Goal: Transaction & Acquisition: Subscribe to service/newsletter

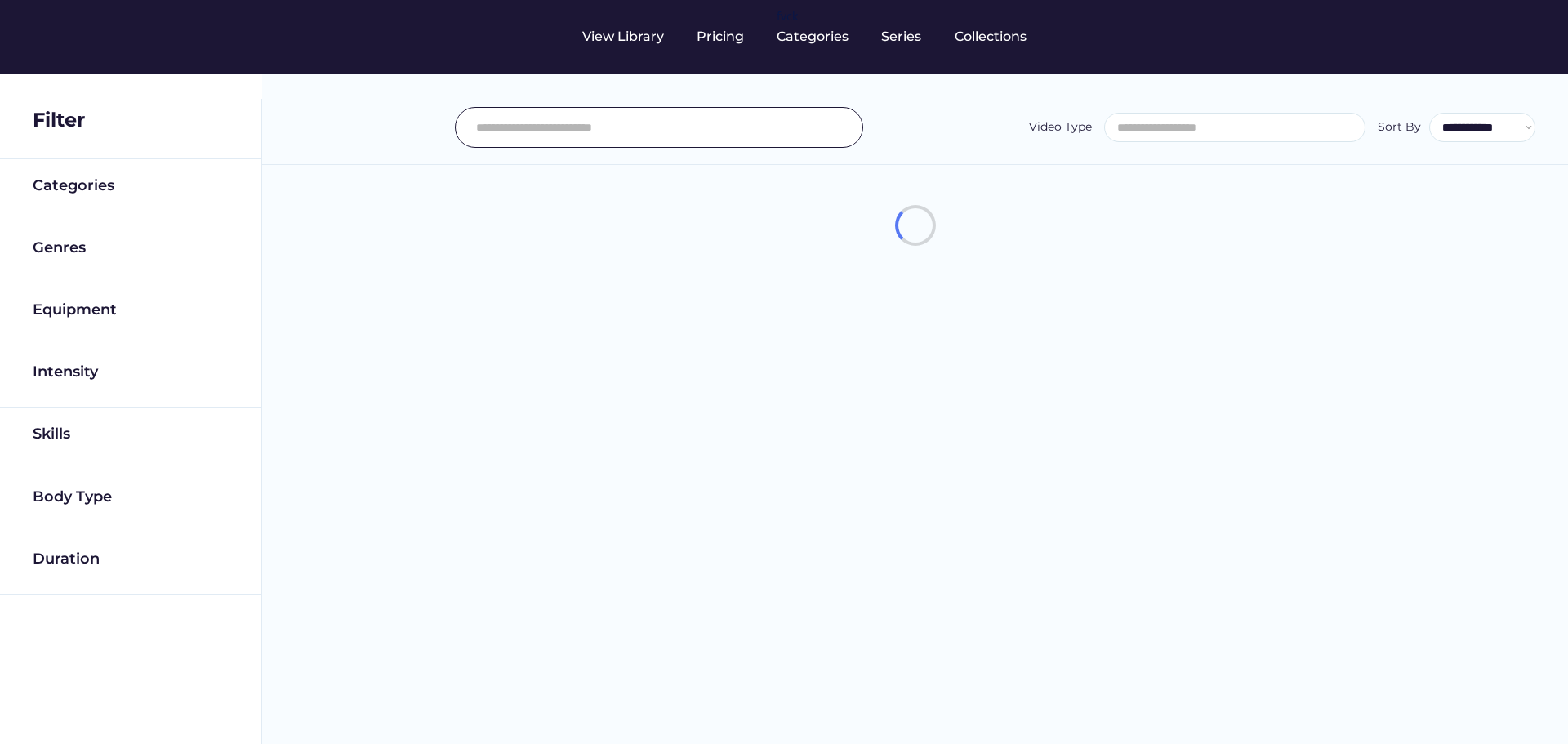
select select
select select "**********"
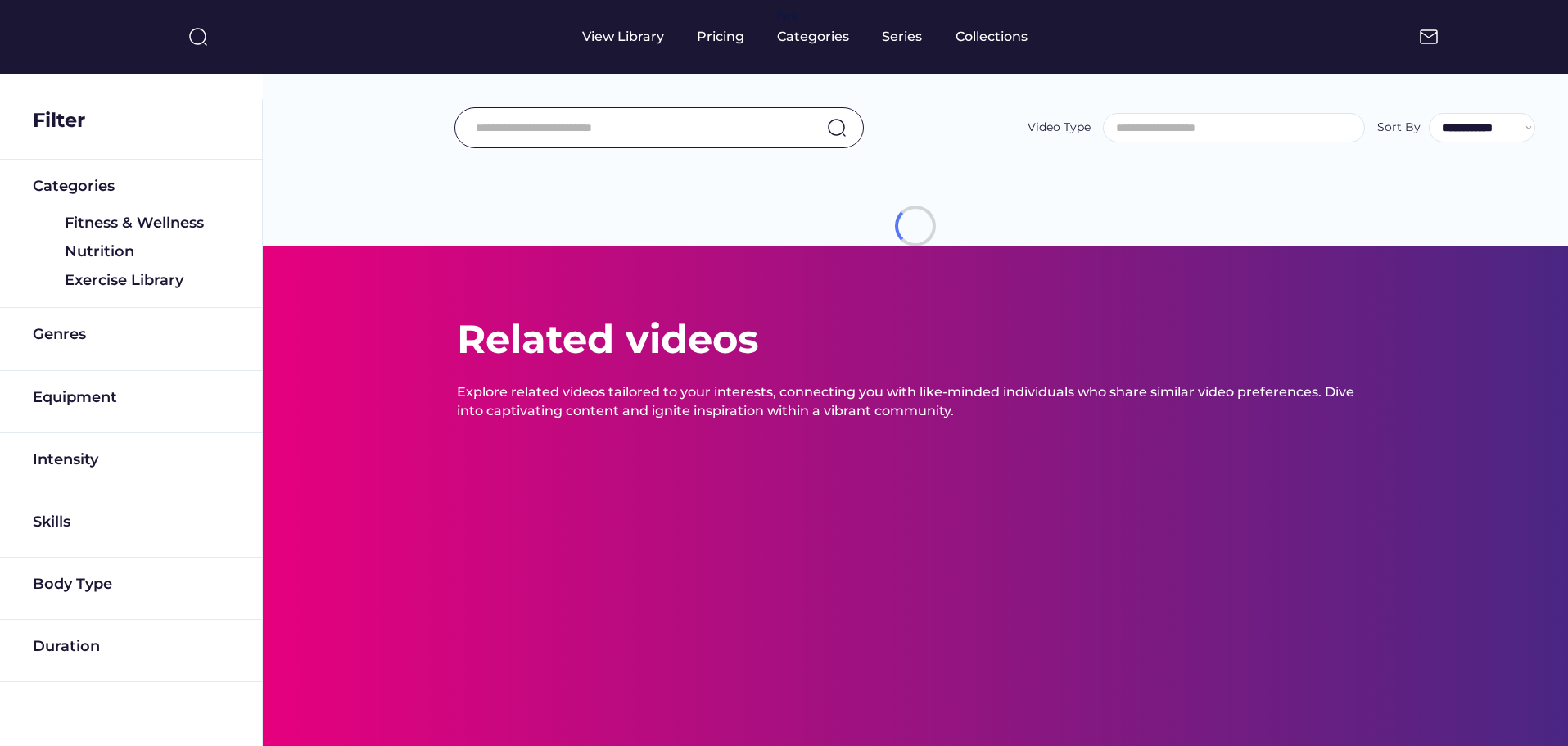
select select "**********"
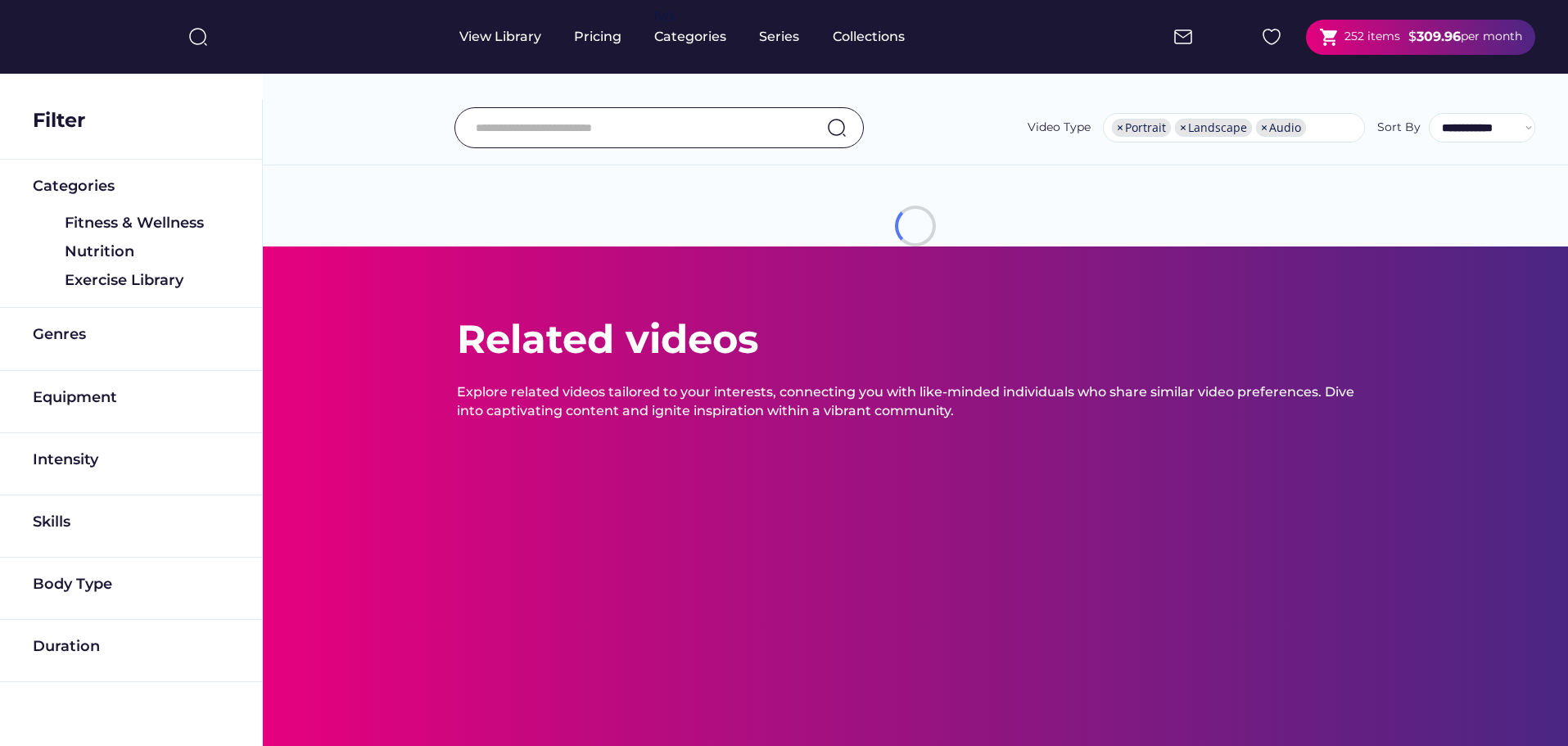
scroll to position [28, 0]
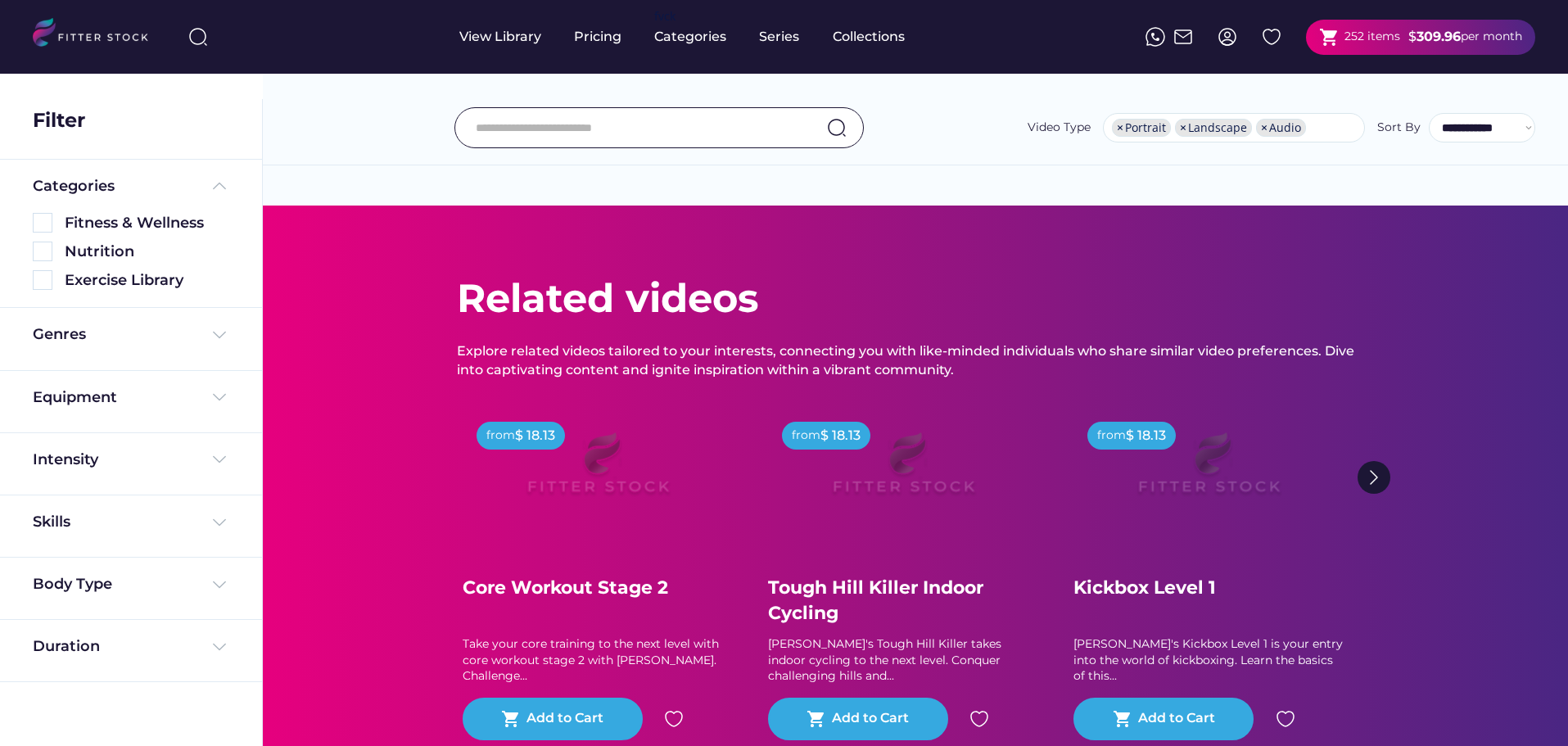
click at [1427, 49] on div "shopping_cart 252 items $ 309.96 per month" at bounding box center [1420, 37] width 229 height 36
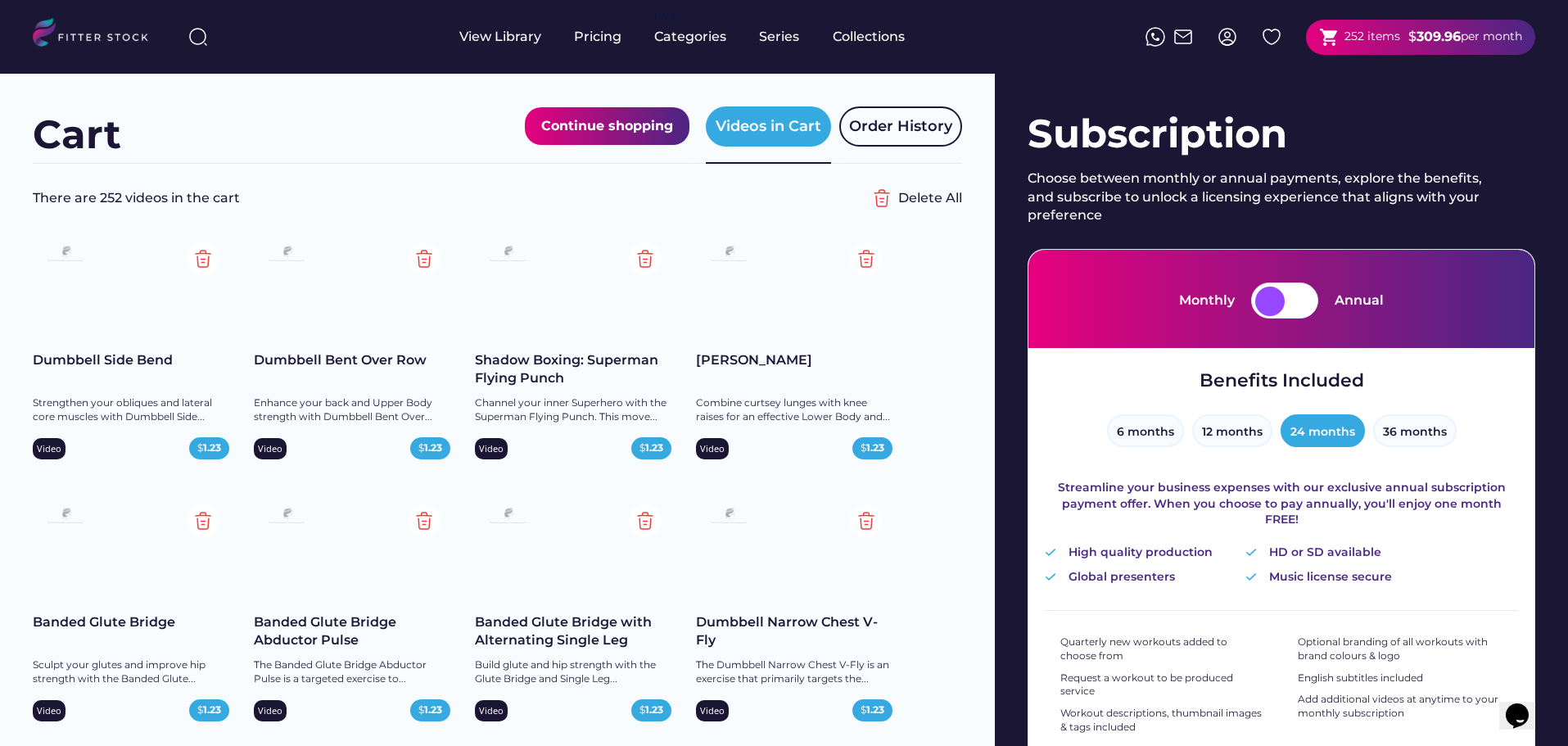
click at [1404, 25] on div "shopping_cart 252 items $ 309.96 per month" at bounding box center [1420, 37] width 229 height 36
click at [1453, 37] on strong "309.96" at bounding box center [1438, 36] width 44 height 16
click at [1271, 294] on div at bounding box center [1270, 302] width 30 height 30
click at [1212, 436] on button "12 months" at bounding box center [1232, 431] width 80 height 33
click at [1286, 302] on div at bounding box center [1299, 302] width 30 height 30
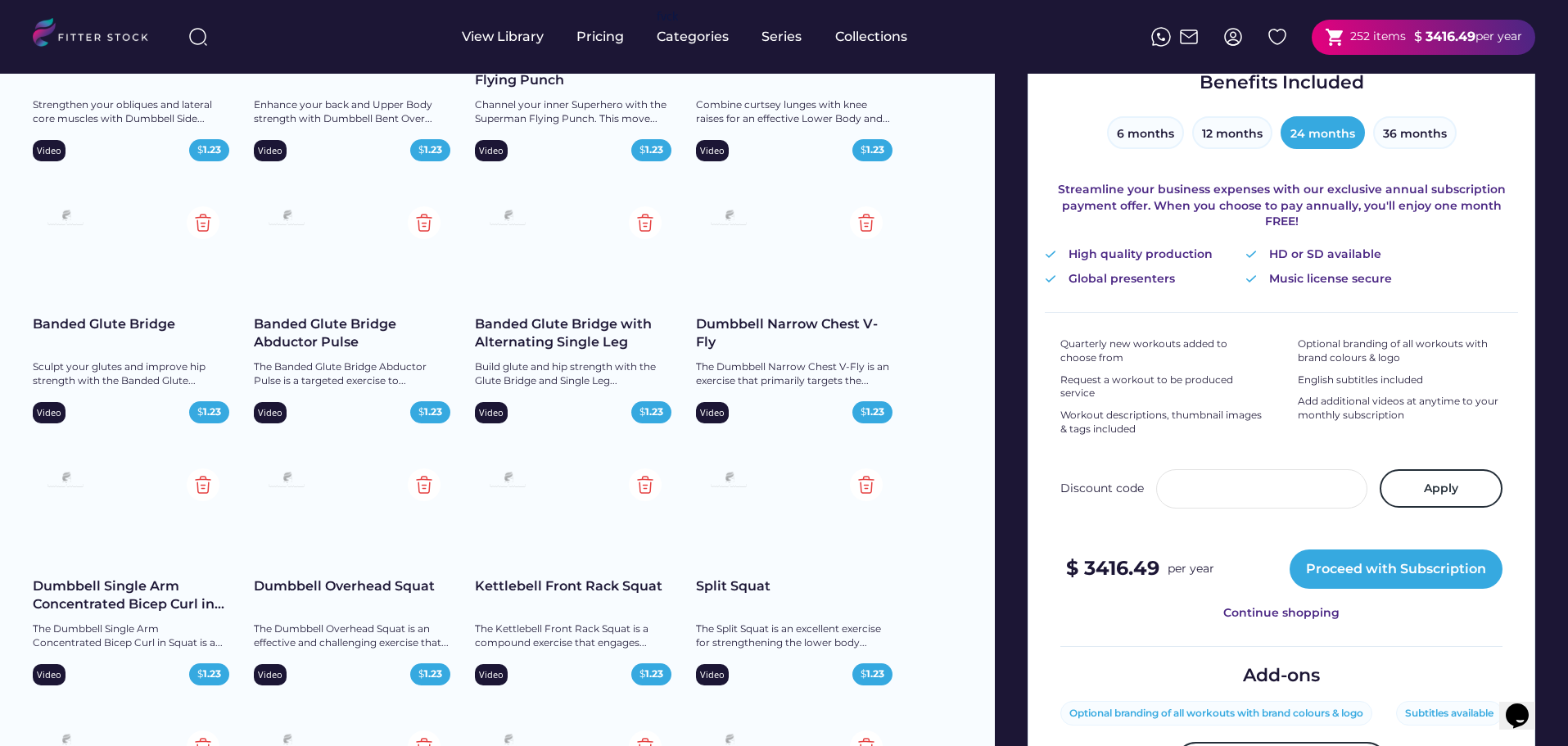
scroll to position [246, 0]
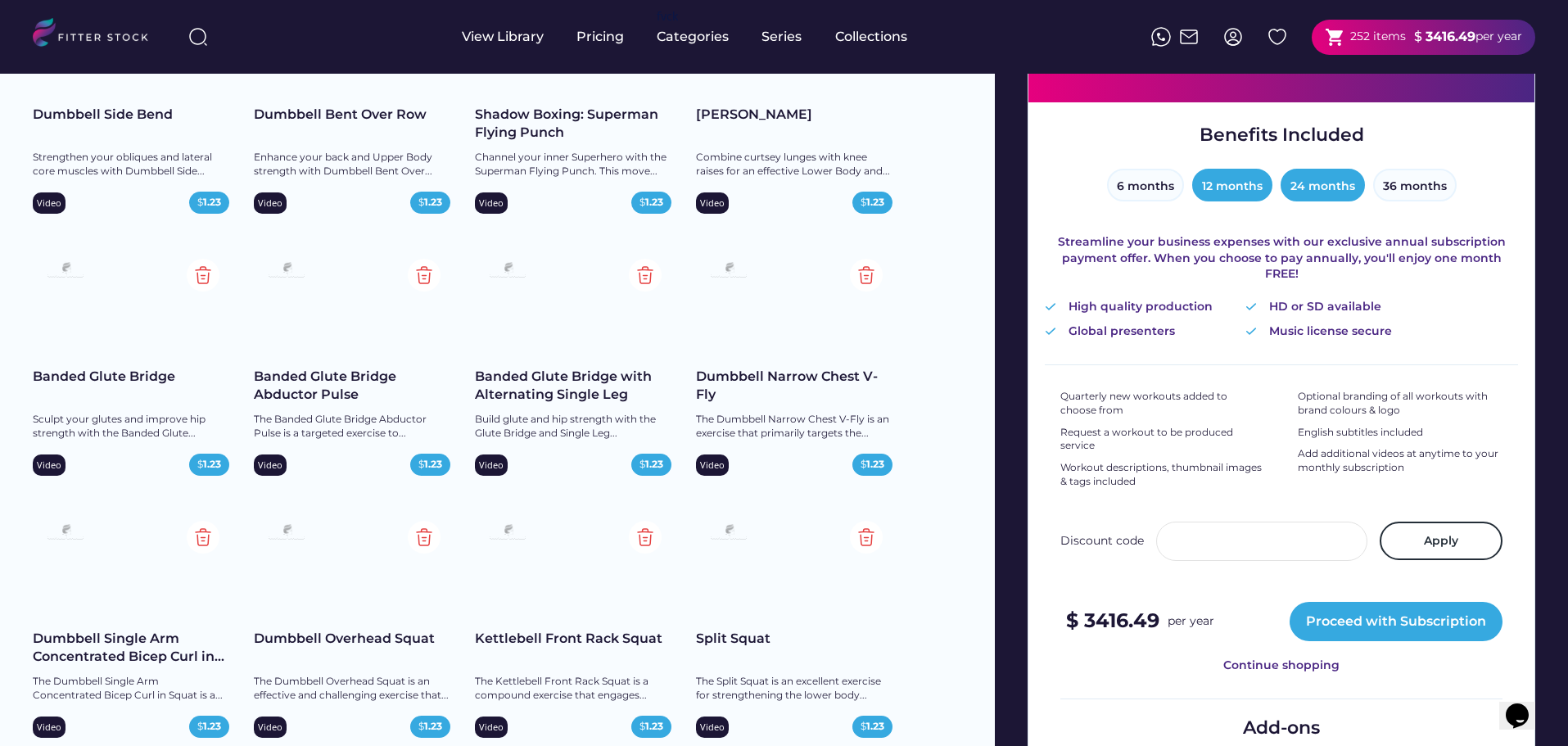
click at [1261, 177] on button "12 months" at bounding box center [1232, 185] width 80 height 33
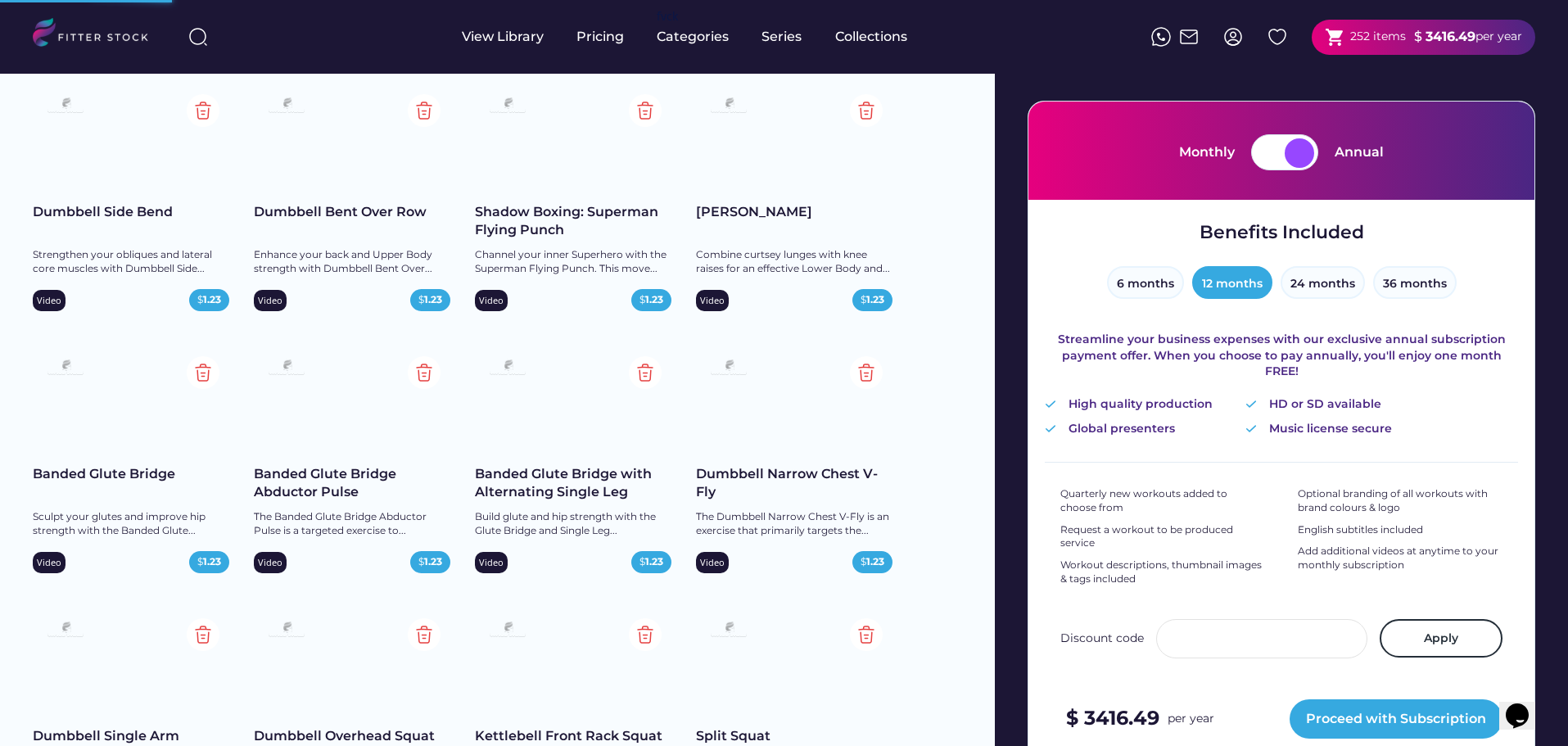
scroll to position [0, 0]
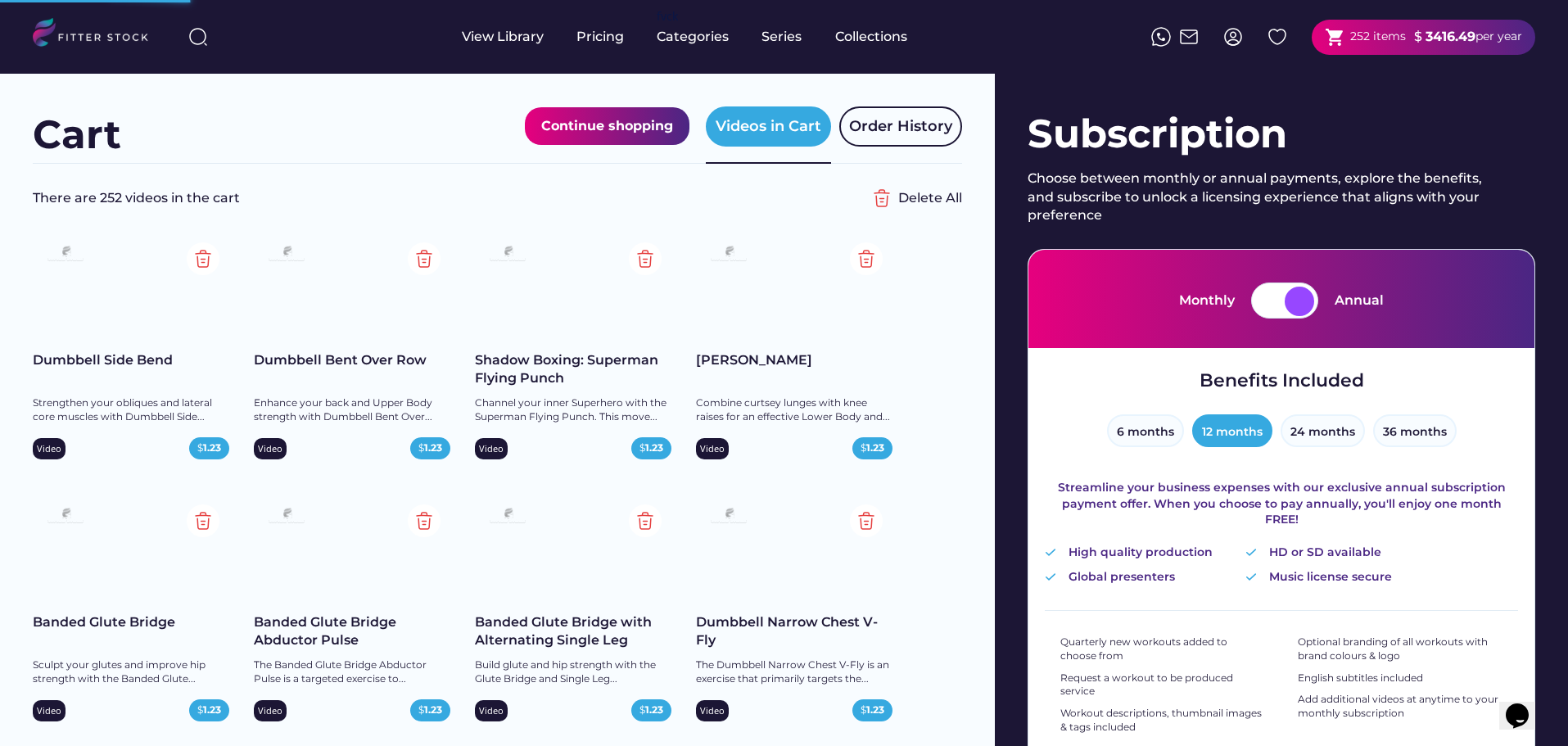
click at [758, 130] on div "Videos in Cart" at bounding box center [769, 127] width 106 height 21
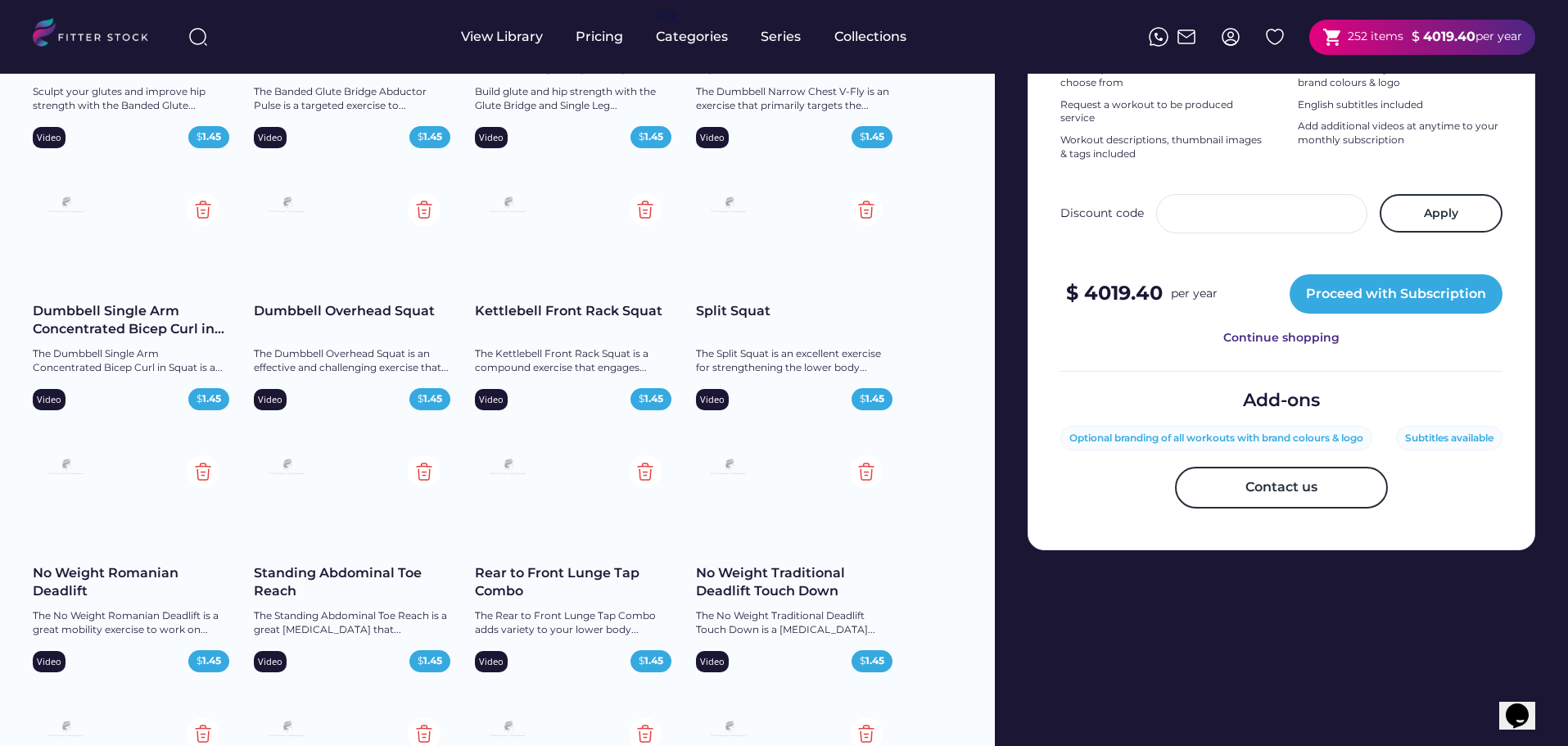
scroll to position [901, 0]
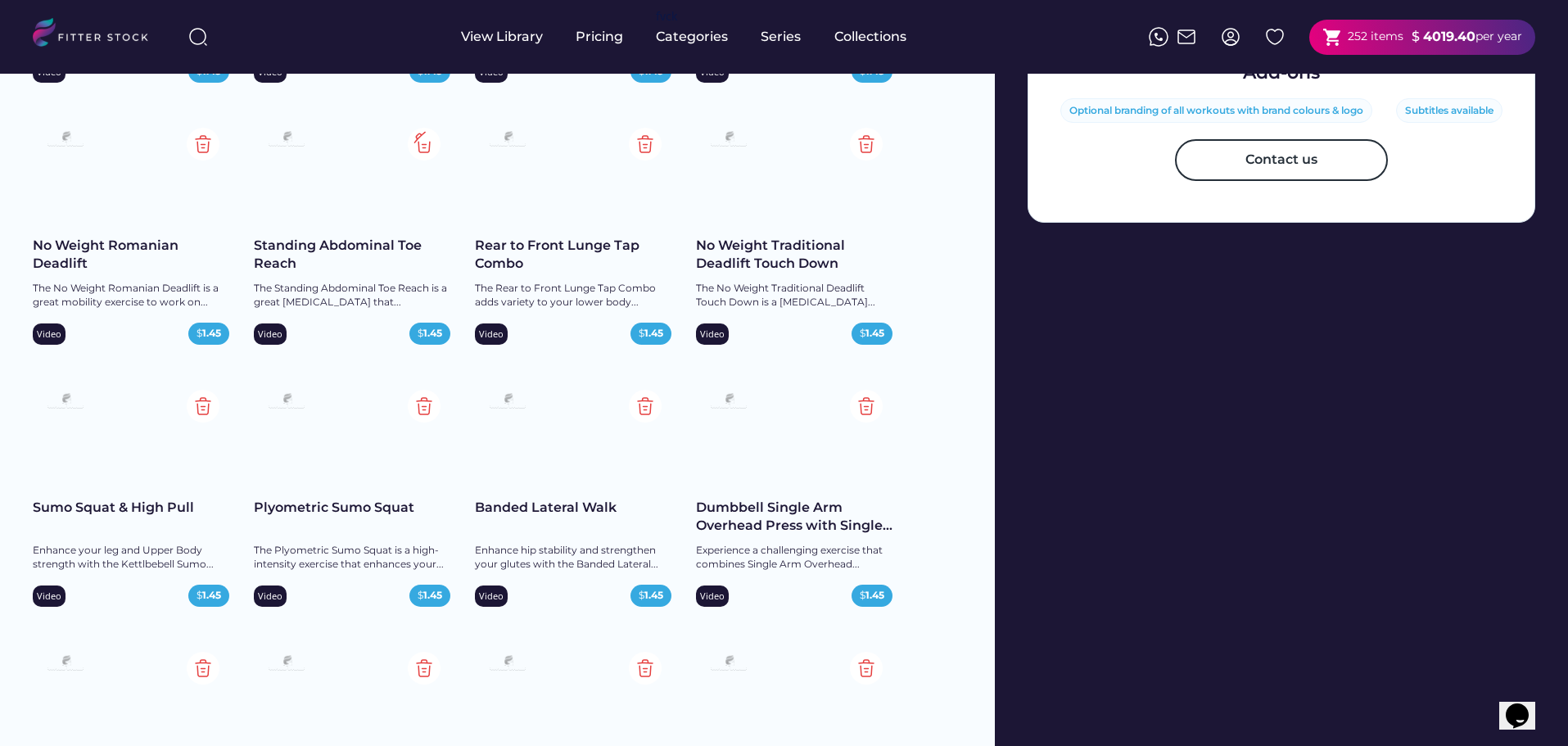
click at [431, 136] on img at bounding box center [424, 145] width 33 height 33
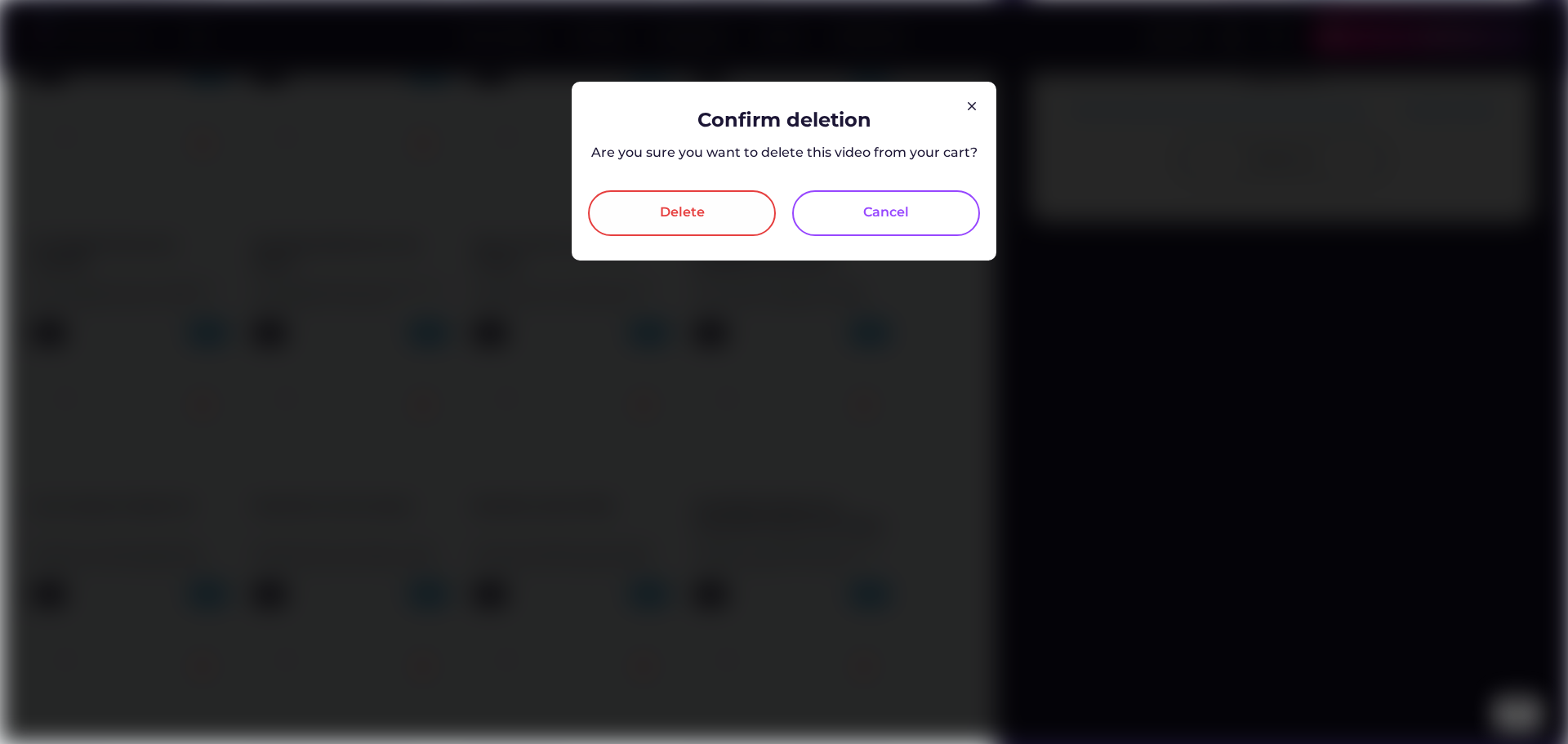
click at [698, 216] on div "Delete" at bounding box center [682, 214] width 45 height 20
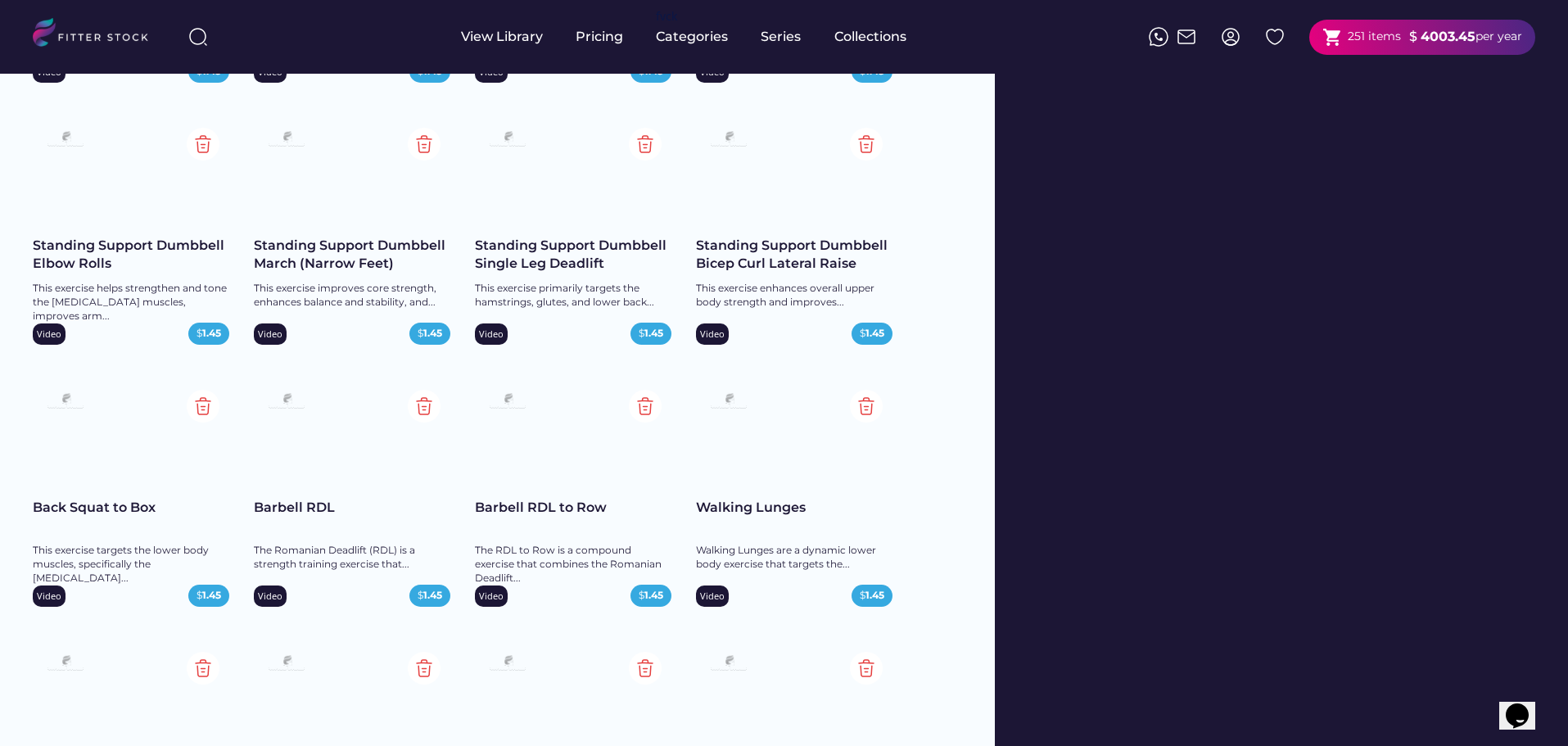
scroll to position [4588, 0]
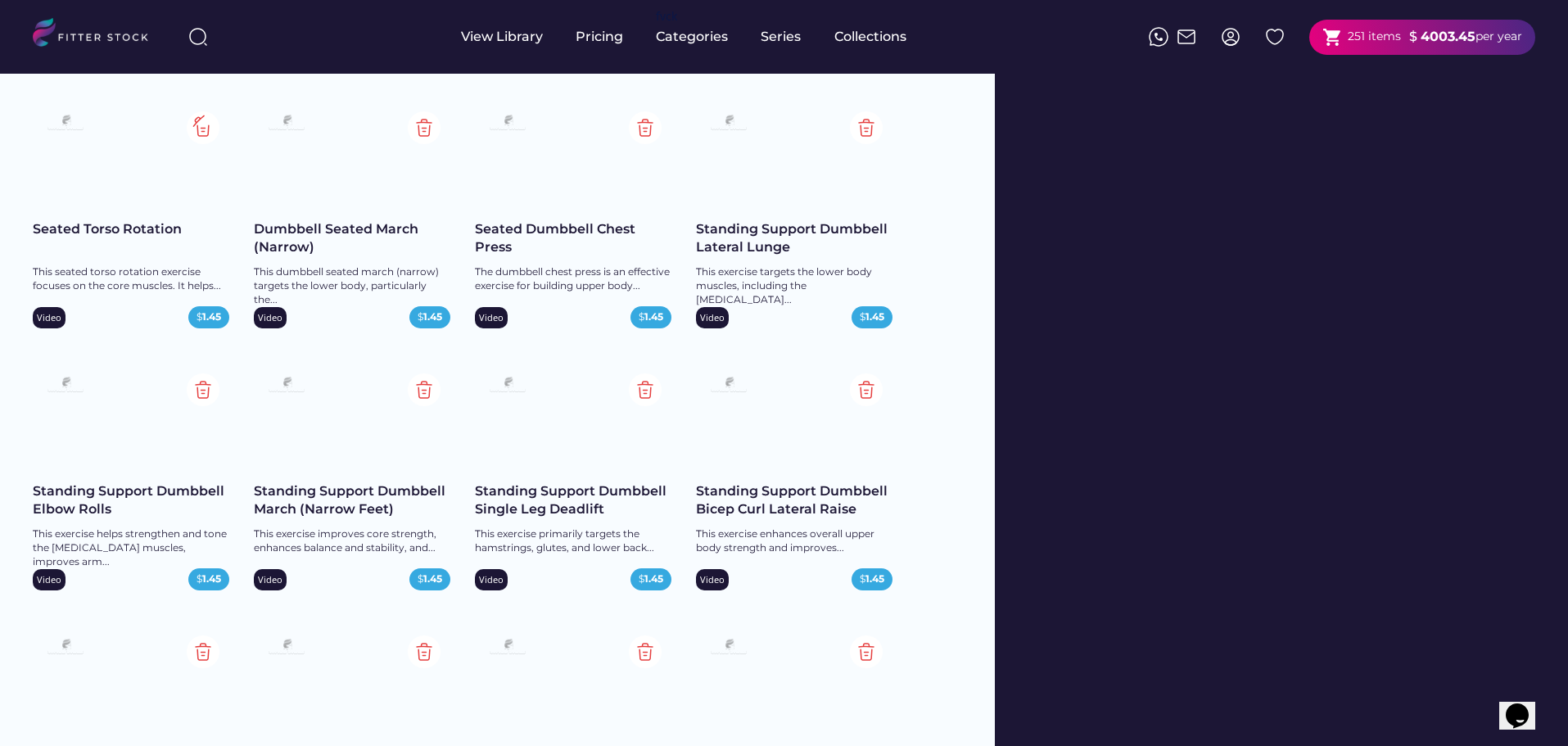
click at [207, 131] on img at bounding box center [203, 128] width 33 height 33
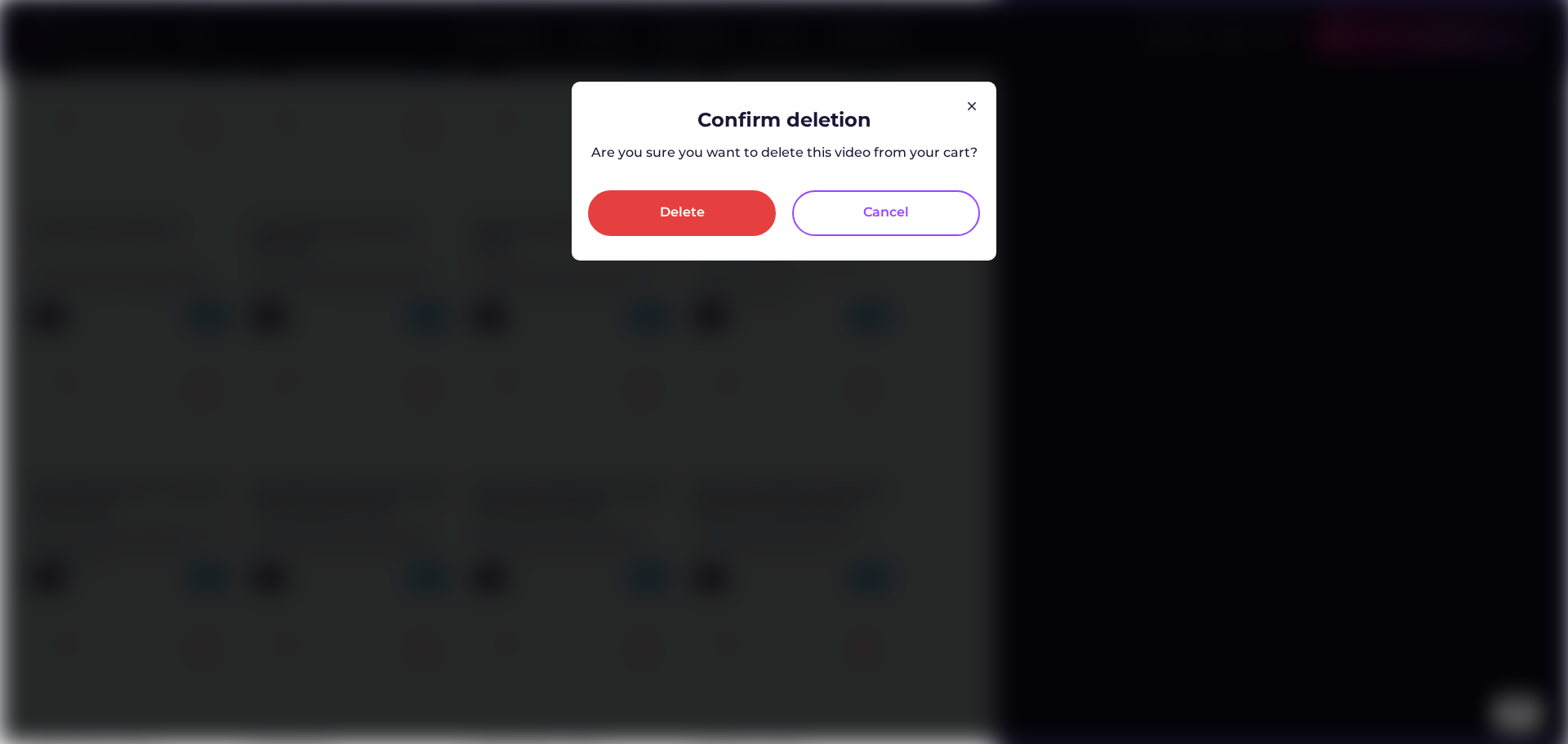
click at [677, 212] on div "Delete" at bounding box center [682, 214] width 45 height 20
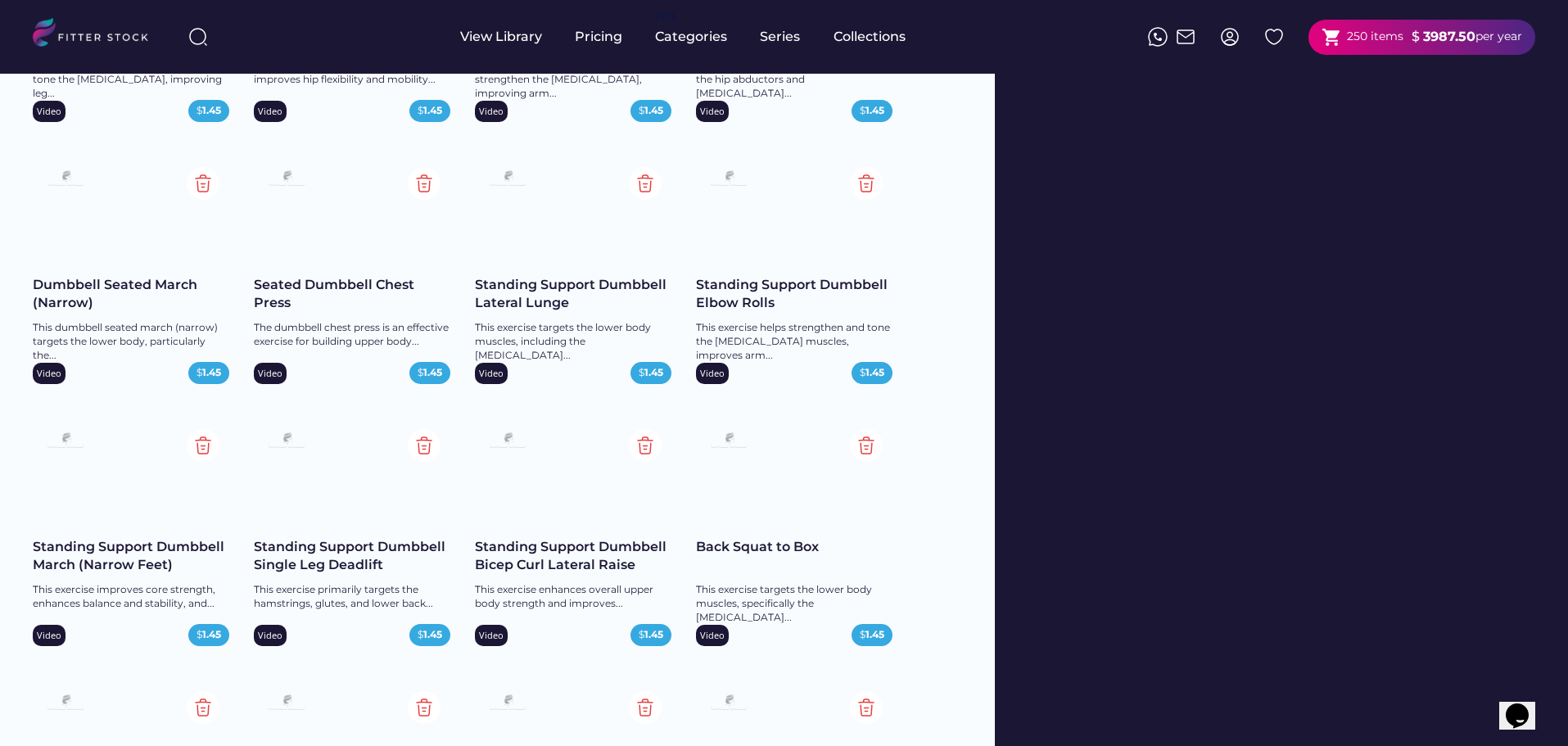
scroll to position [4506, 0]
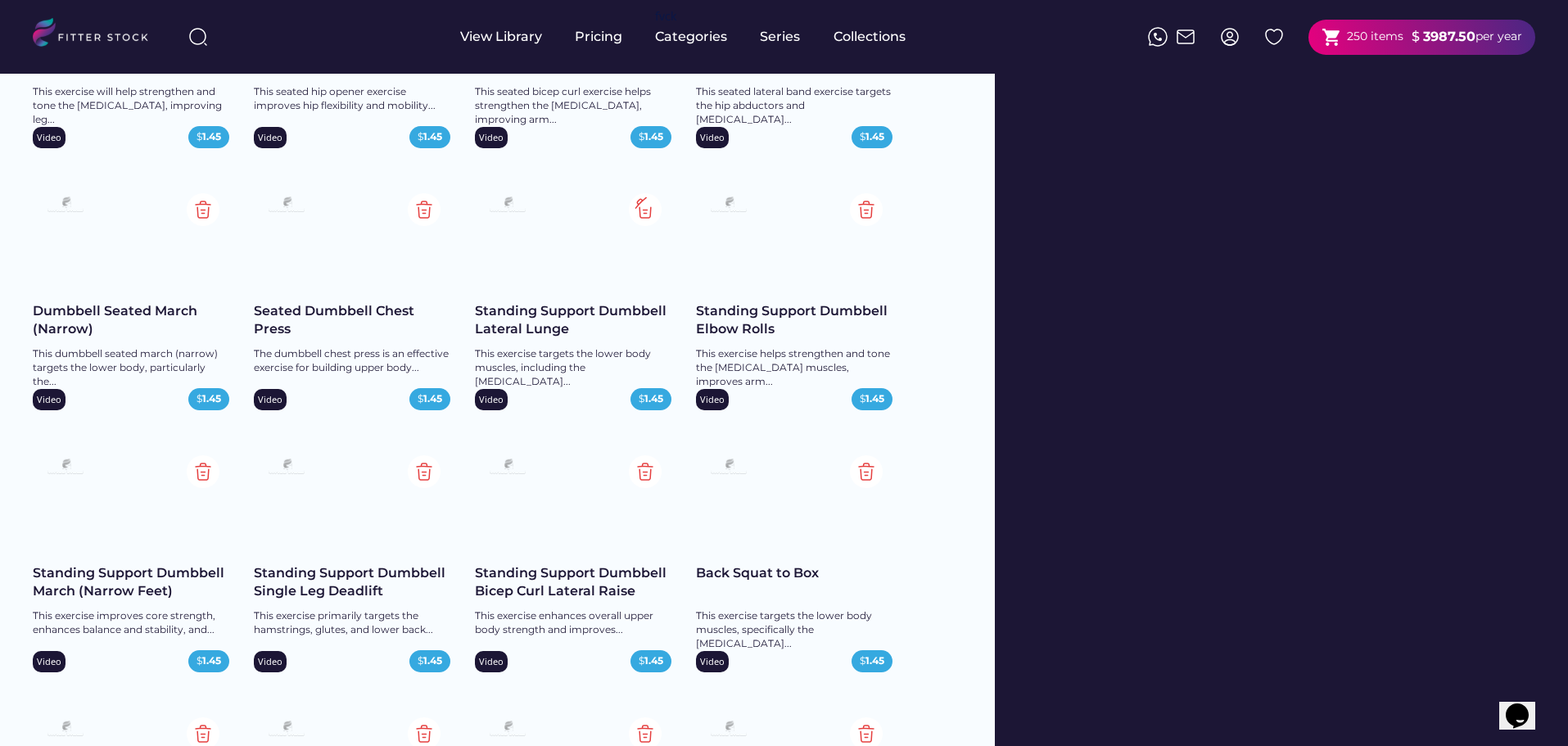
click at [654, 213] on img at bounding box center [646, 210] width 33 height 33
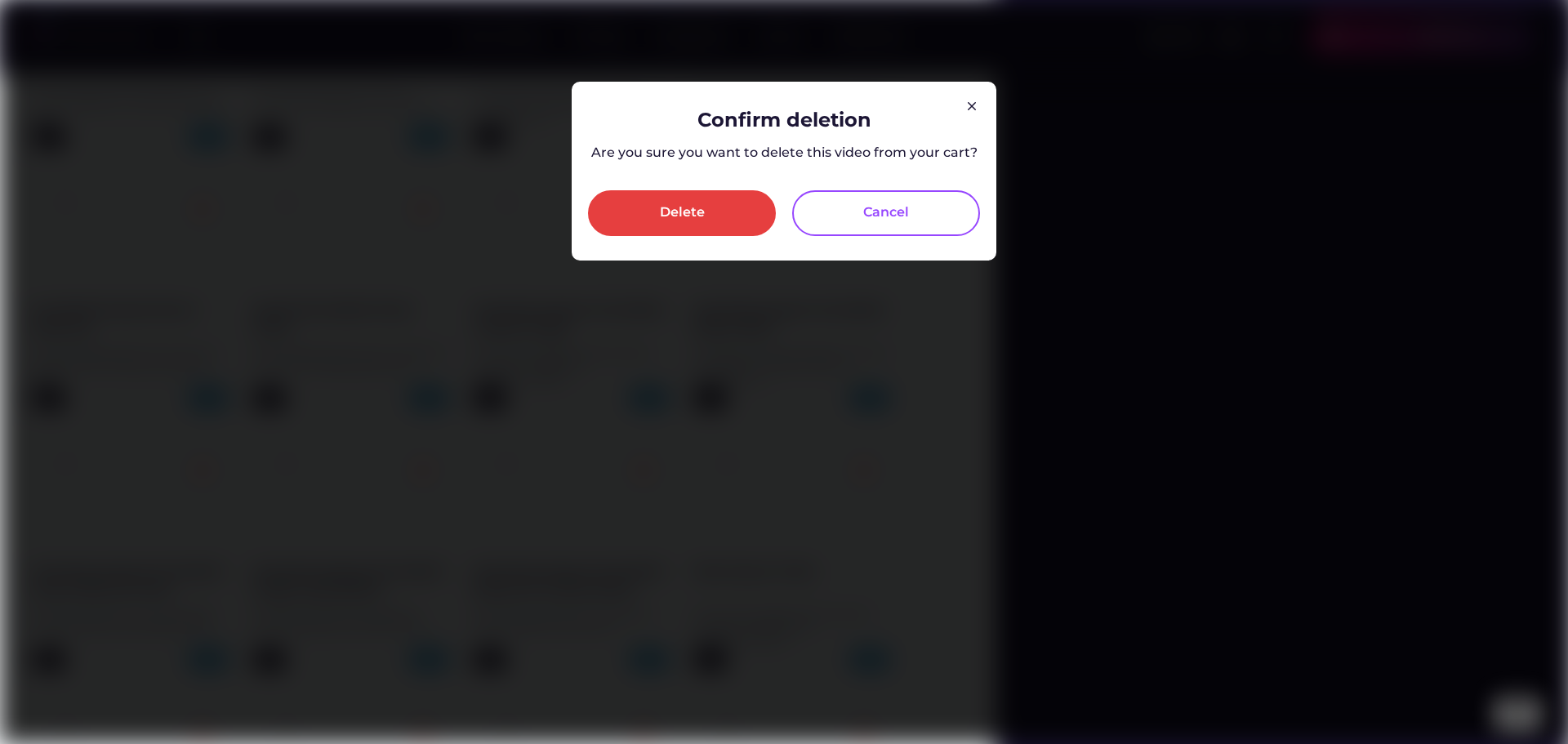
click at [688, 199] on div "Delete" at bounding box center [682, 213] width 188 height 45
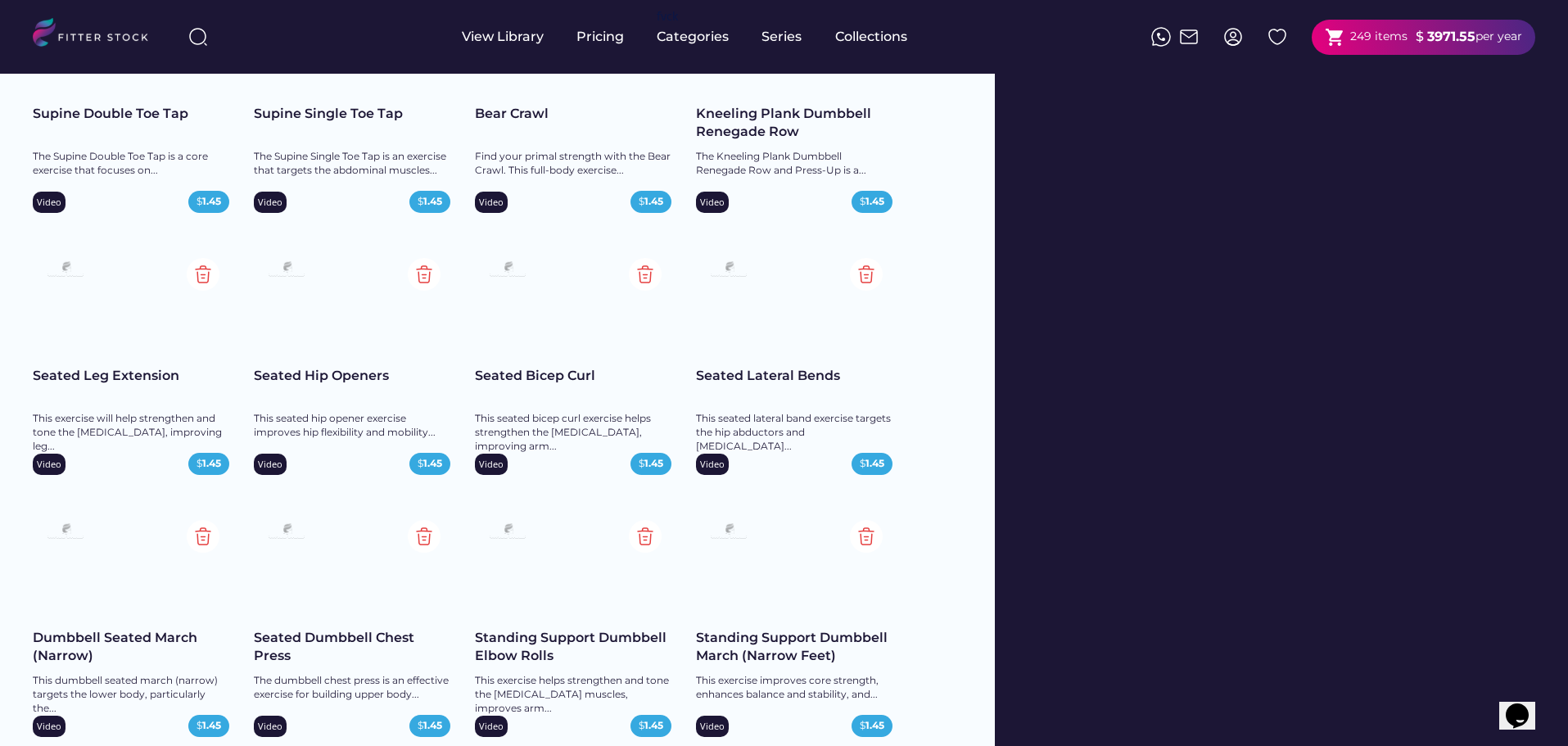
scroll to position [4178, 0]
click at [416, 276] on img at bounding box center [424, 275] width 33 height 33
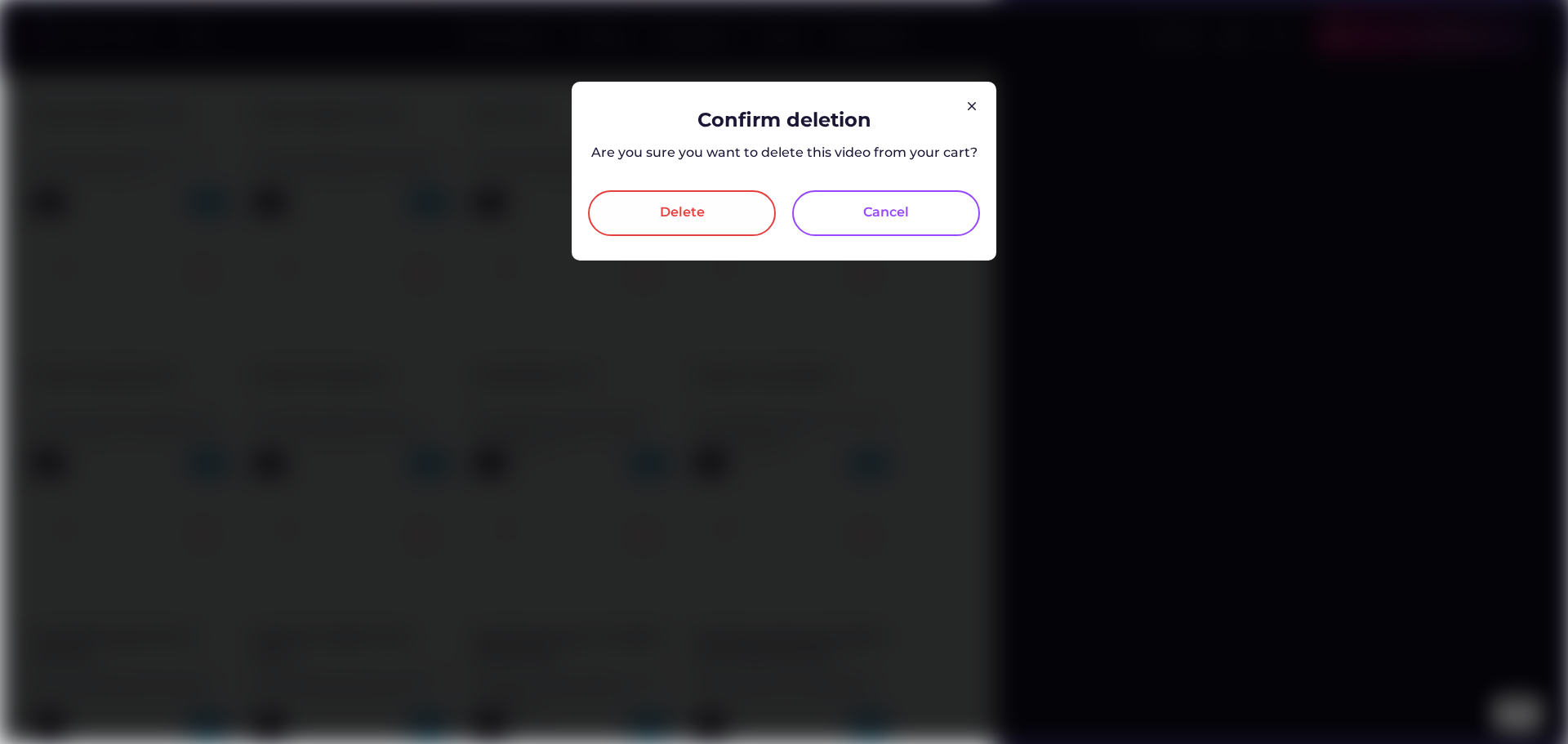
click at [656, 223] on div "Delete" at bounding box center [682, 213] width 188 height 45
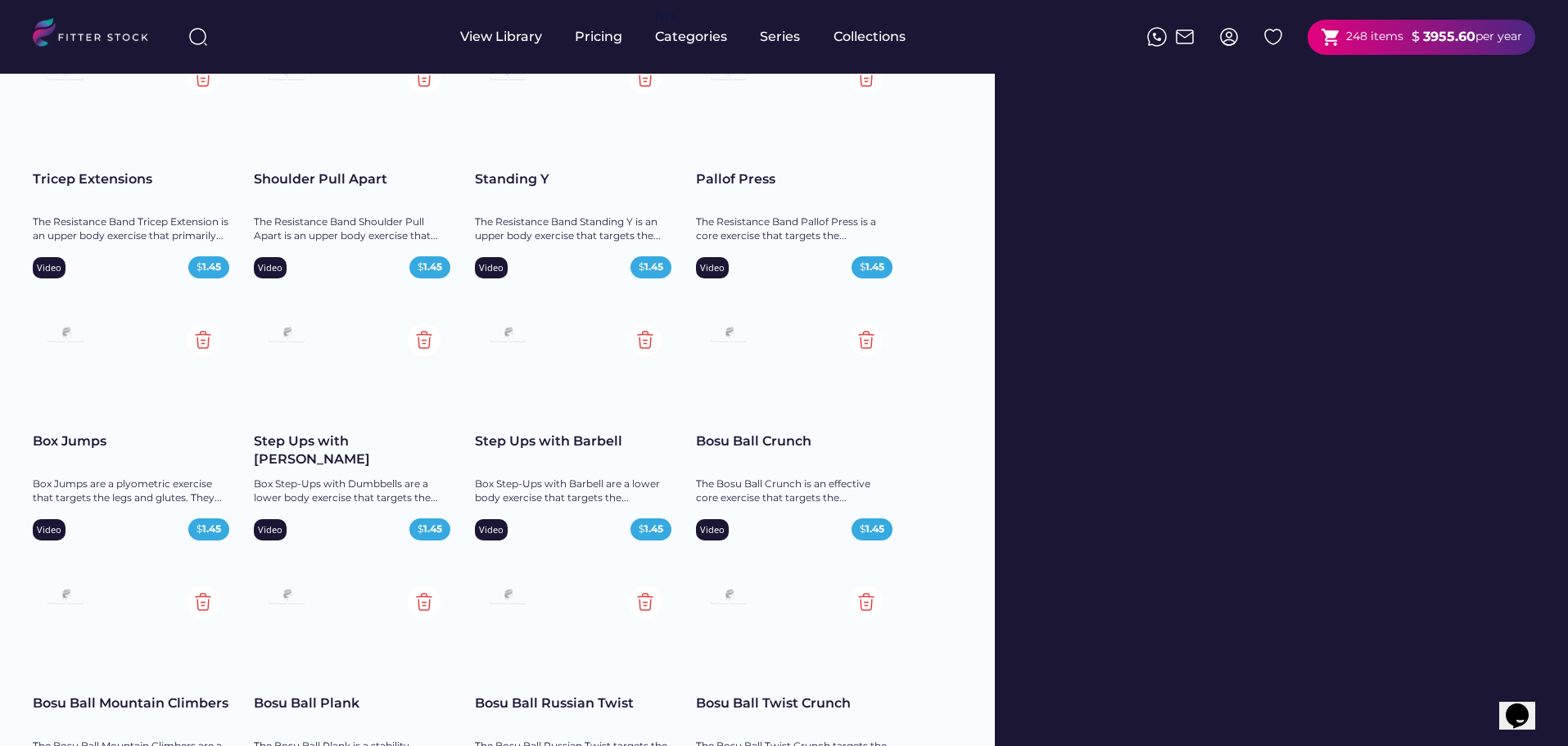
scroll to position [6882, 0]
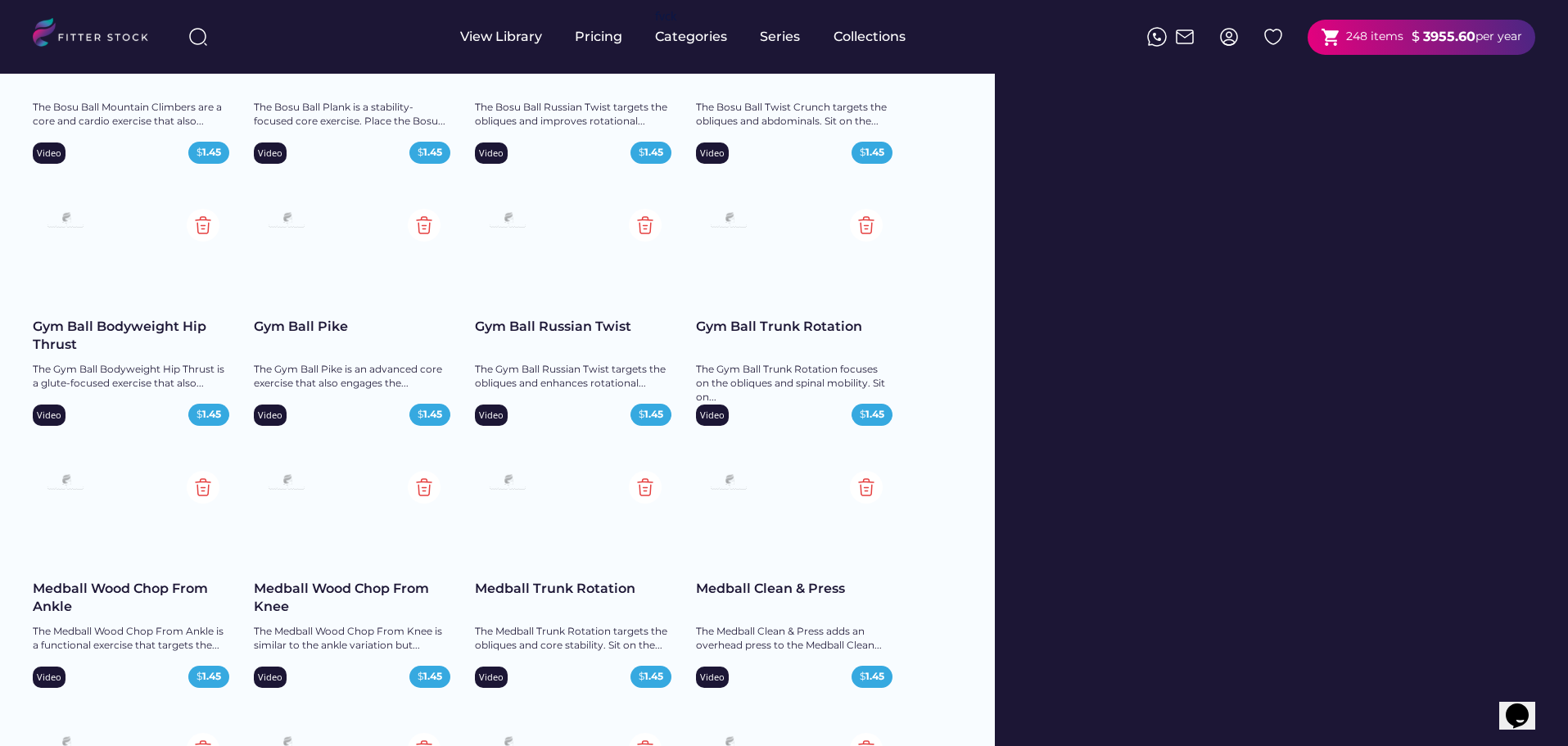
drag, startPoint x: 1348, startPoint y: 351, endPoint x: 1280, endPoint y: 221, distance: 146.7
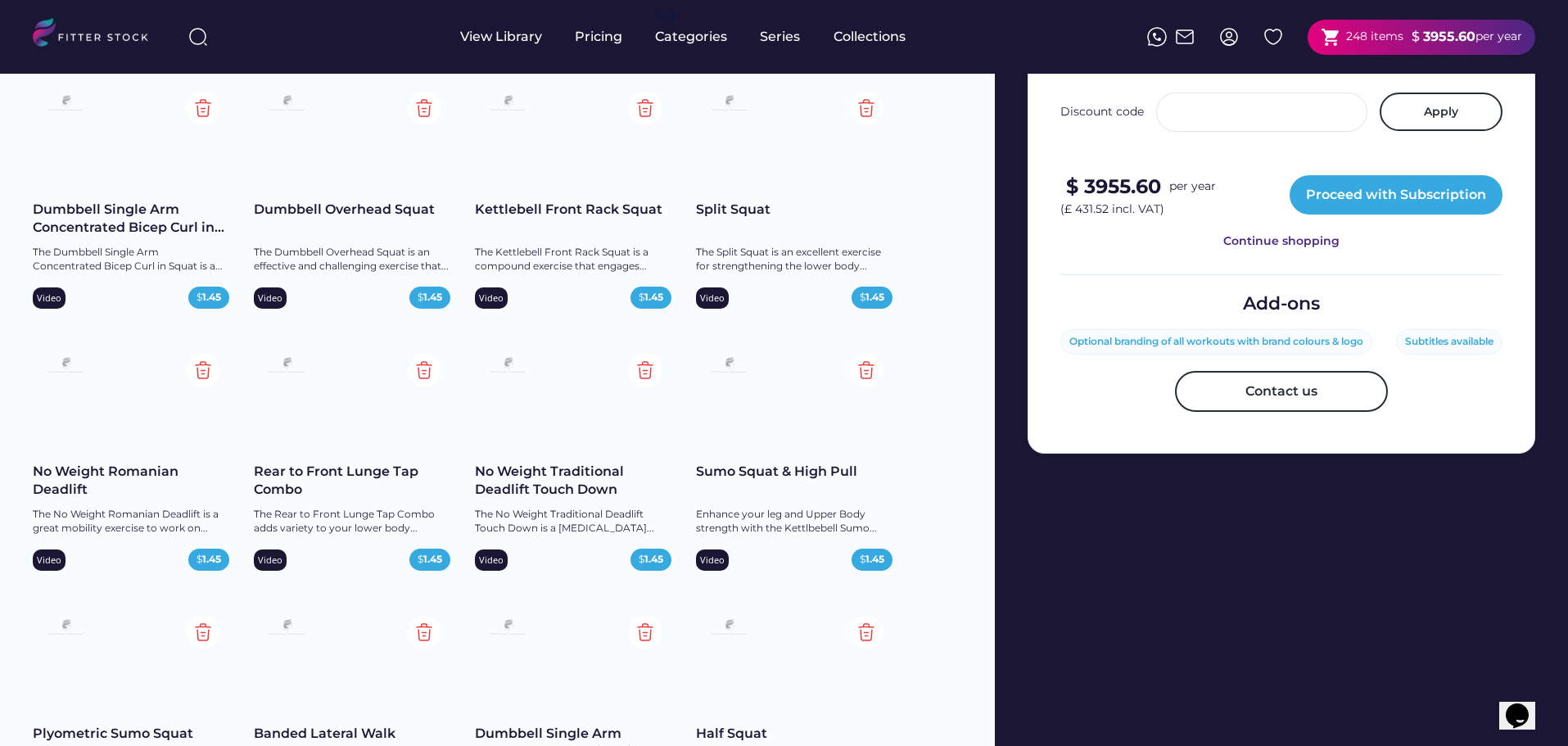
scroll to position [0, 0]
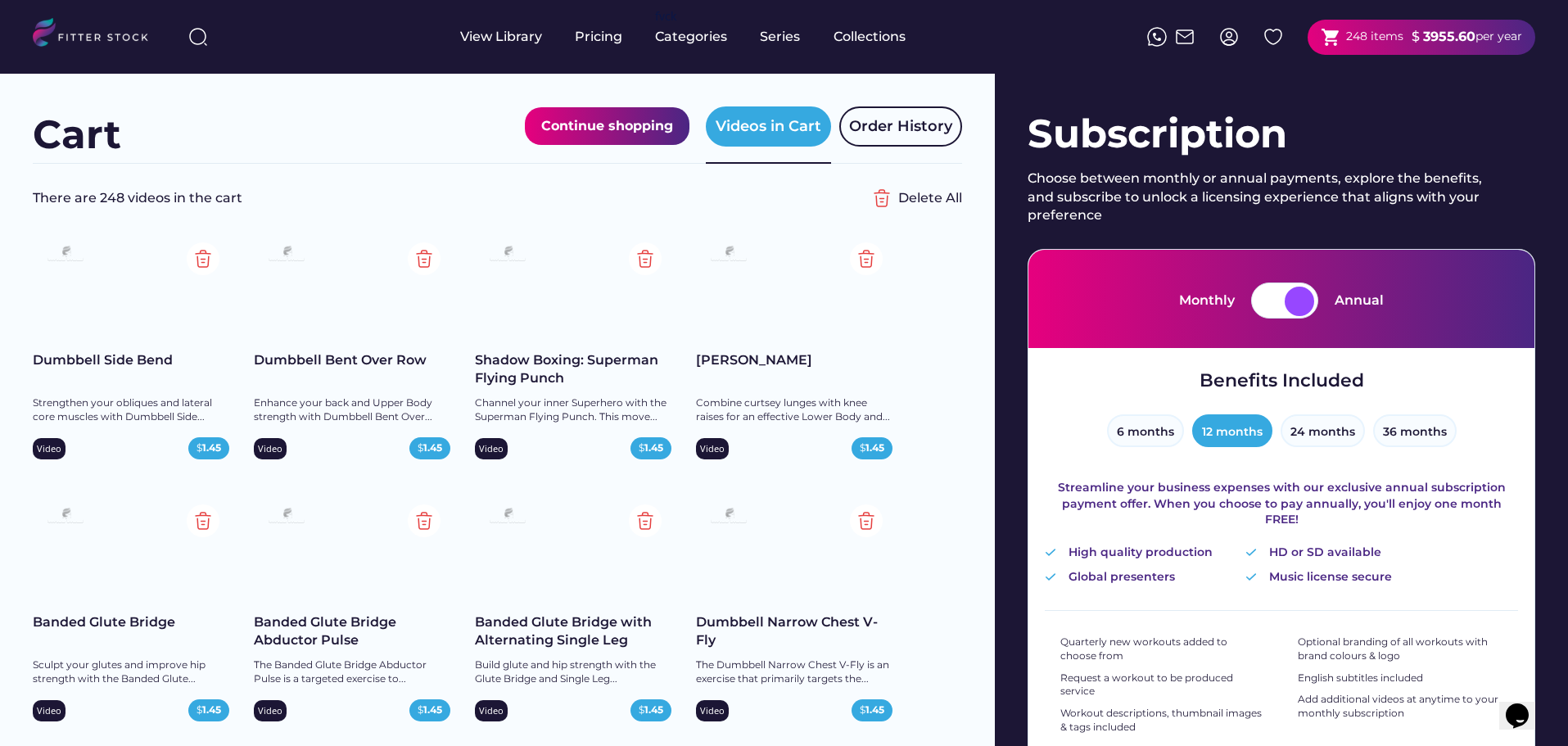
drag, startPoint x: 1261, startPoint y: 237, endPoint x: 1260, endPoint y: -94, distance: 331.0
click at [1314, 310] on div at bounding box center [1284, 301] width 67 height 36
click at [1298, 308] on div at bounding box center [1299, 302] width 30 height 30
click at [1273, 304] on div at bounding box center [1270, 302] width 30 height 30
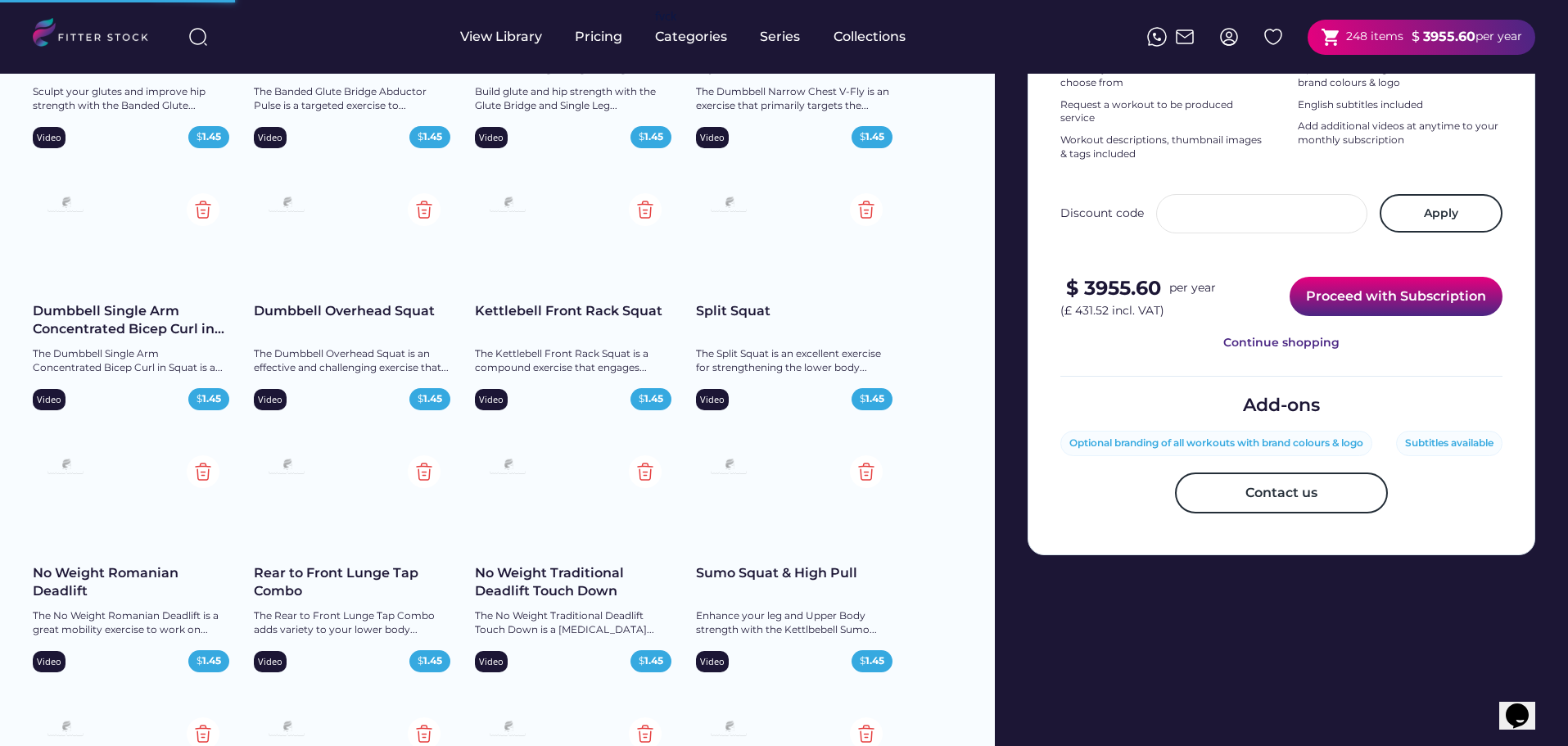
scroll to position [164, 0]
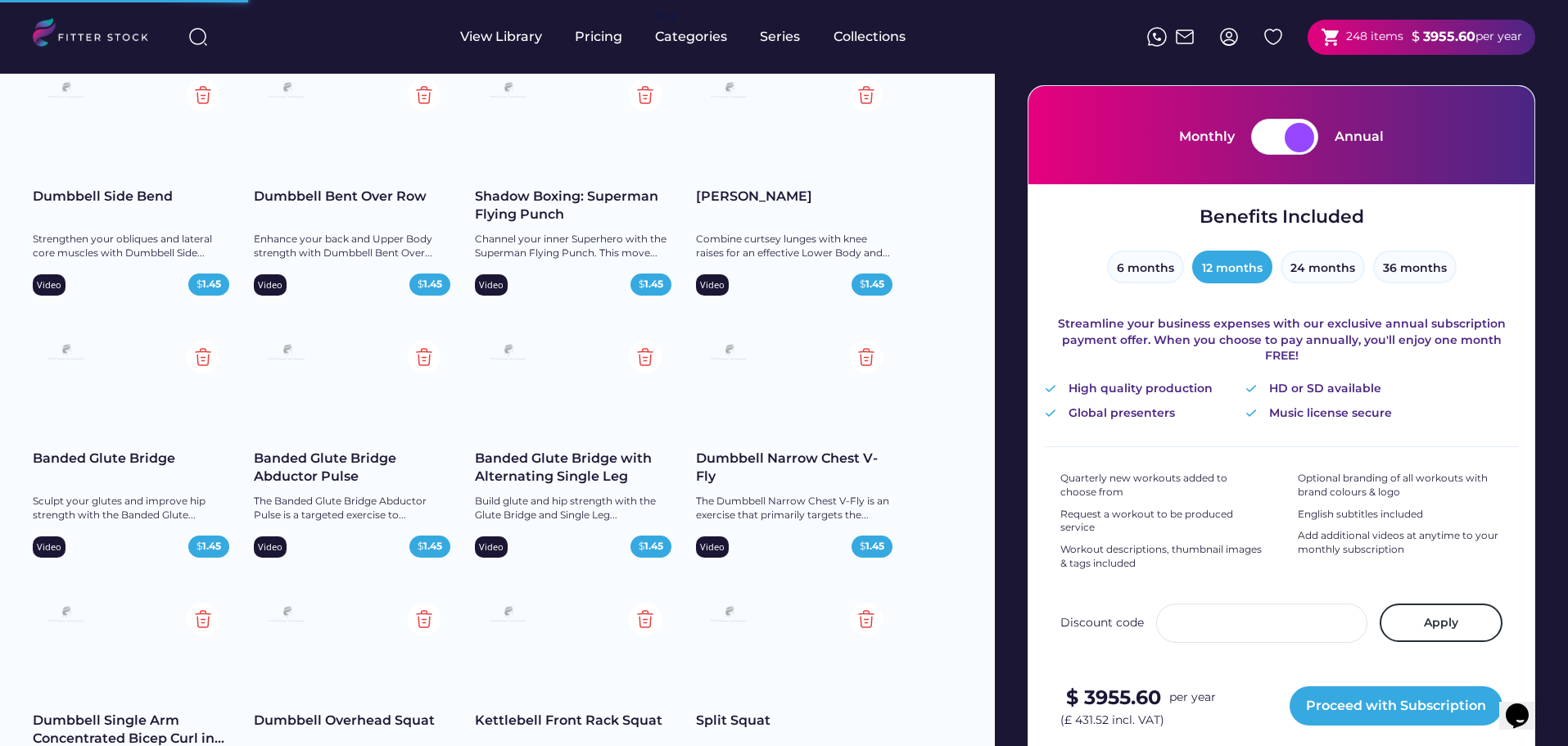
click at [1299, 132] on div at bounding box center [1299, 138] width 30 height 30
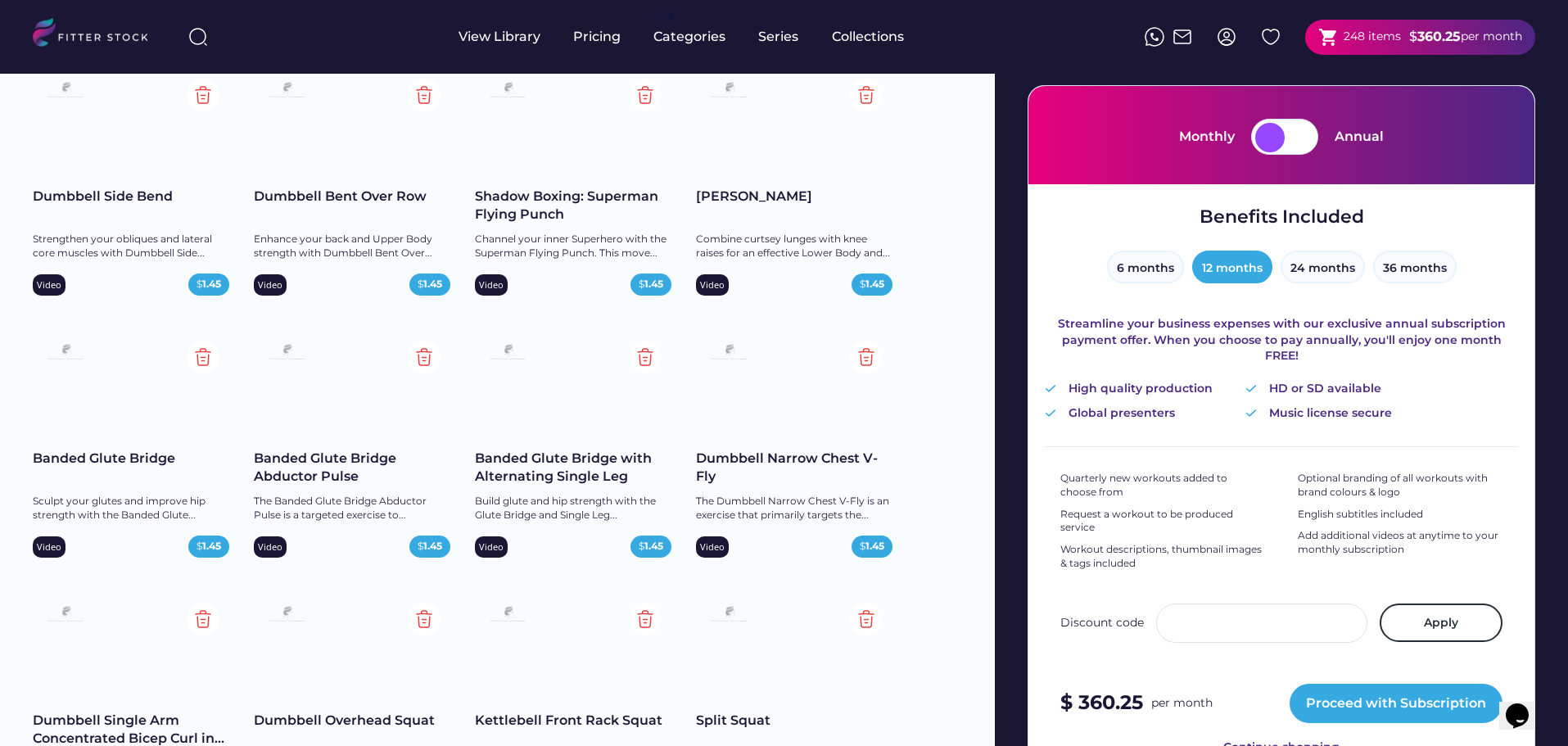
click at [1279, 133] on div at bounding box center [1270, 138] width 30 height 30
click at [1268, 141] on div at bounding box center [1270, 138] width 30 height 30
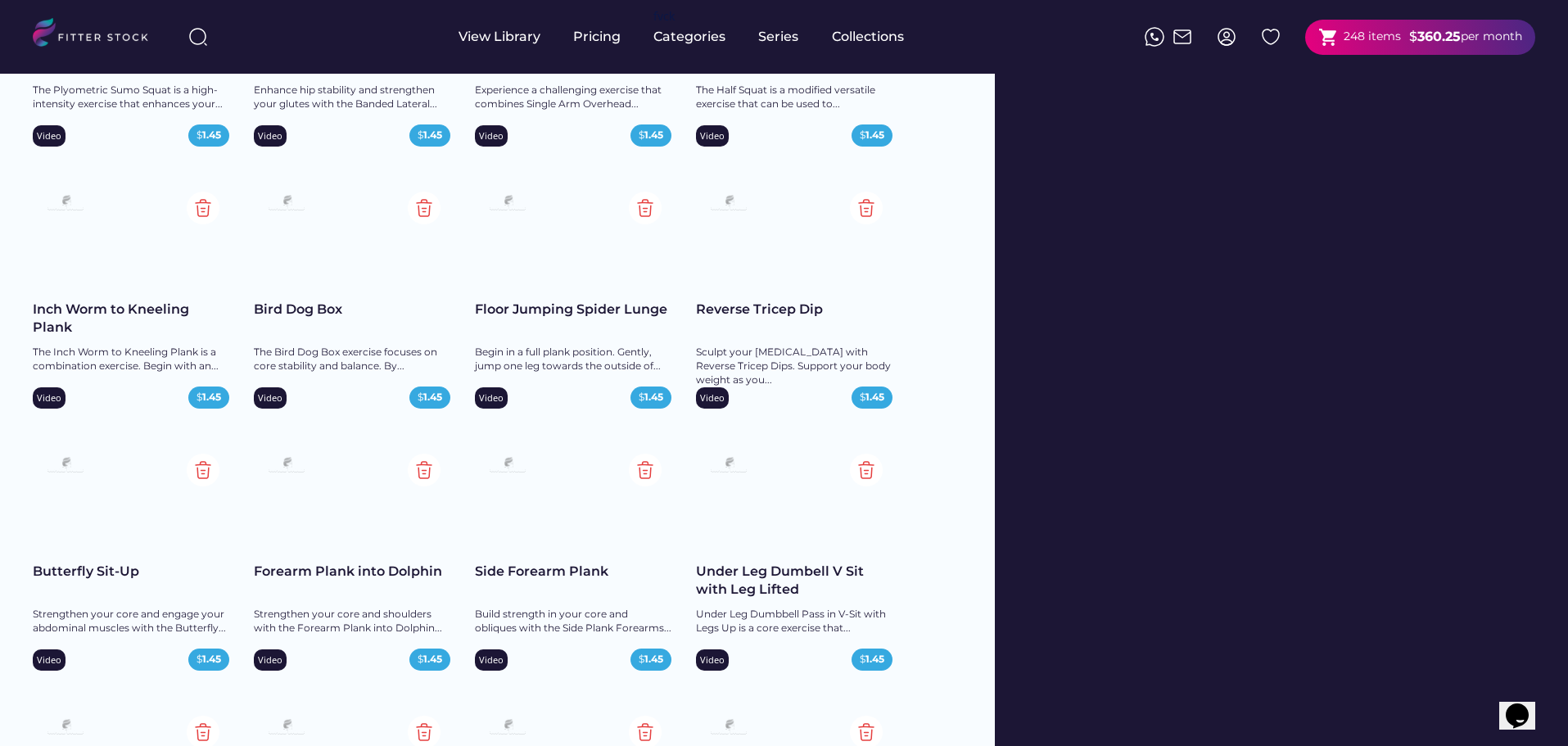
scroll to position [0, 0]
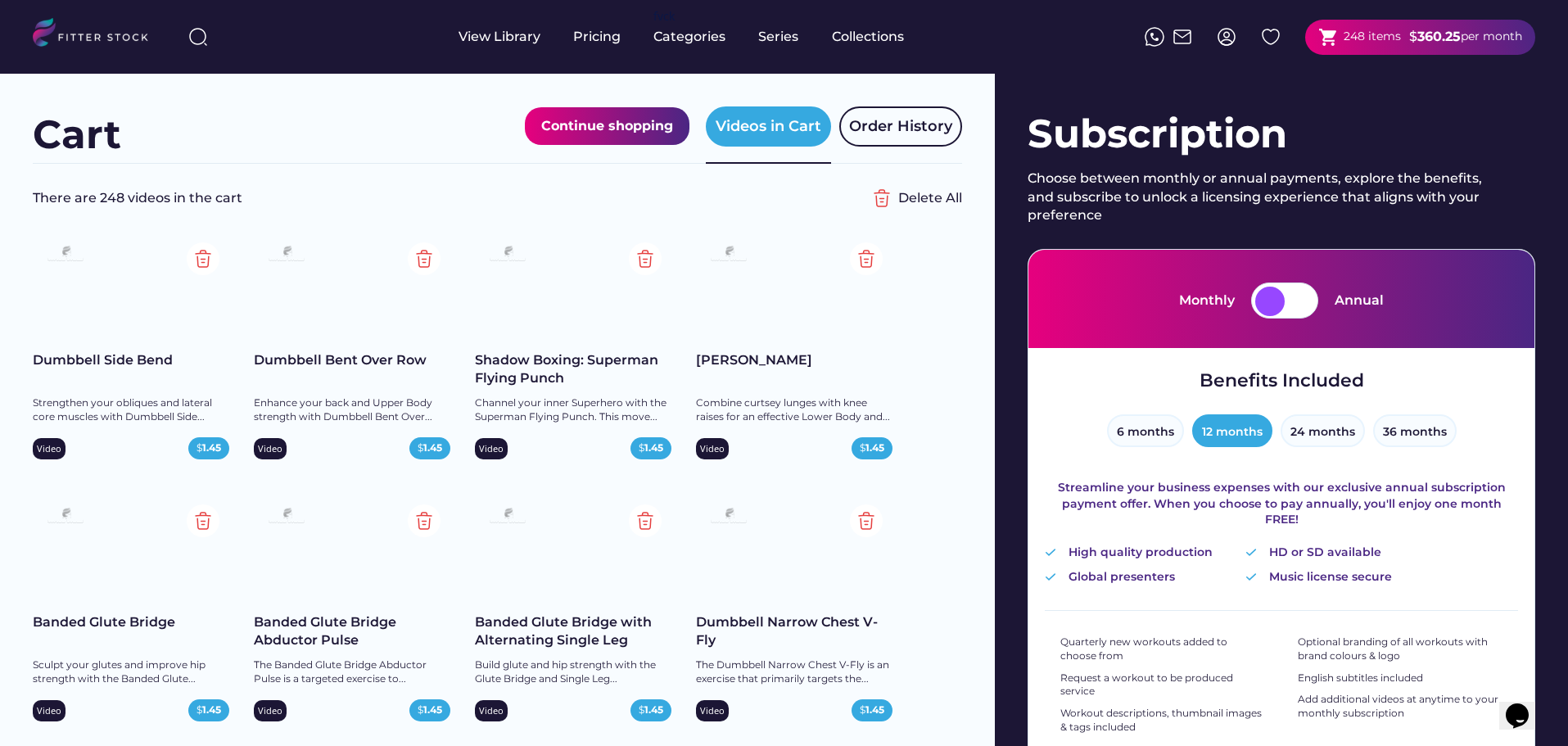
drag, startPoint x: 959, startPoint y: 408, endPoint x: 909, endPoint y: -49, distance: 459.7
click at [1299, 307] on div at bounding box center [1299, 302] width 30 height 30
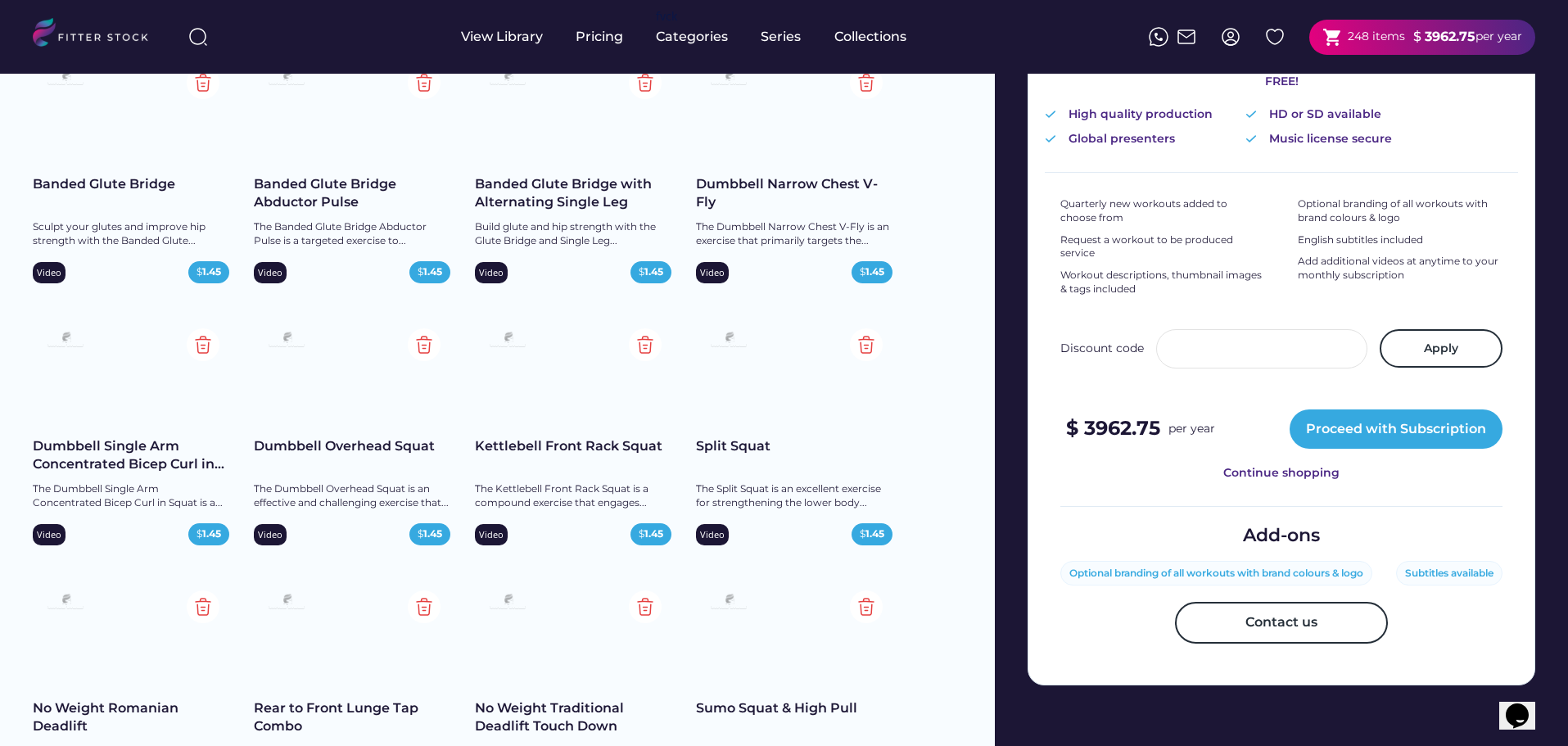
scroll to position [409, 0]
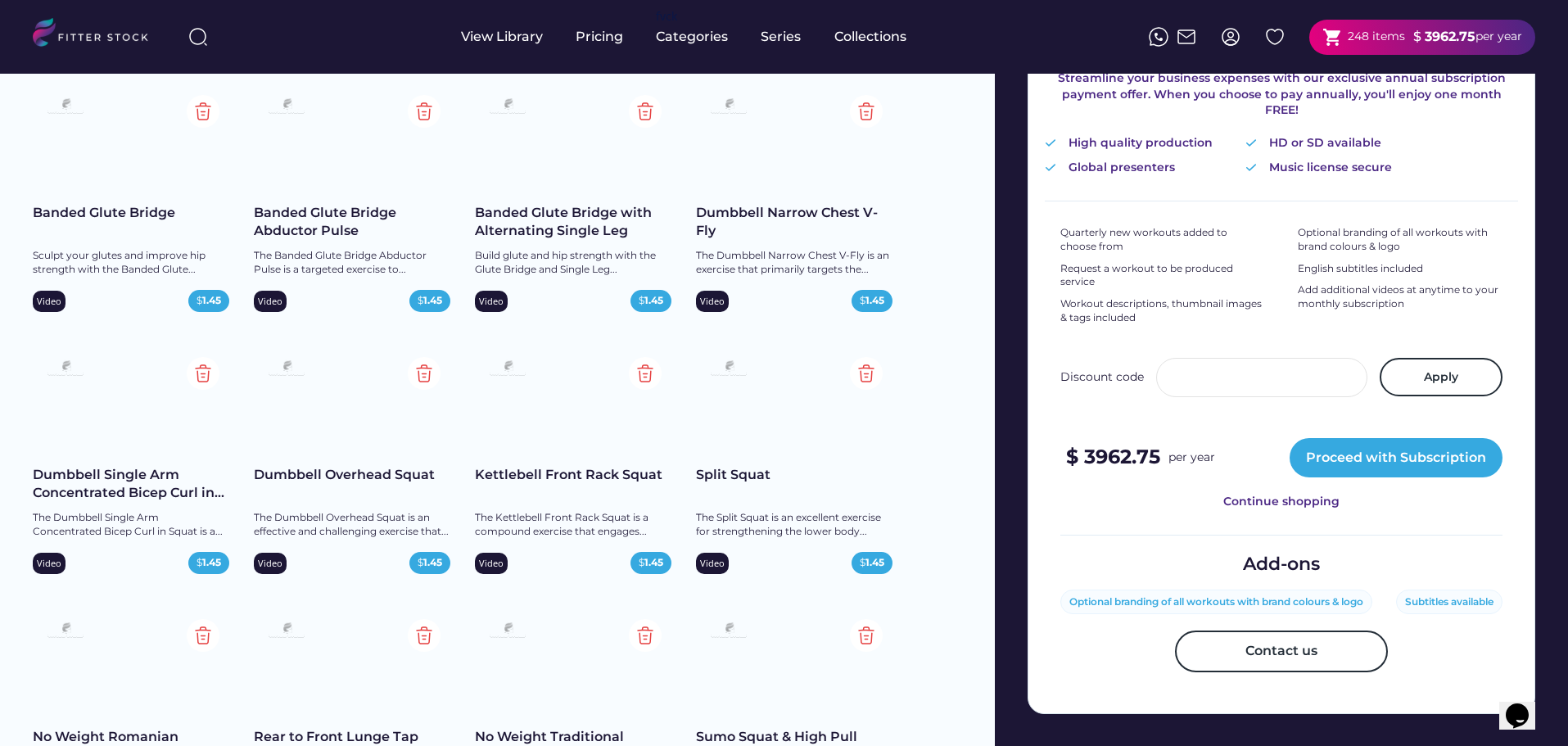
click at [1274, 552] on div "Add-ons" at bounding box center [1281, 565] width 77 height 26
click at [1315, 553] on div "Add-ons" at bounding box center [1281, 565] width 77 height 26
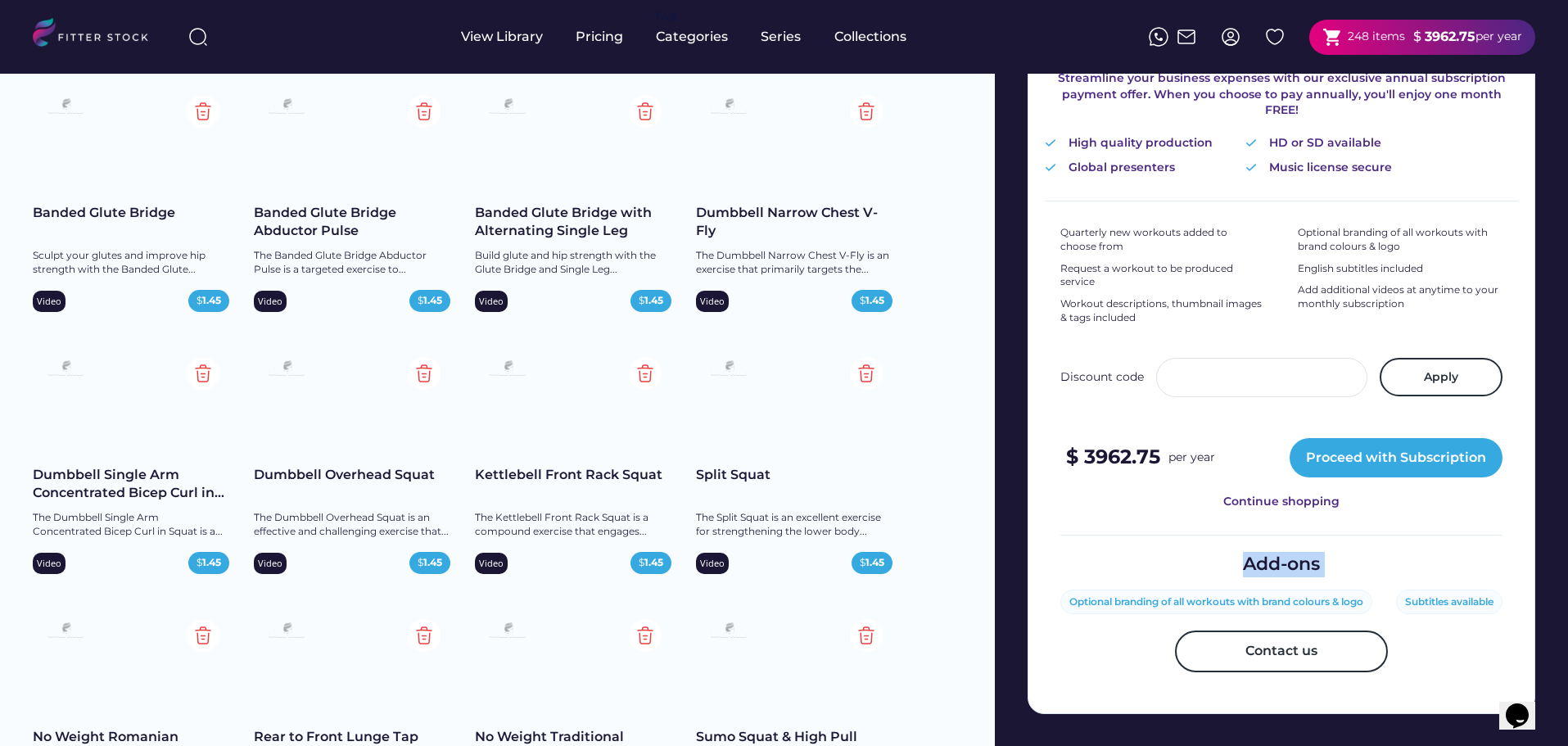
click at [1315, 553] on div "Add-ons" at bounding box center [1281, 565] width 77 height 26
click at [1311, 553] on div "Add-ons" at bounding box center [1281, 565] width 77 height 26
click at [1241, 595] on div "Optional branding of all workouts with brand colours & logo" at bounding box center [1217, 602] width 294 height 14
click at [1239, 595] on div "Optional branding of all workouts with brand colours & logo" at bounding box center [1217, 602] width 294 height 14
click at [1238, 595] on div "Optional branding of all workouts with brand colours & logo" at bounding box center [1217, 602] width 294 height 14
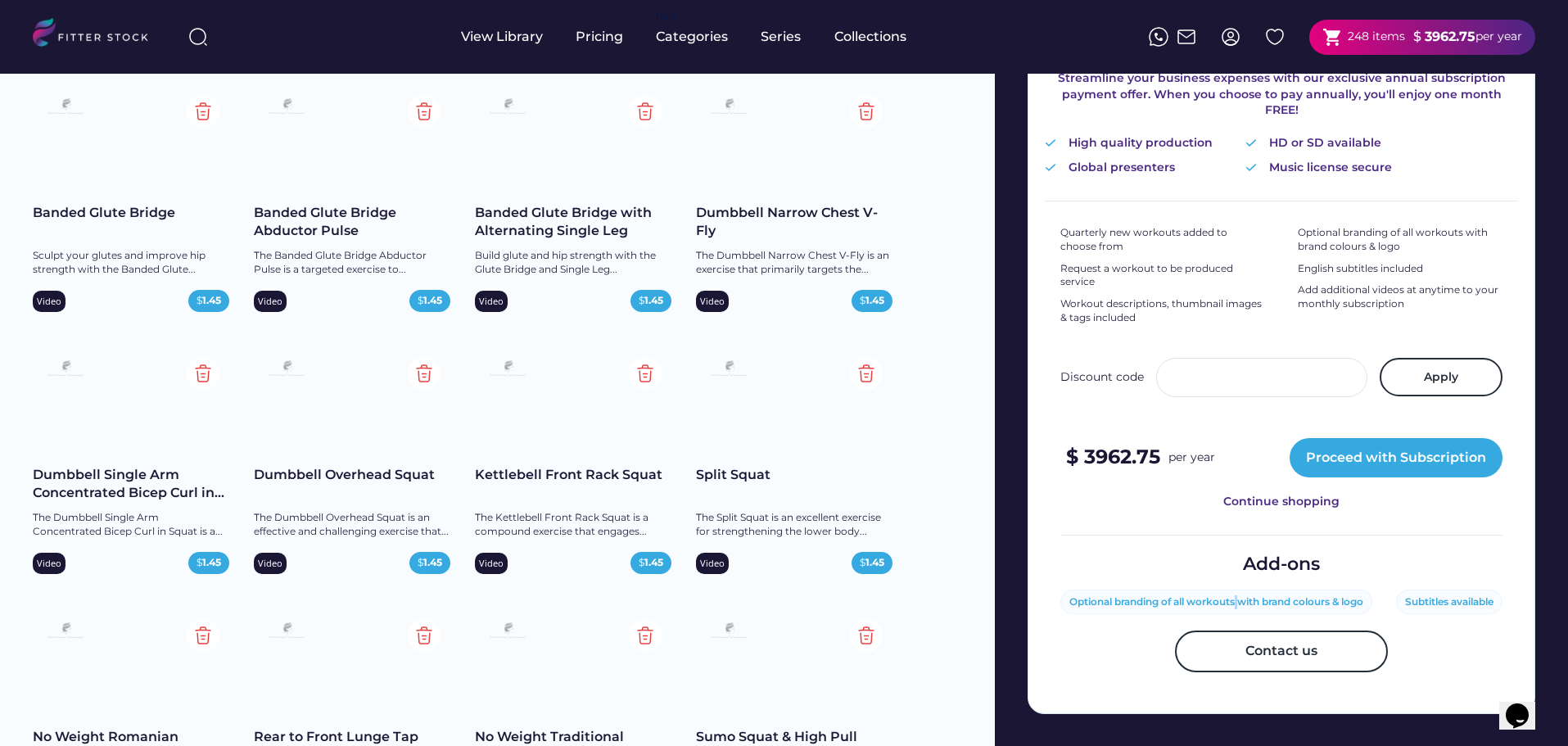
click at [1237, 595] on div "Optional branding of all workouts with brand colours & logo" at bounding box center [1217, 602] width 294 height 14
click at [1247, 595] on div "Optional branding of all workouts with brand colours & logo" at bounding box center [1217, 602] width 294 height 14
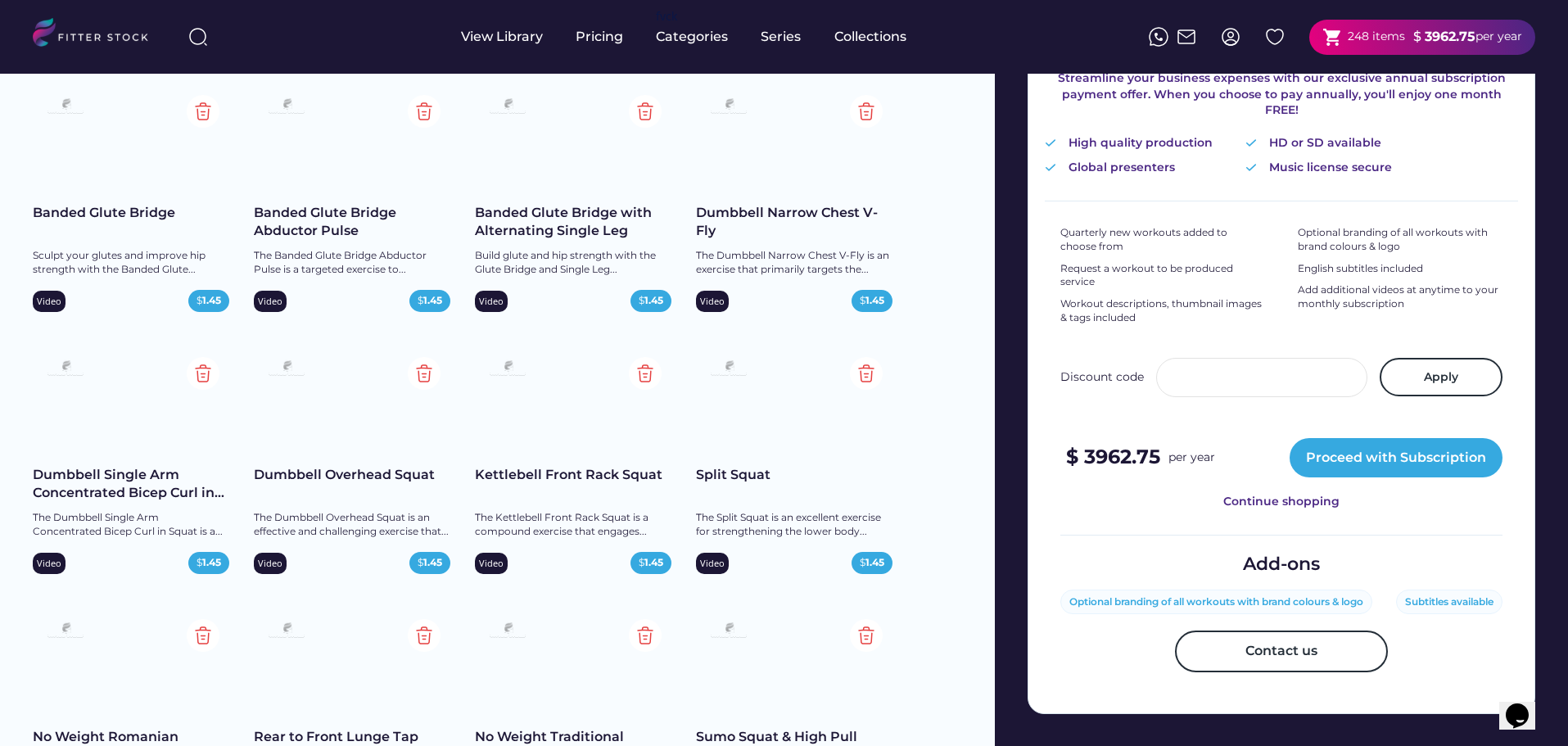
click at [1447, 595] on div "Subtitles available" at bounding box center [1449, 602] width 88 height 14
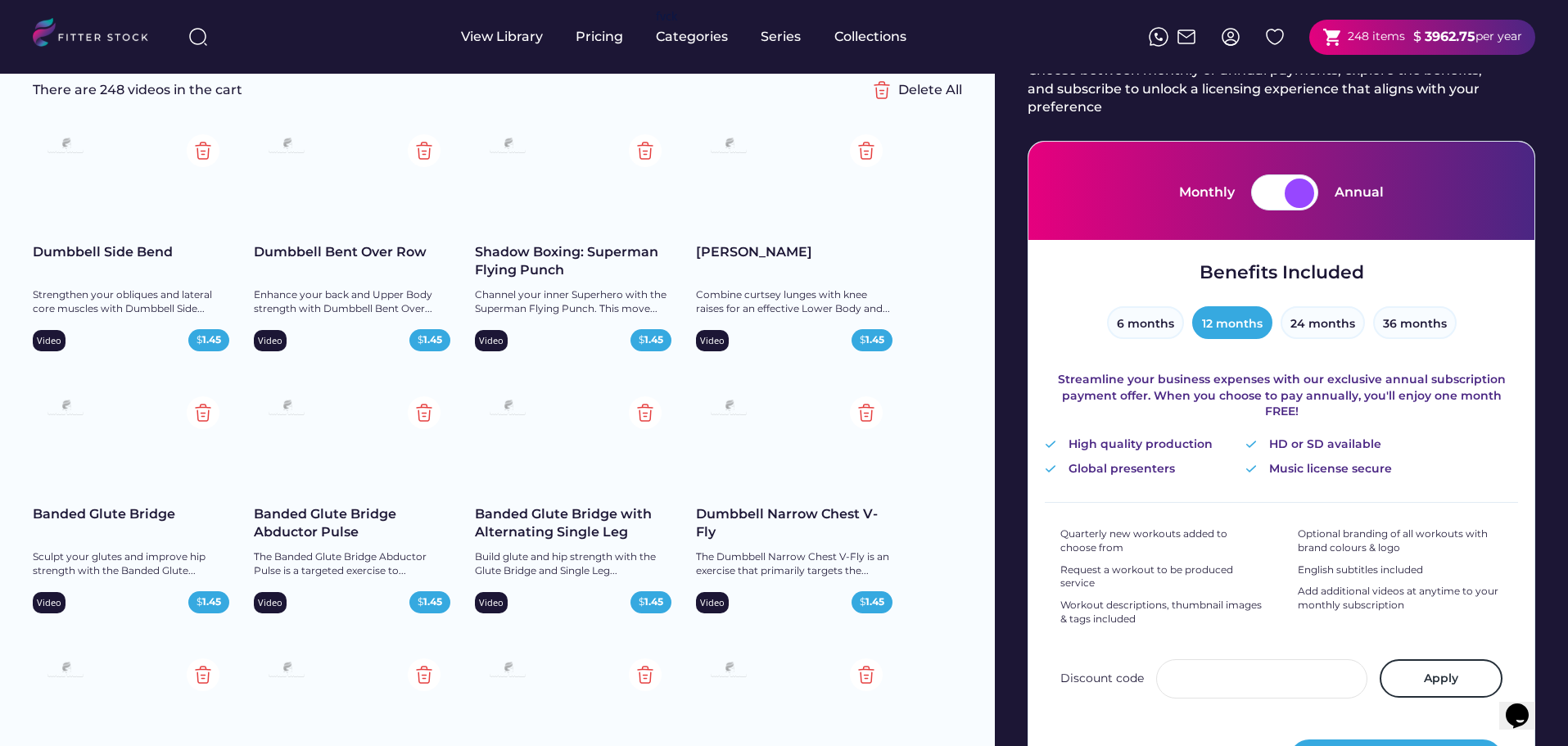
scroll to position [0, 0]
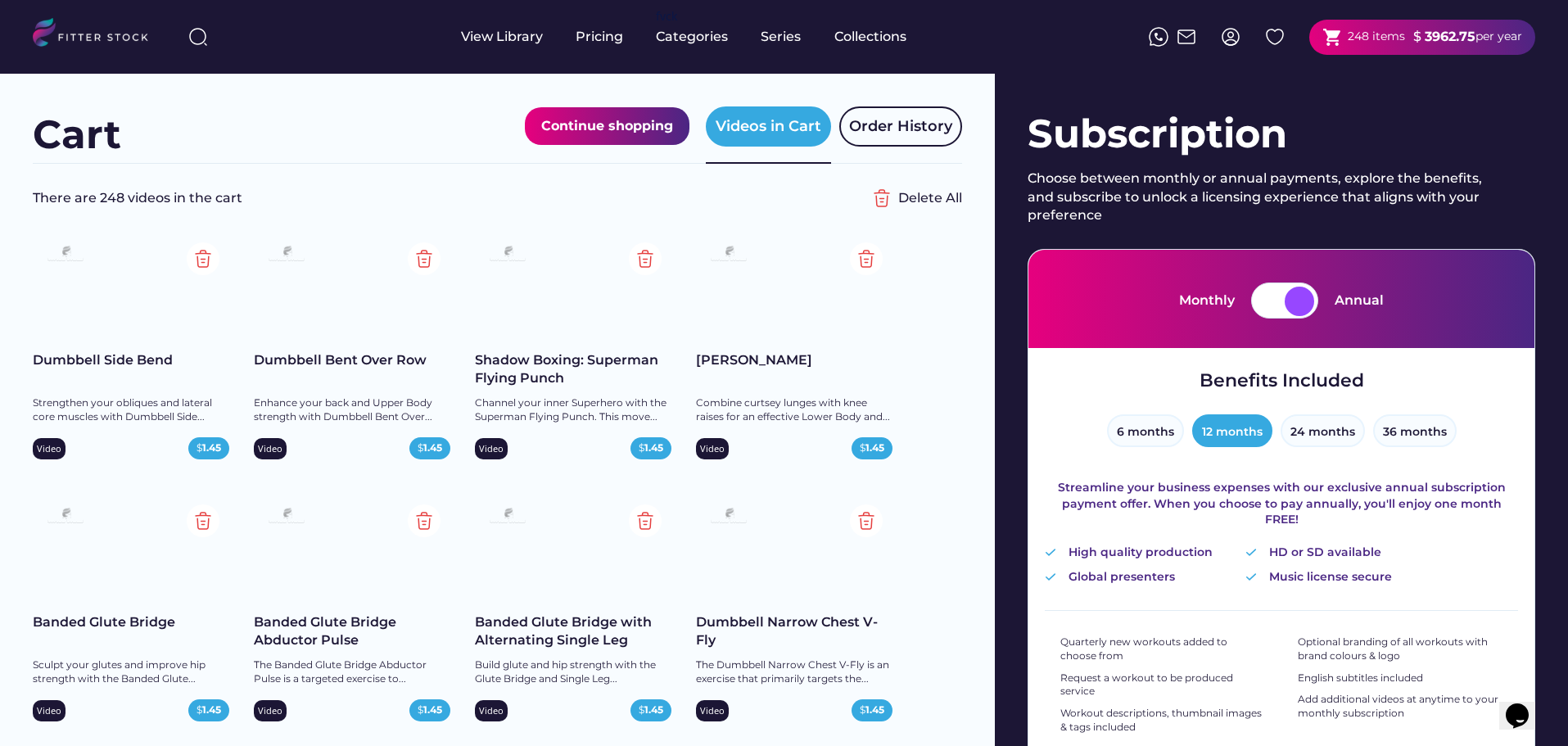
click at [1309, 303] on div at bounding box center [1299, 302] width 30 height 30
click at [1269, 302] on div at bounding box center [1270, 302] width 30 height 30
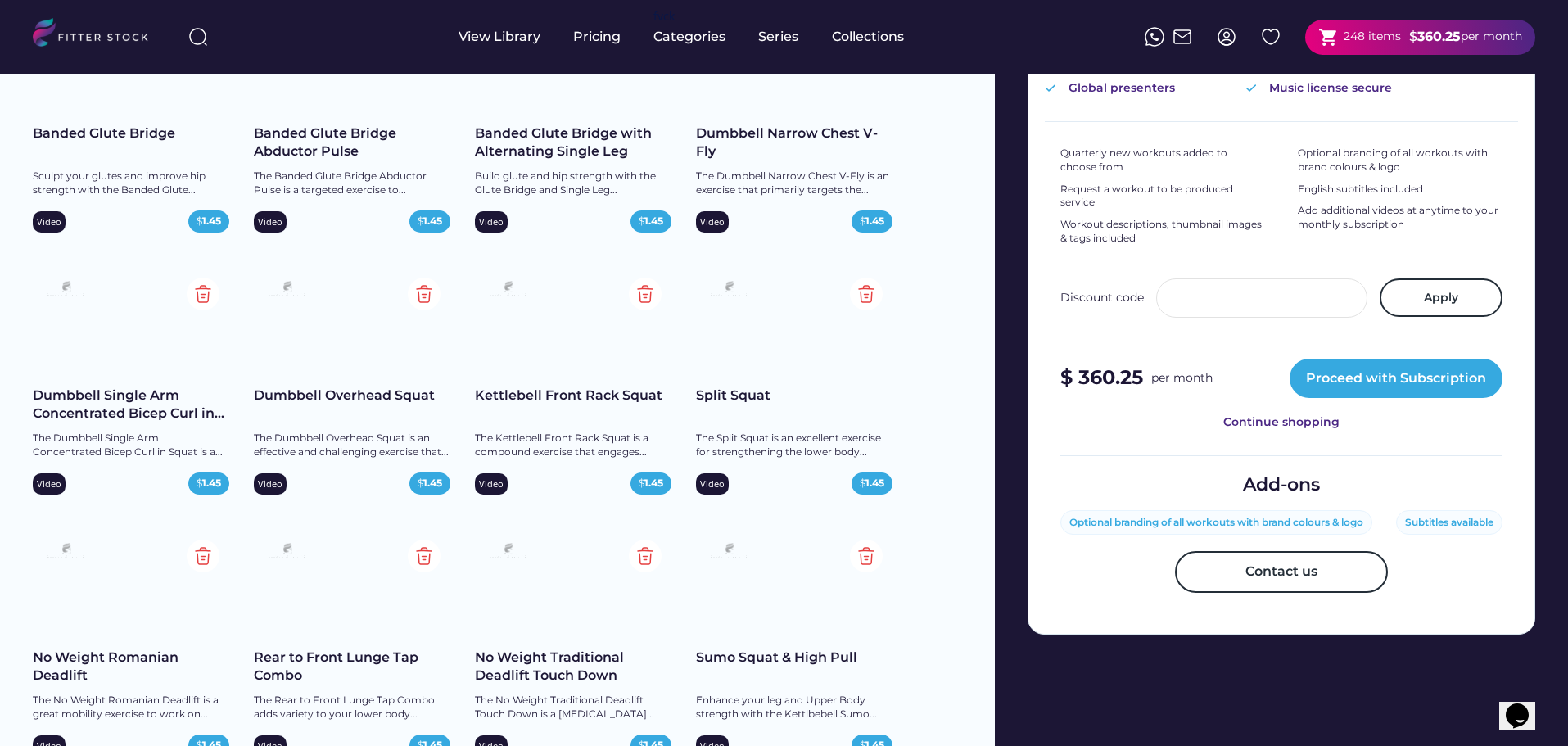
scroll to position [491, 0]
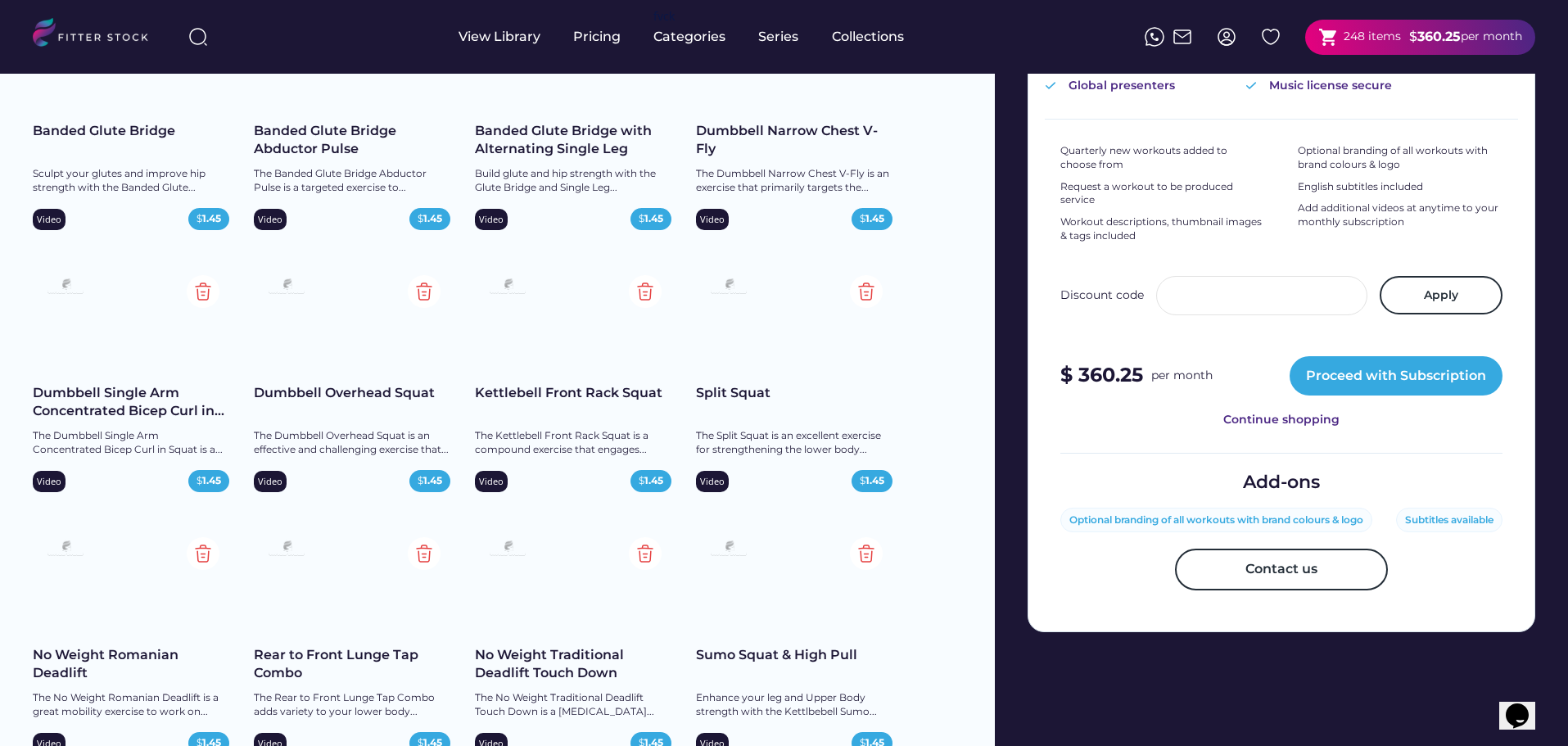
click at [1095, 514] on div "Optional branding of all workouts with brand colours & logo" at bounding box center [1217, 520] width 294 height 14
drag, startPoint x: 1070, startPoint y: 505, endPoint x: 1372, endPoint y: 505, distance: 302.0
click at [1372, 508] on div "Optional branding of all workouts with brand colours & logo" at bounding box center [1216, 520] width 312 height 26
copy div "Optional branding of all workouts with brand colours & logo"
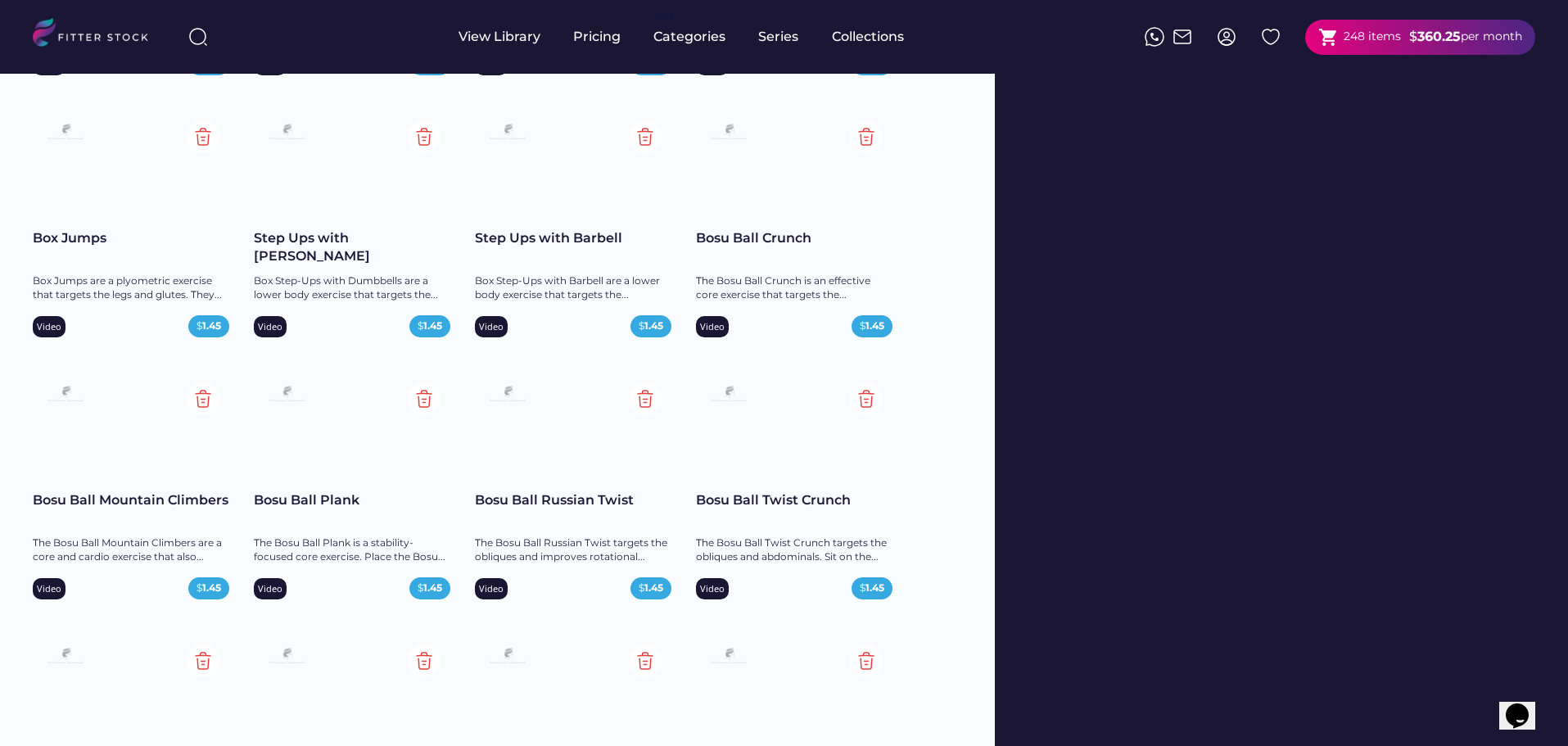
scroll to position [0, 0]
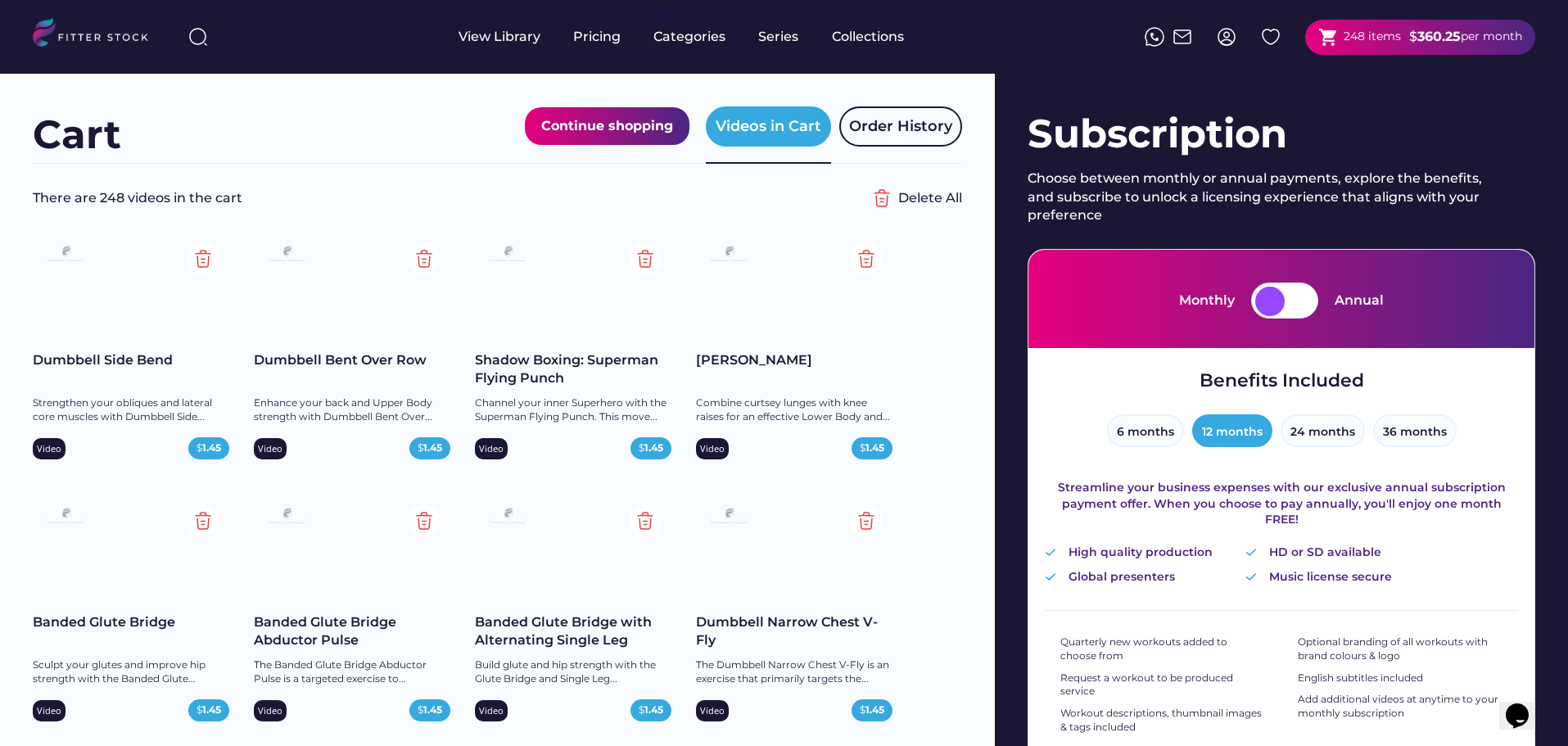
drag, startPoint x: 978, startPoint y: 530, endPoint x: 958, endPoint y: -98, distance: 628.3
click at [1195, 304] on div "Monthly" at bounding box center [1206, 301] width 55 height 18
click at [1203, 306] on div "Monthly" at bounding box center [1206, 301] width 55 height 18
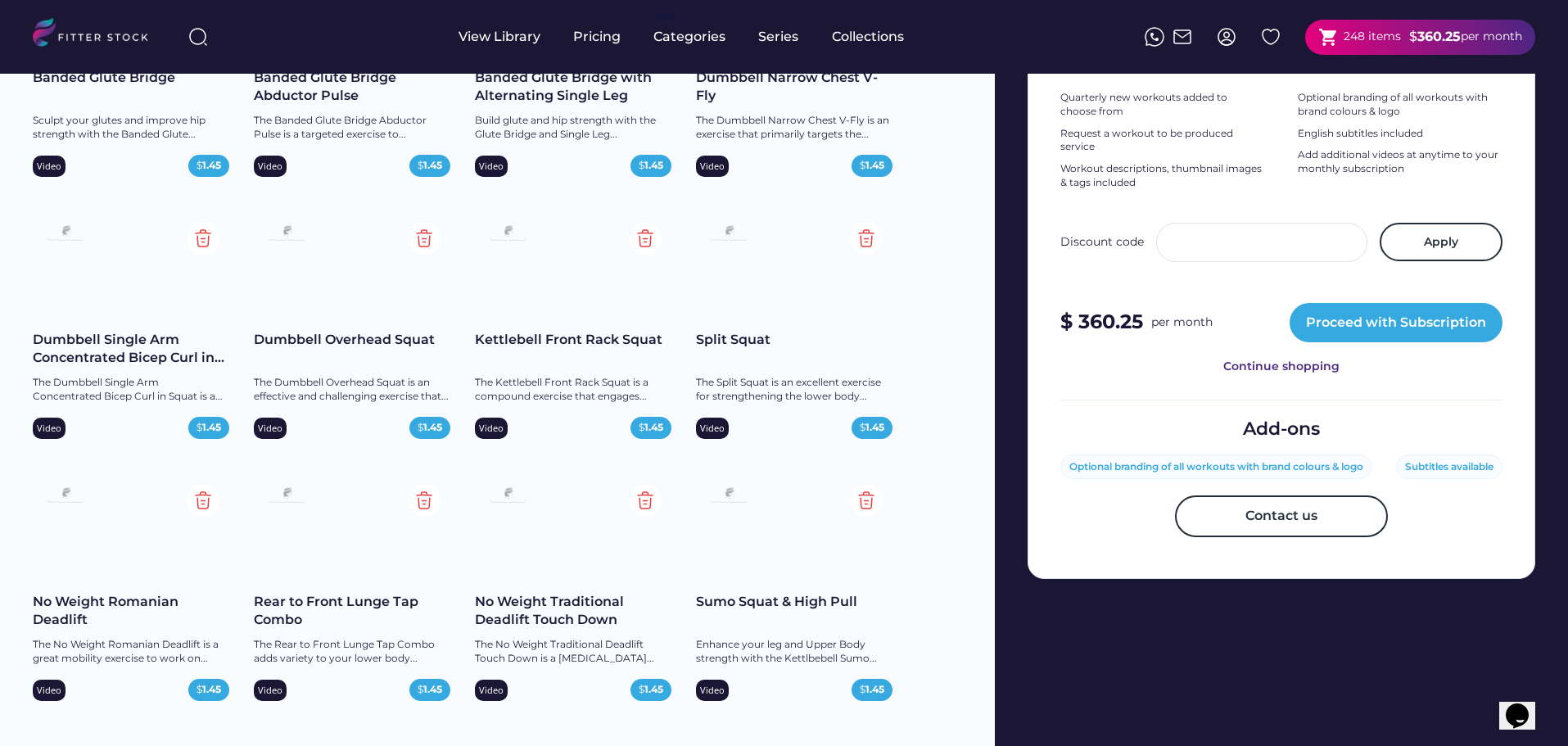
scroll to position [573, 0]
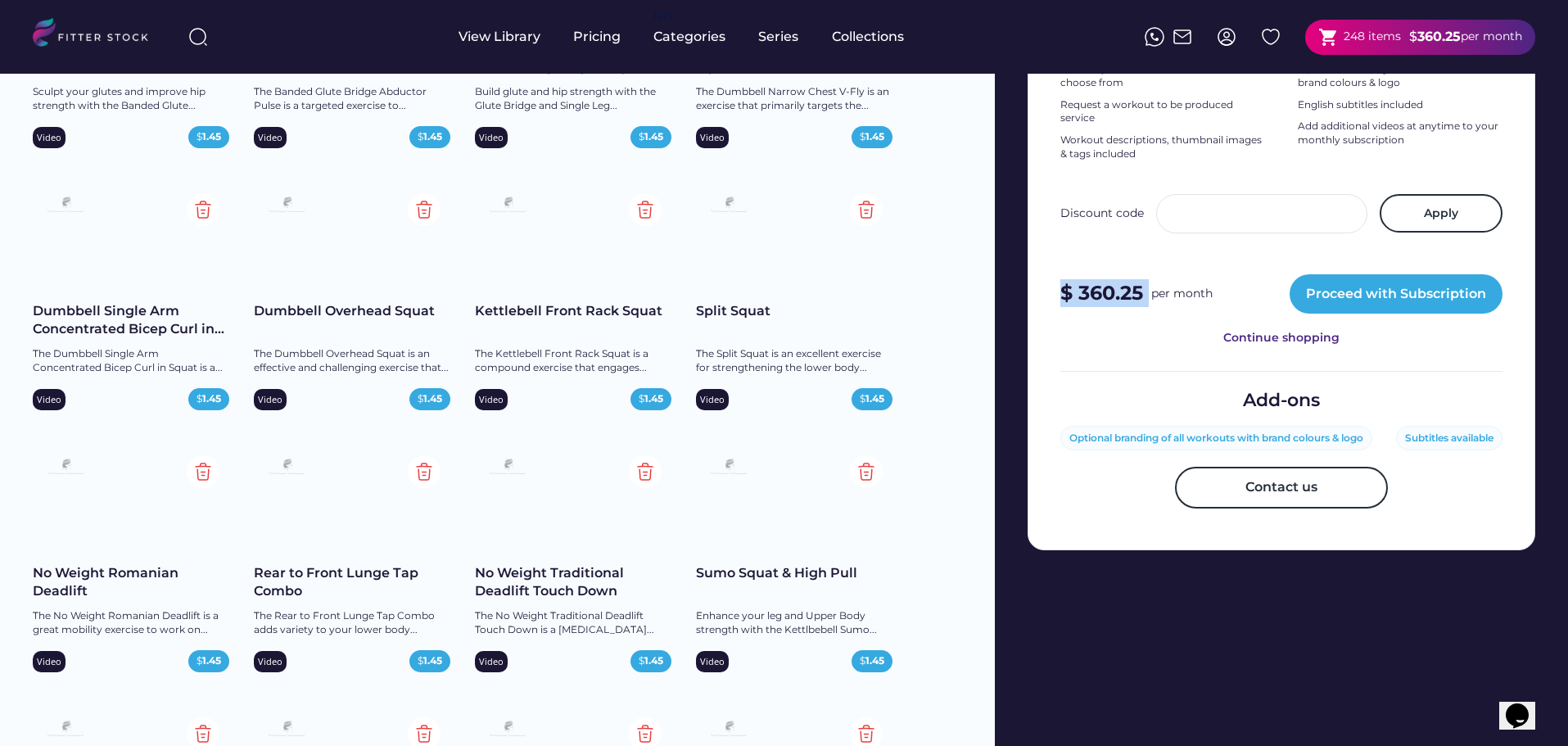
drag, startPoint x: 1065, startPoint y: 273, endPoint x: 1152, endPoint y: 274, distance: 87.0
click at [1152, 280] on div "$ 360.25 per month" at bounding box center [1137, 294] width 152 height 29
click at [1152, 286] on div "per month" at bounding box center [1182, 294] width 61 height 17
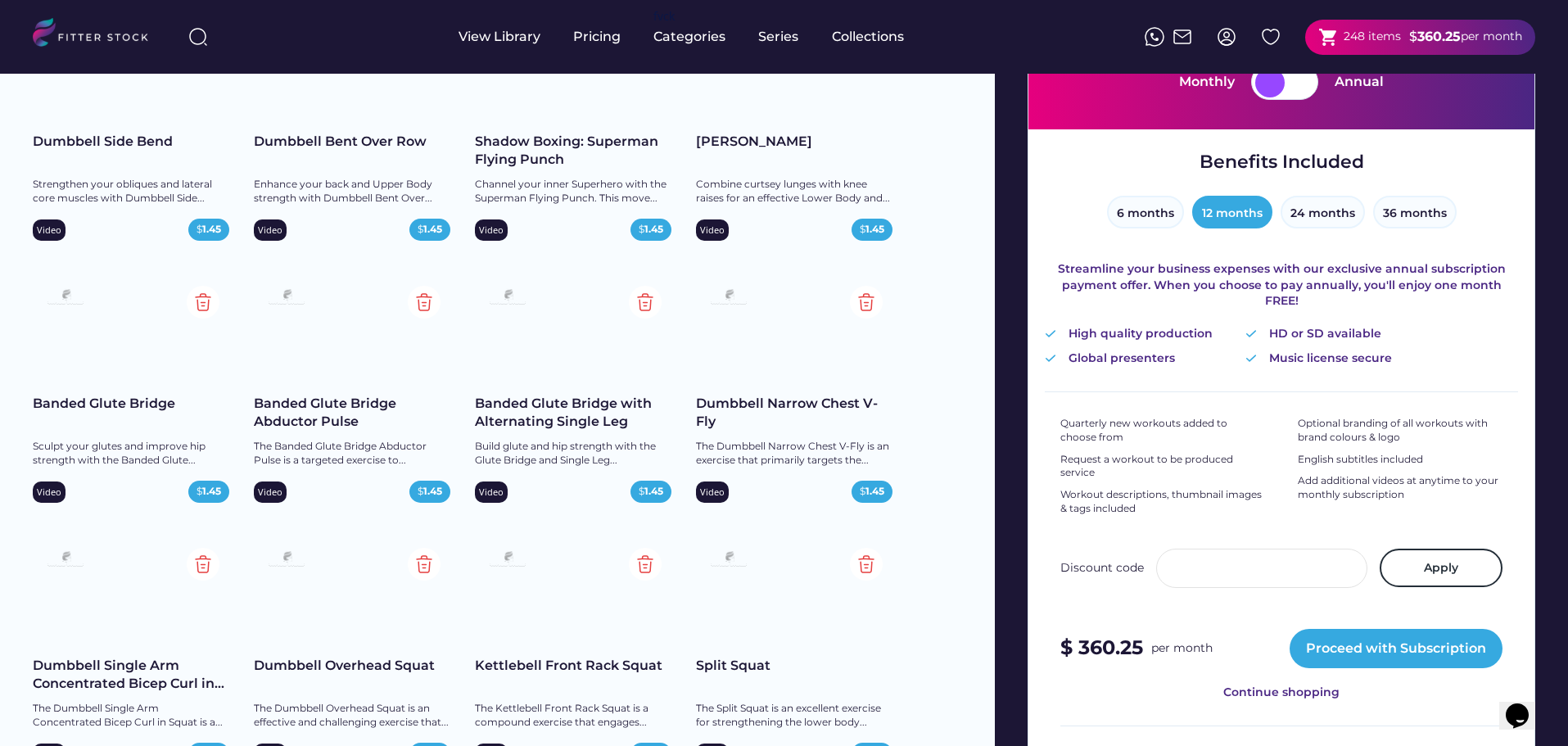
scroll to position [0, 0]
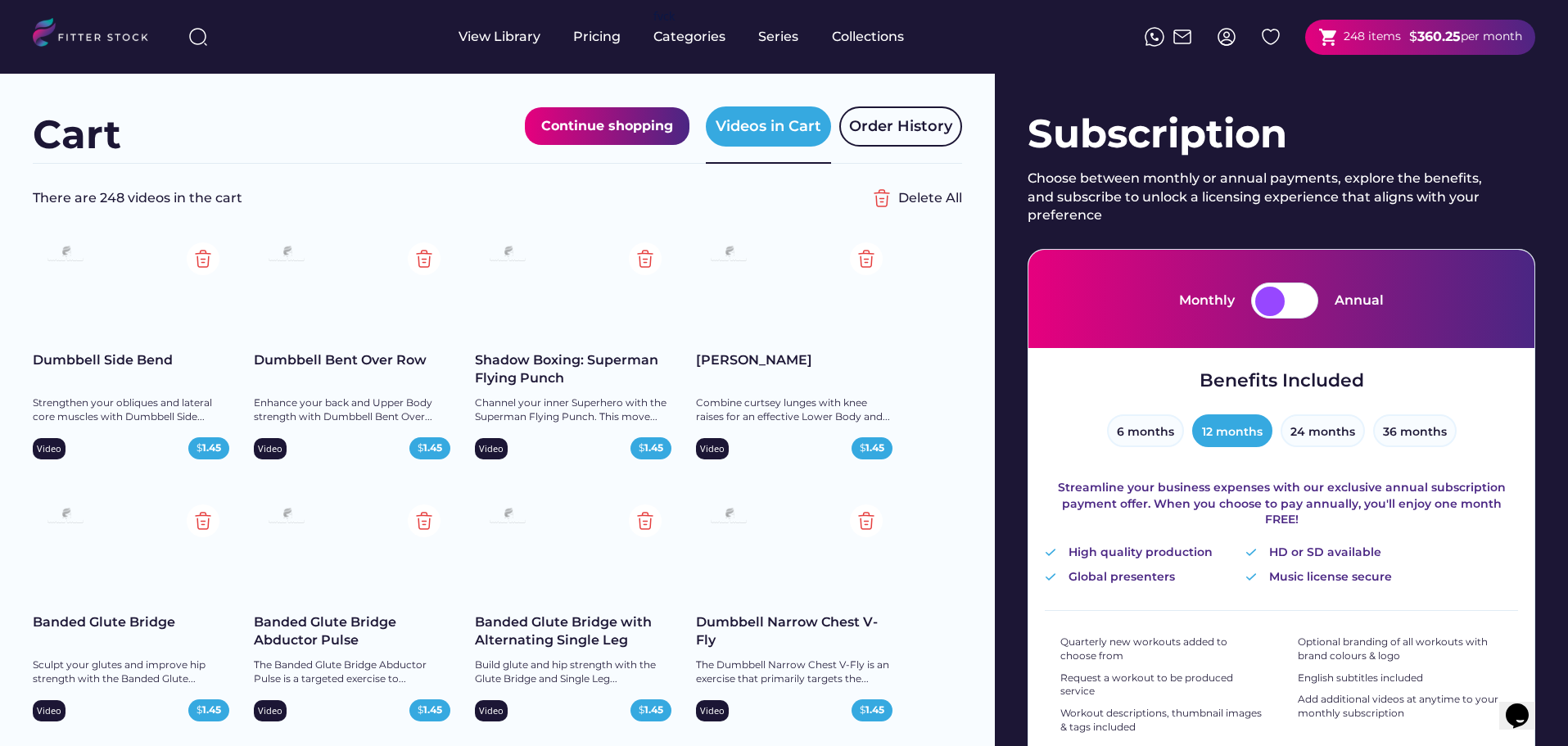
click at [1292, 292] on div at bounding box center [1299, 302] width 30 height 30
drag, startPoint x: 1450, startPoint y: 14, endPoint x: 1448, endPoint y: 31, distance: 17.1
click at [1450, 17] on div "shopping_cart 248 items $ 3962.75 per year" at bounding box center [1342, 36] width 387 height 52
click at [1447, 35] on strong "3962.75" at bounding box center [1450, 36] width 50 height 16
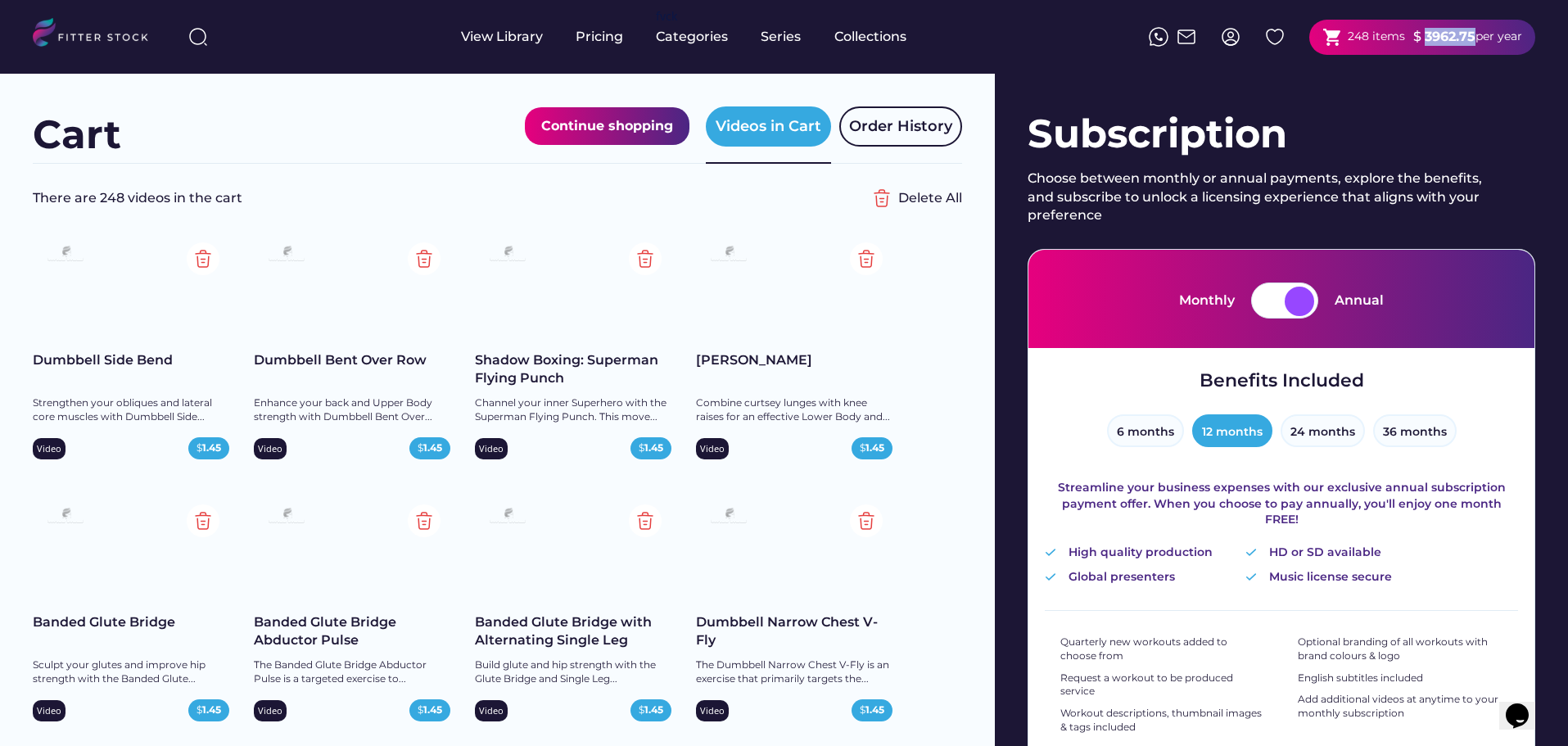
click at [114, 45] on img at bounding box center [98, 35] width 130 height 34
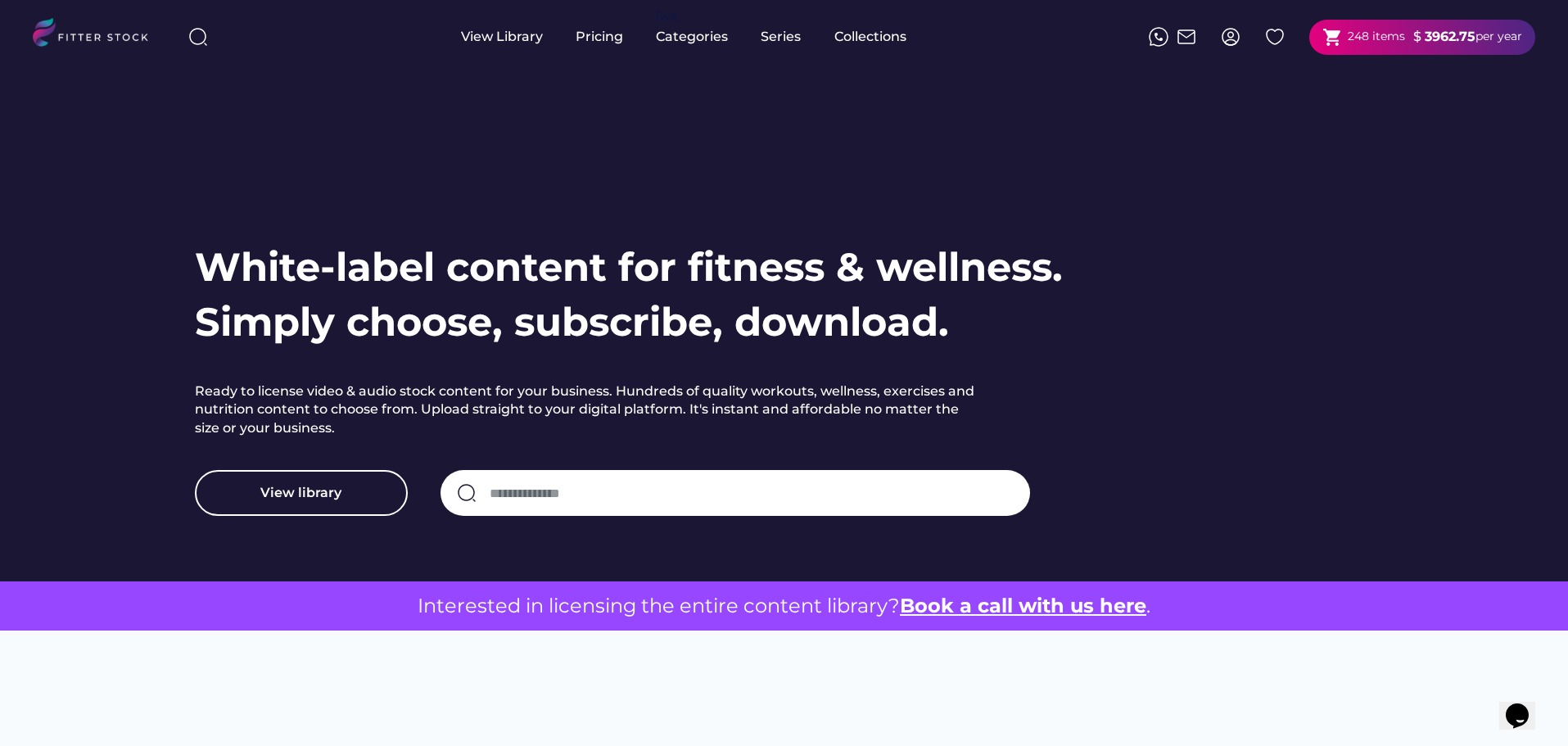
click at [1363, 39] on div "248 items" at bounding box center [1375, 37] width 57 height 17
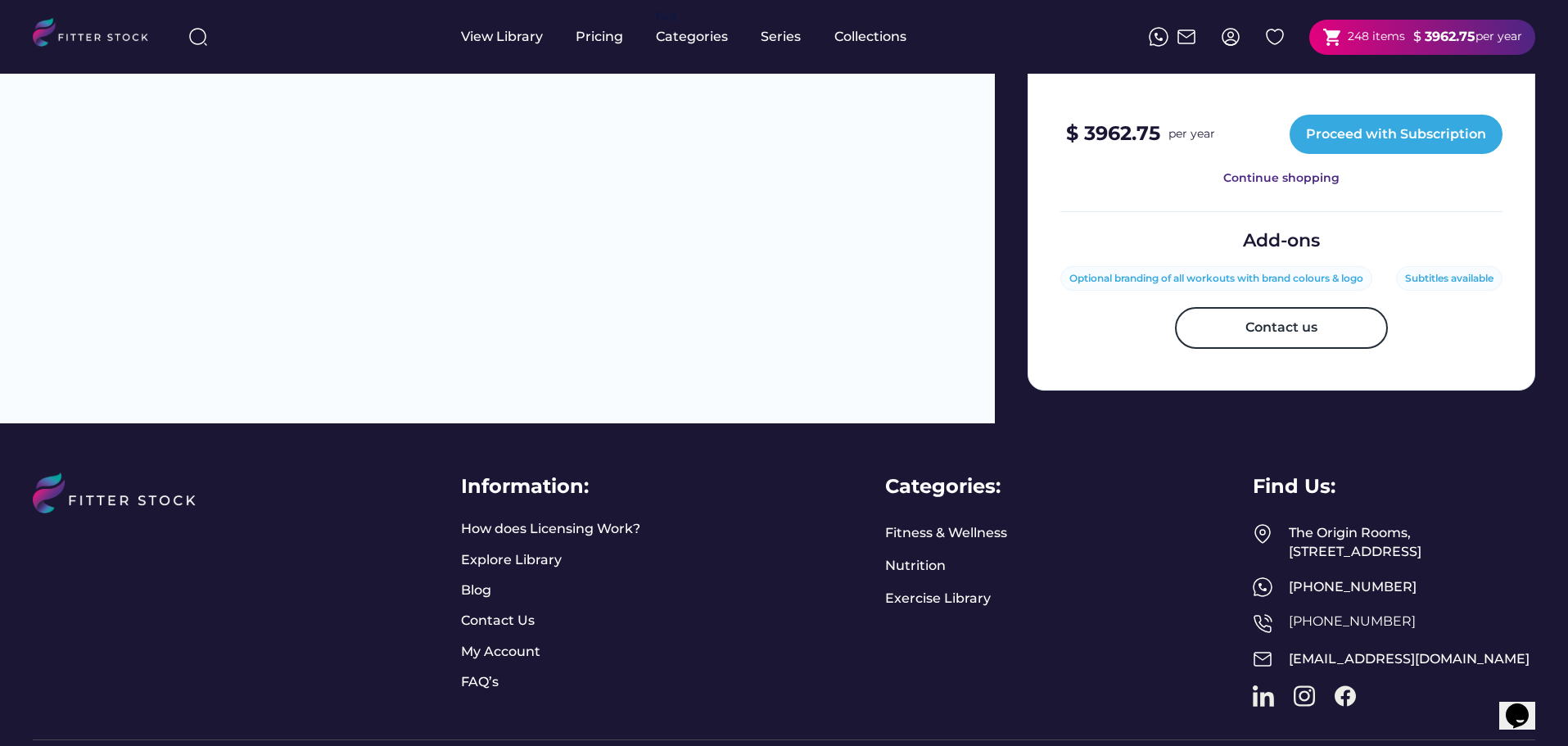
click at [1227, 41] on img at bounding box center [1231, 37] width 20 height 20
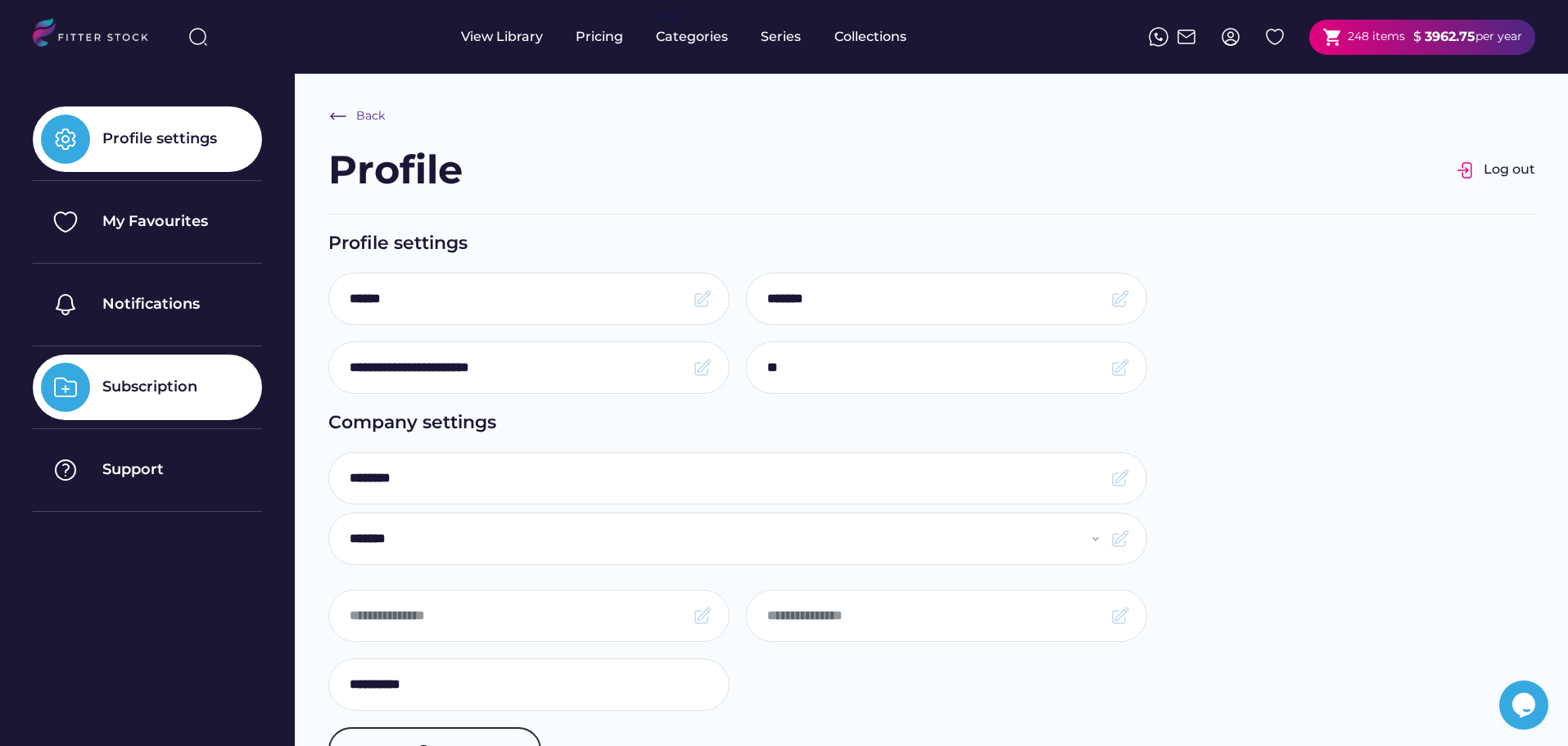
click at [117, 376] on div "Subscription" at bounding box center [147, 387] width 229 height 65
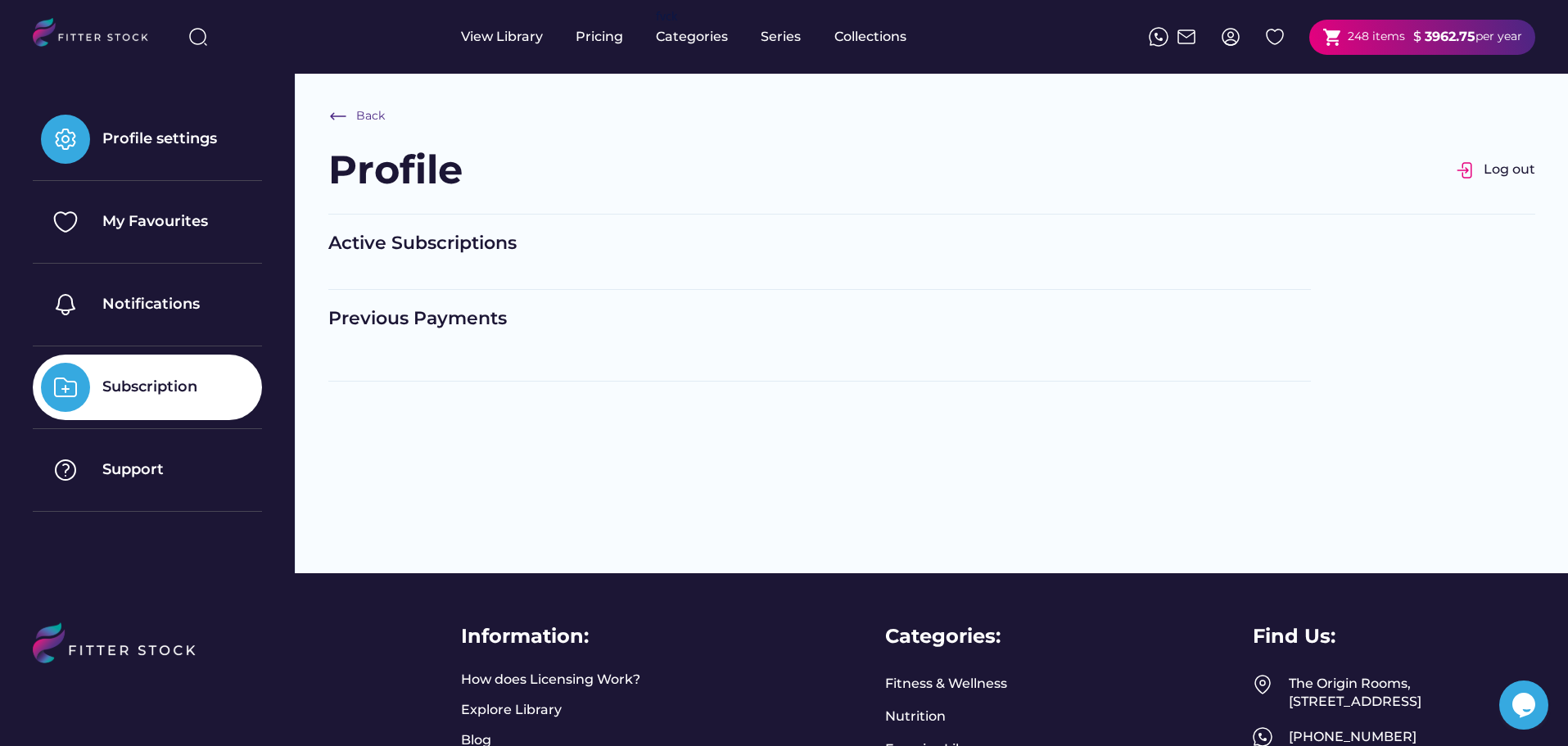
click at [445, 239] on div "Active Subscriptions" at bounding box center [819, 243] width 983 height 26
click at [520, 299] on div "Active Subscriptions per month Download monthly invoice Previous Payments" at bounding box center [819, 306] width 983 height 151
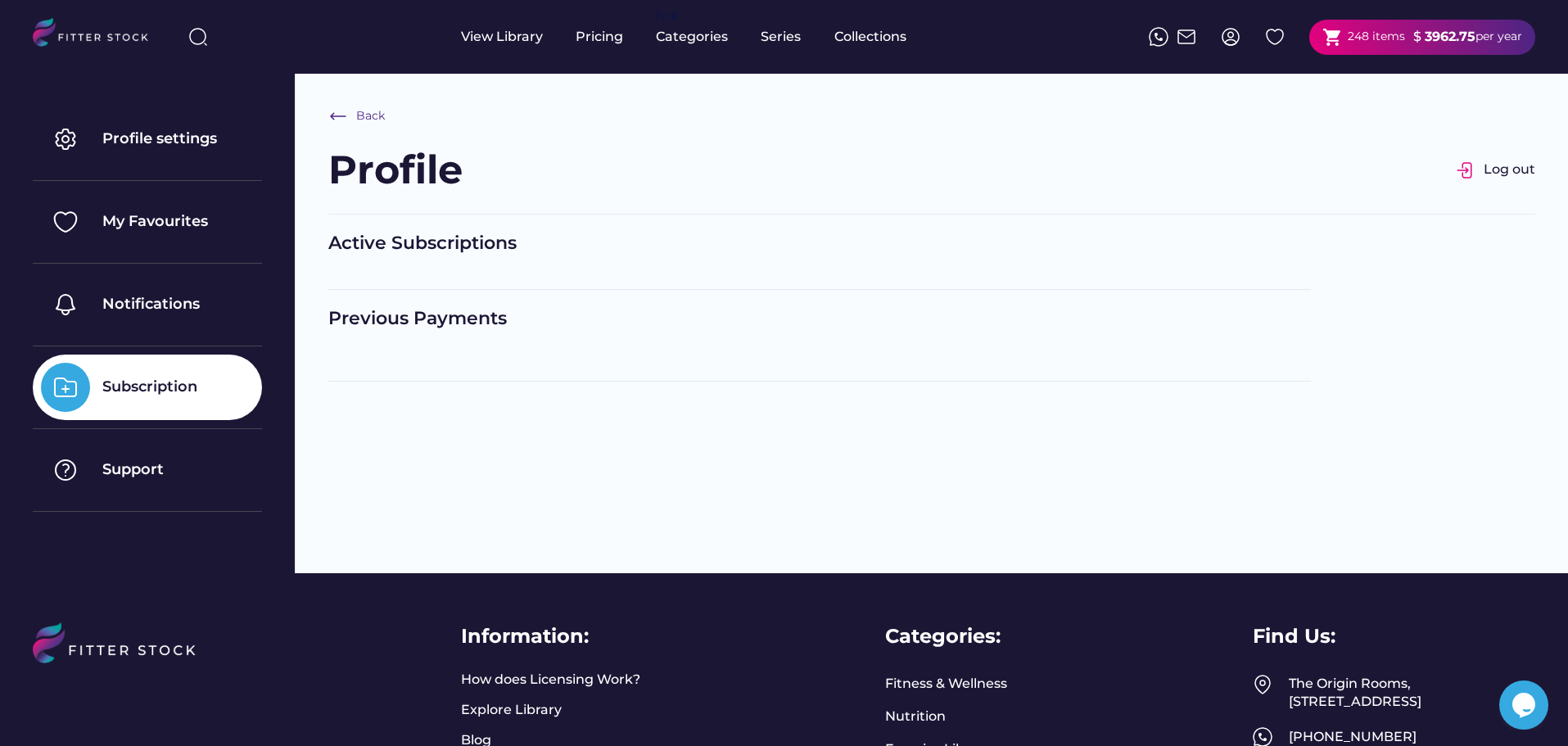
click at [803, 300] on div "Active Subscriptions per month Download monthly invoice Previous Payments" at bounding box center [819, 306] width 983 height 151
drag, startPoint x: 475, startPoint y: 278, endPoint x: 470, endPoint y: 268, distance: 11.2
click at [474, 277] on div "Active Subscriptions per month Download monthly invoice" at bounding box center [819, 260] width 983 height 59
click at [472, 250] on div "Active Subscriptions" at bounding box center [819, 243] width 983 height 26
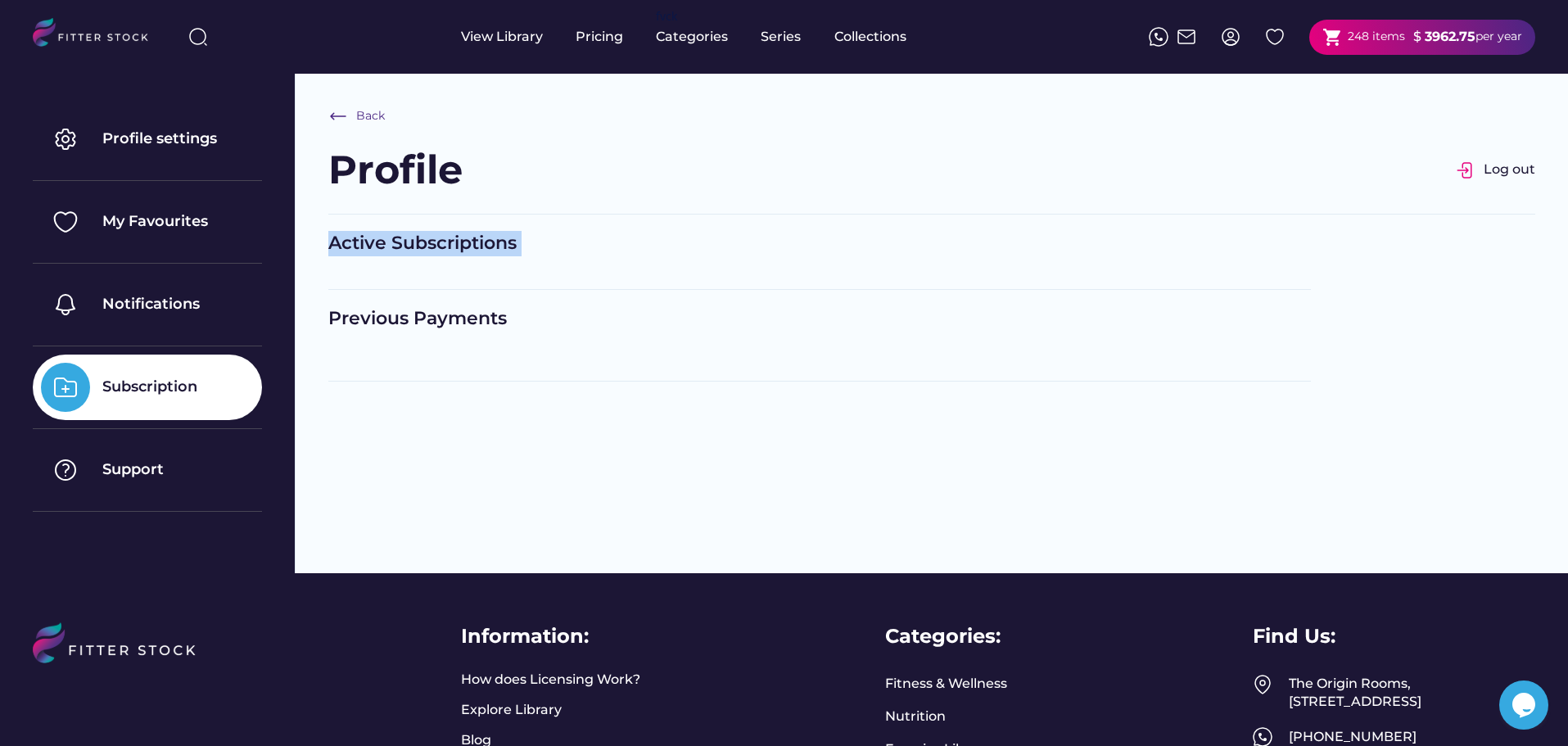
click at [472, 250] on div "Active Subscriptions" at bounding box center [819, 243] width 983 height 26
click at [673, 301] on div "Active Subscriptions per month Download monthly invoice Previous Payments" at bounding box center [819, 306] width 983 height 151
click at [1492, 45] on div "$ 3962.75 per year" at bounding box center [1468, 37] width 109 height 19
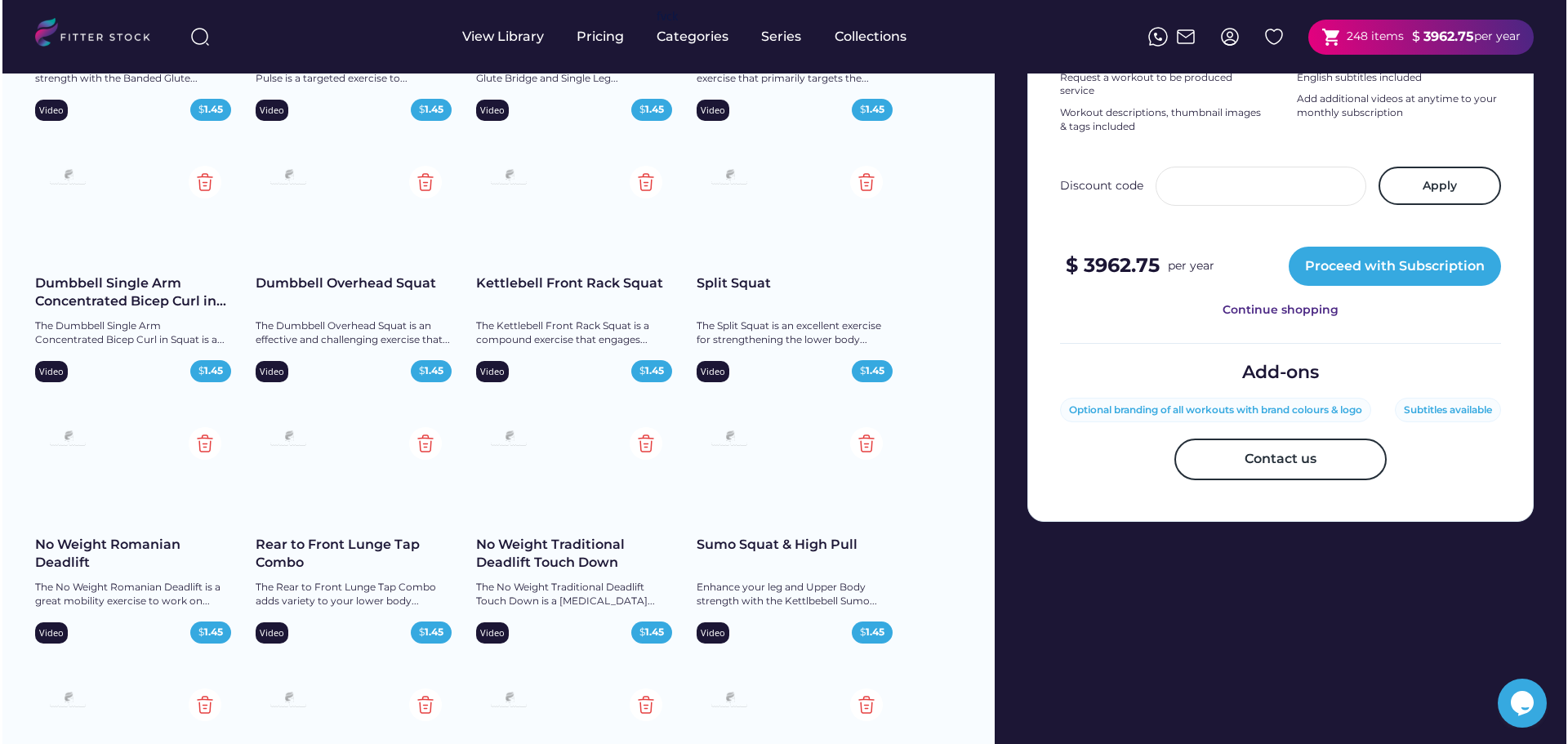
scroll to position [404, 0]
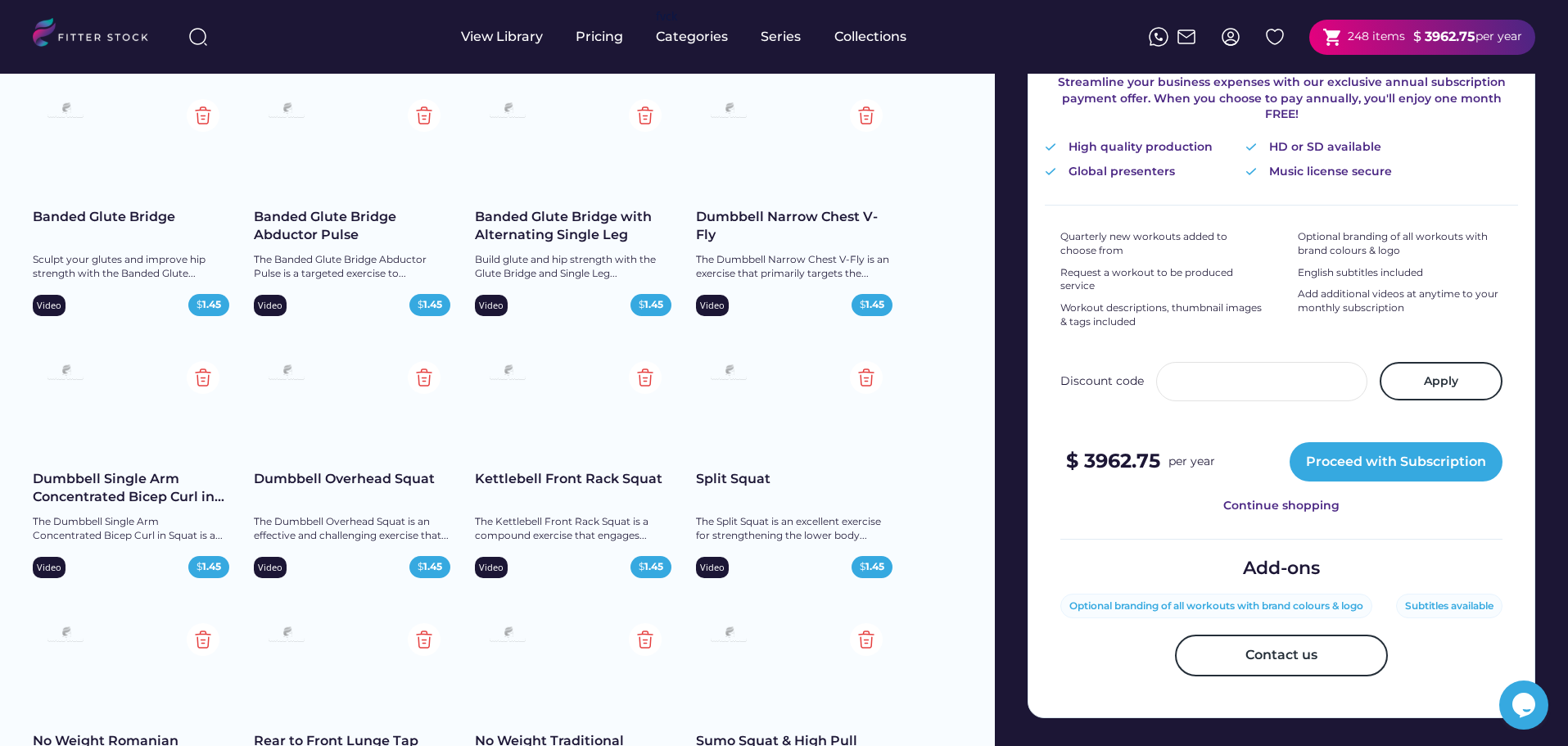
click at [1275, 562] on div "Add-ons" at bounding box center [1281, 569] width 77 height 26
click at [1255, 600] on div "Optional branding of all workouts with brand colours & logo" at bounding box center [1217, 606] width 294 height 14
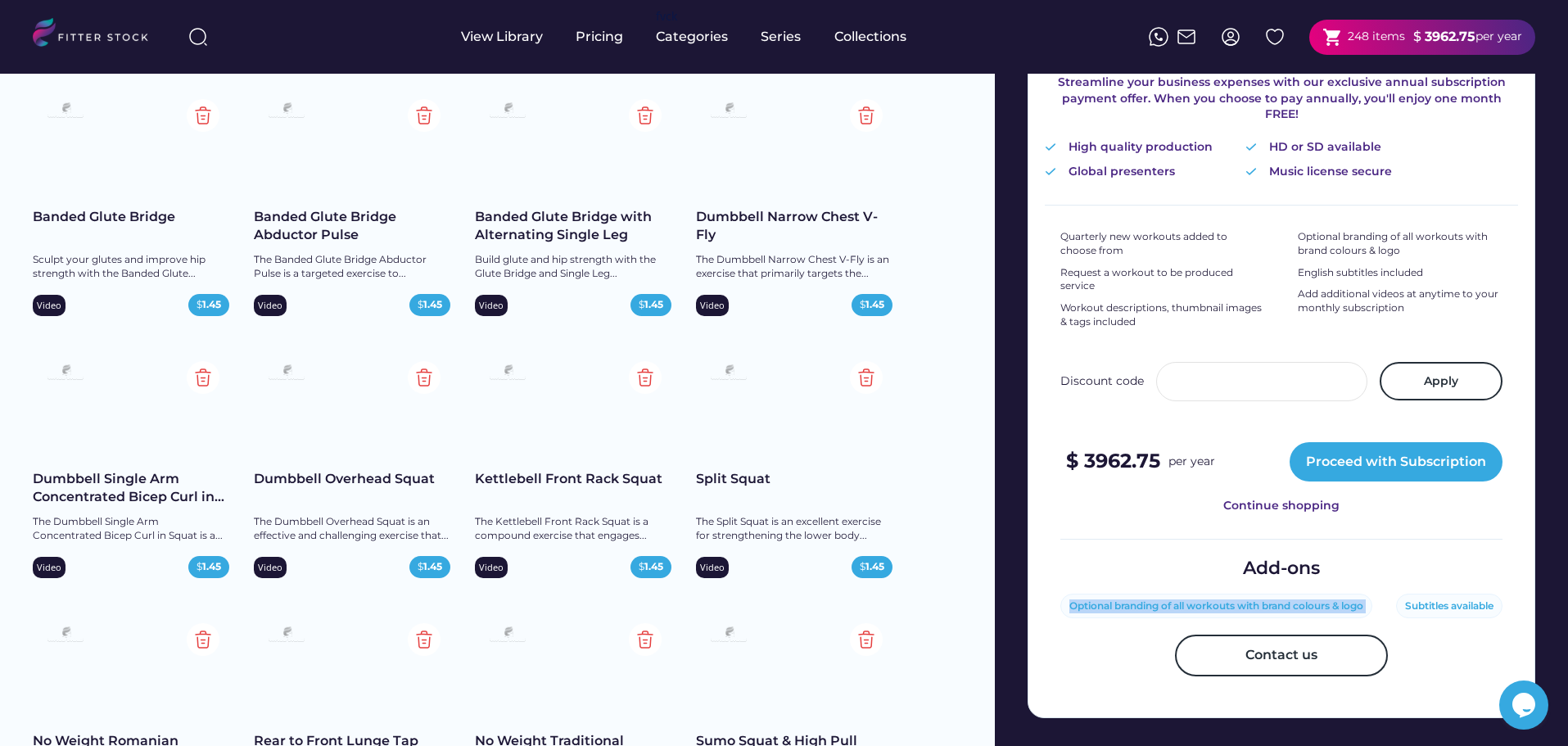
click at [1255, 600] on div "Optional branding of all workouts with brand colours & logo" at bounding box center [1217, 606] width 294 height 14
copy div "Optional branding of all workouts with brand colours & logo"
click at [1317, 594] on div "Optional branding of all workouts with brand colours & logo" at bounding box center [1216, 606] width 312 height 26
click at [1380, 458] on button "Proceed with Subscription" at bounding box center [1396, 462] width 213 height 40
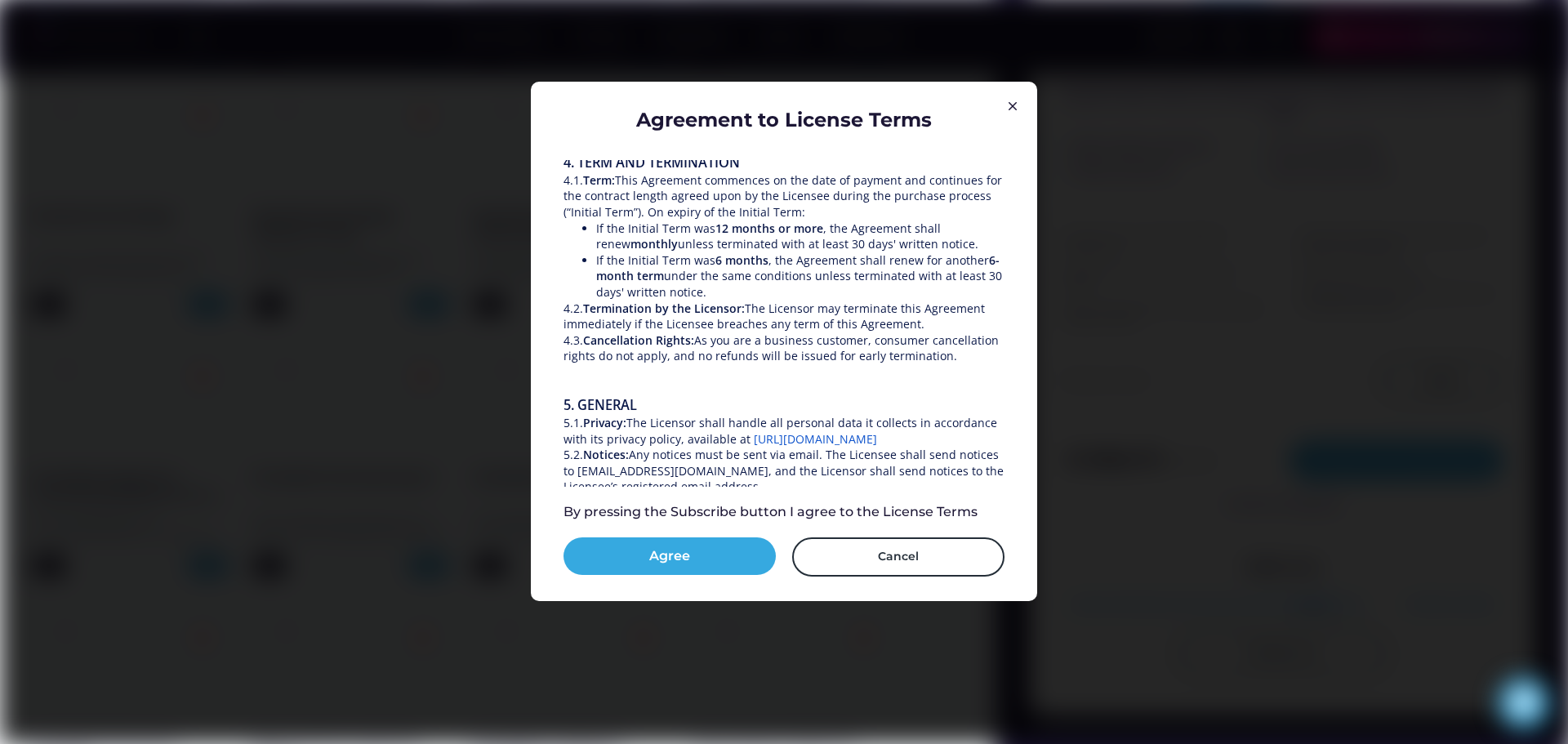
scroll to position [1226, 0]
click at [682, 247] on span "unless terminated with at least 30 days' written notice." at bounding box center [828, 239] width 301 height 16
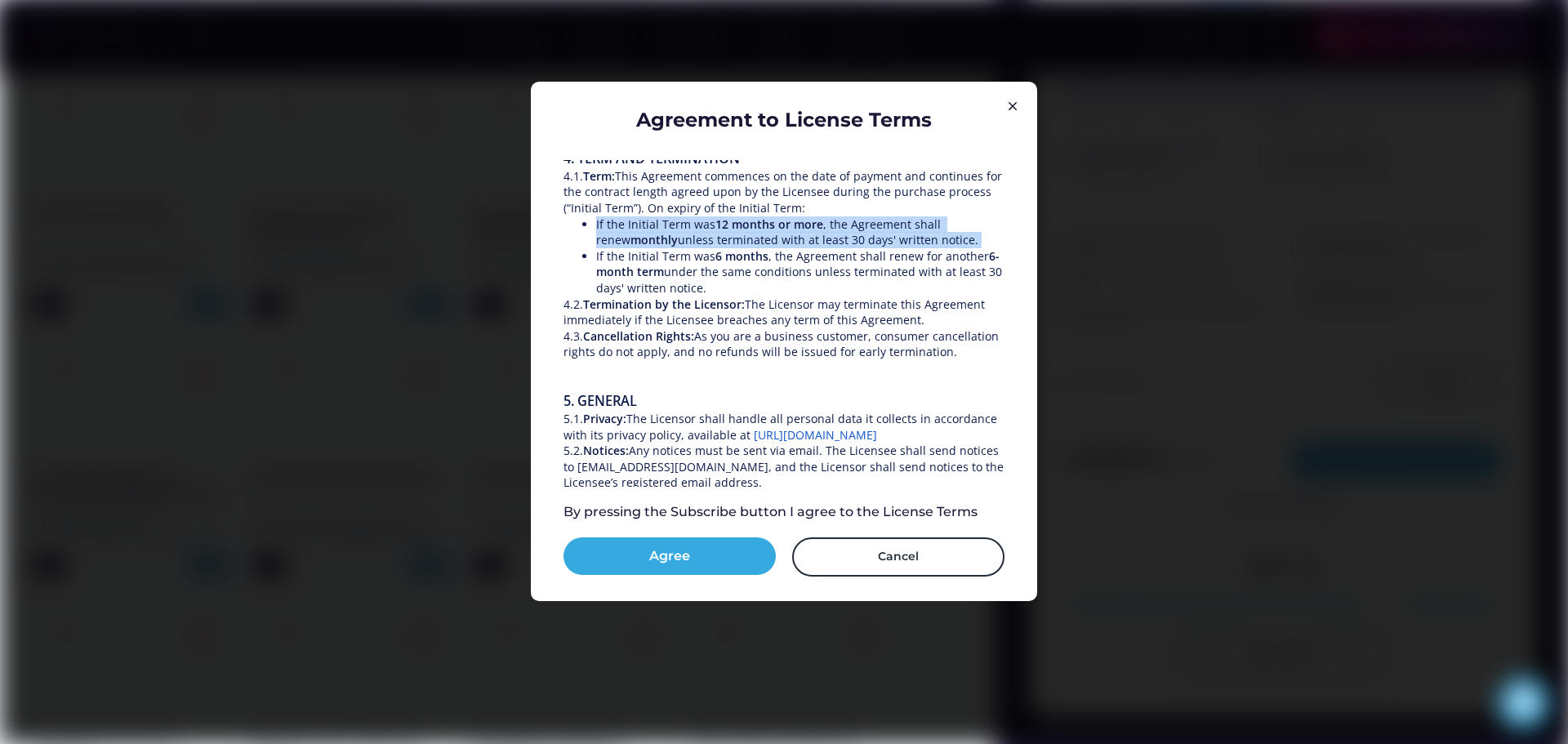
click at [682, 247] on span "unless terminated with at least 30 days' written notice." at bounding box center [828, 239] width 301 height 16
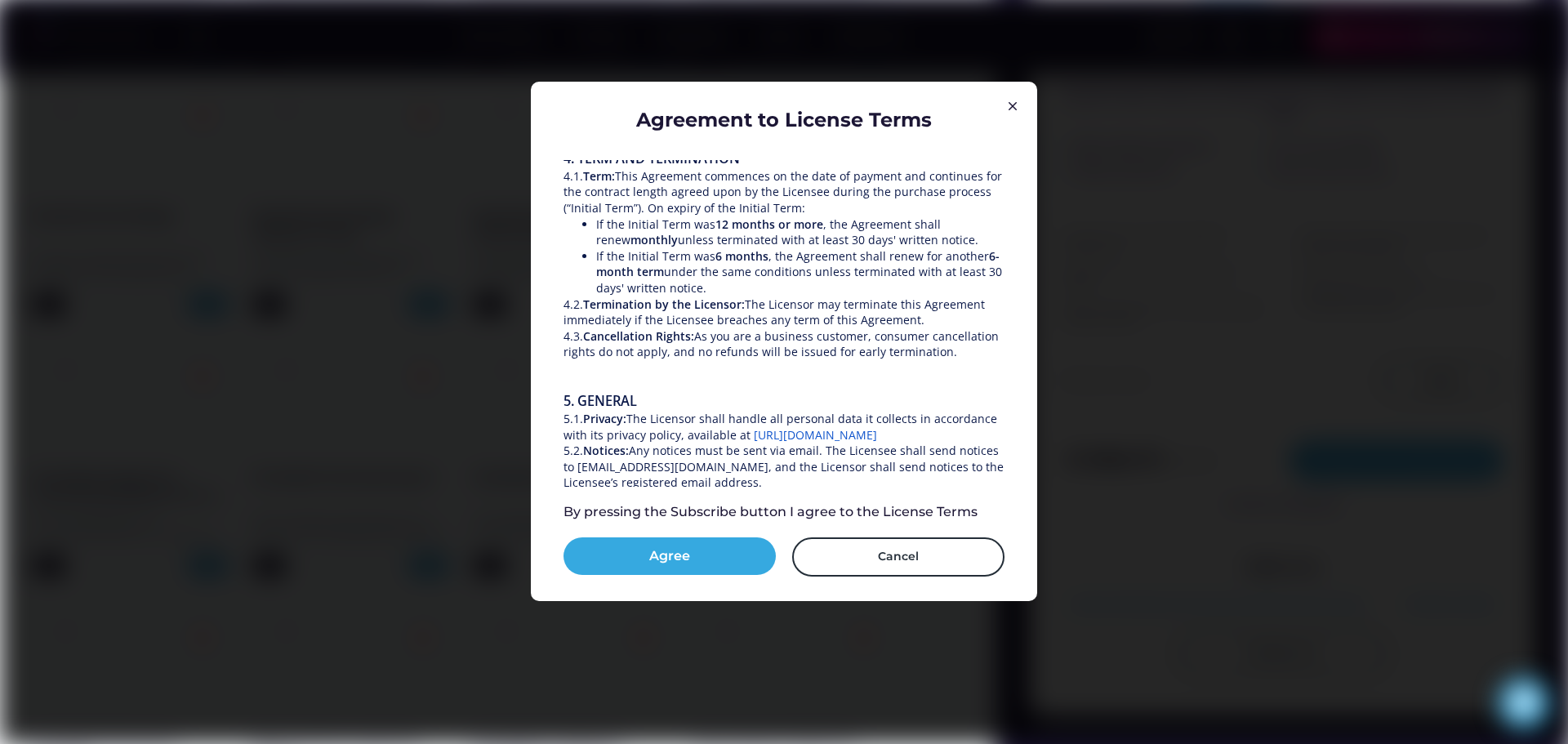
click at [709, 264] on span "If the Initial Term was" at bounding box center [655, 256] width 120 height 16
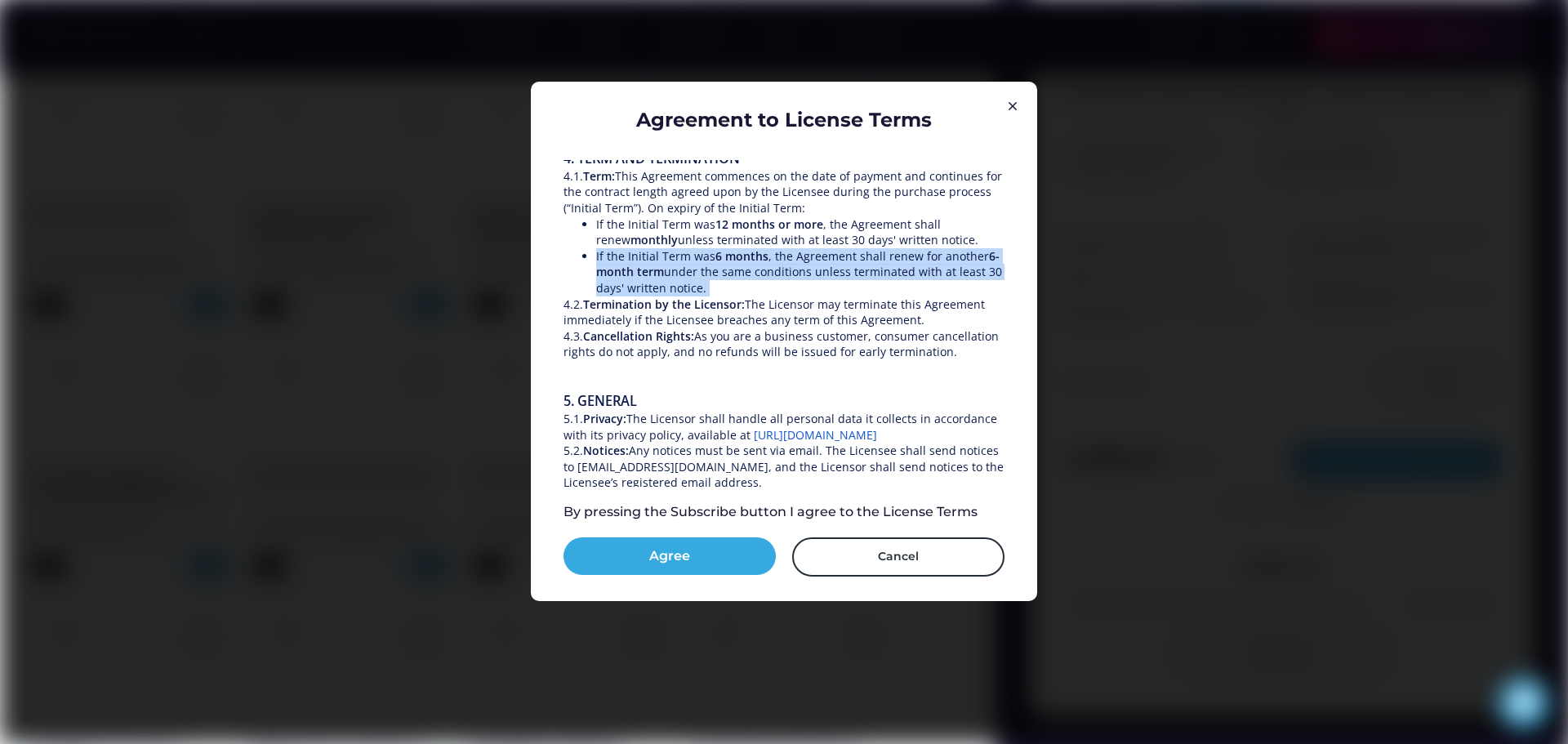
click at [709, 264] on span "If the Initial Term was" at bounding box center [655, 256] width 120 height 16
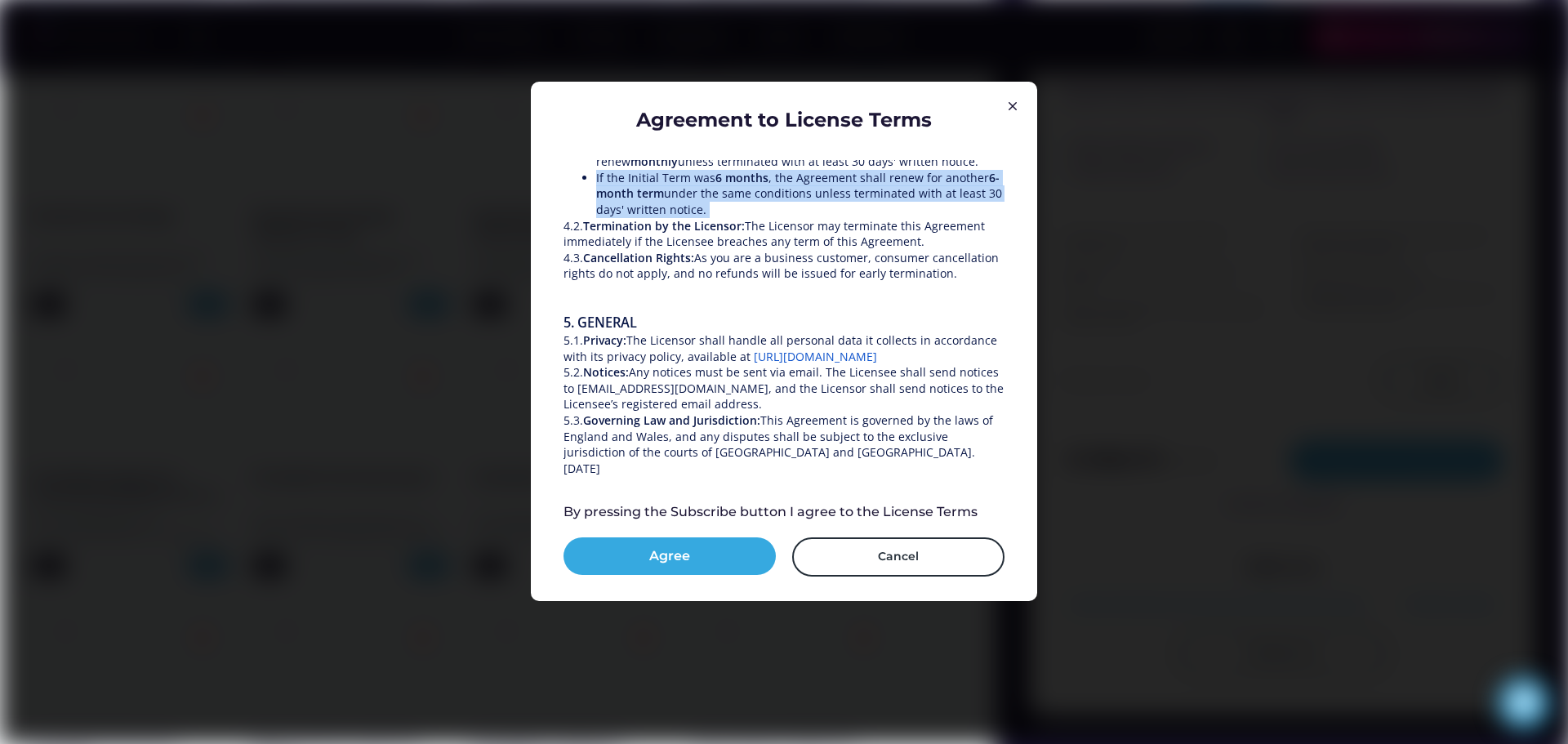
scroll to position [1307, 0]
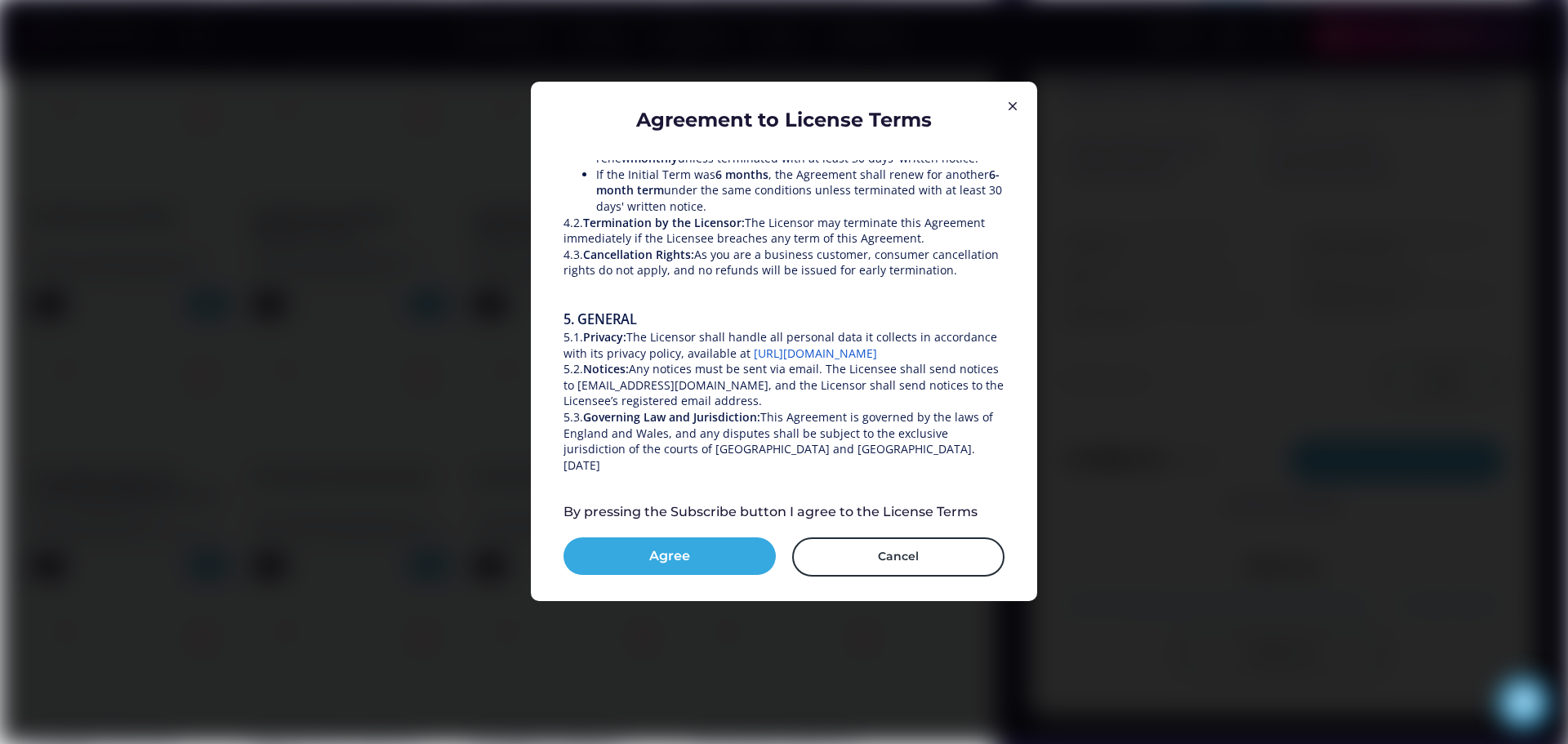
click at [709, 266] on span "As you are a business customer, consumer cancellation rights do not apply, and …" at bounding box center [782, 262] width 439 height 32
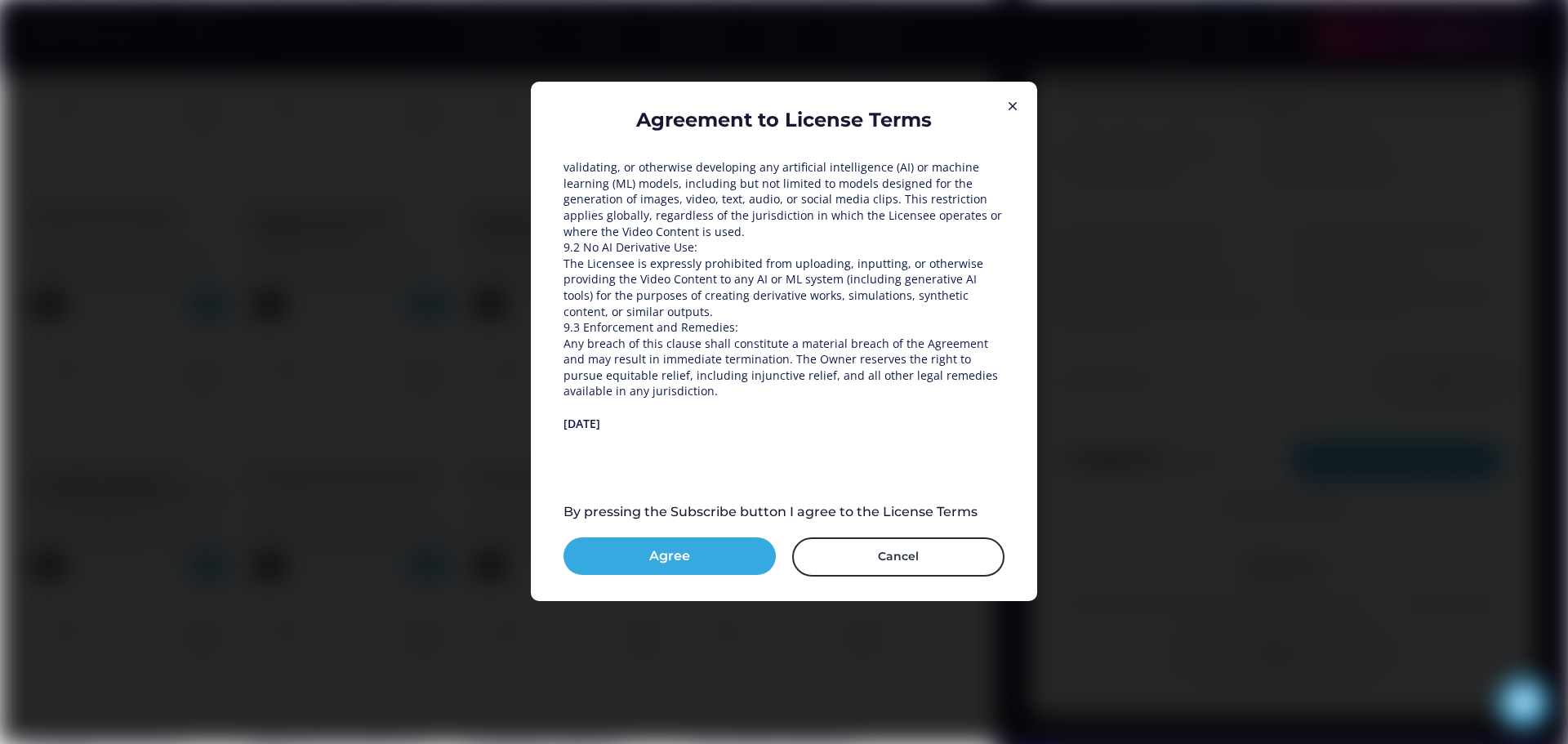
scroll to position [2343, 0]
click at [724, 546] on button "Agree" at bounding box center [669, 557] width 213 height 38
click at [707, 562] on button "Subscribe" at bounding box center [669, 557] width 213 height 38
